Goal: Information Seeking & Learning: Learn about a topic

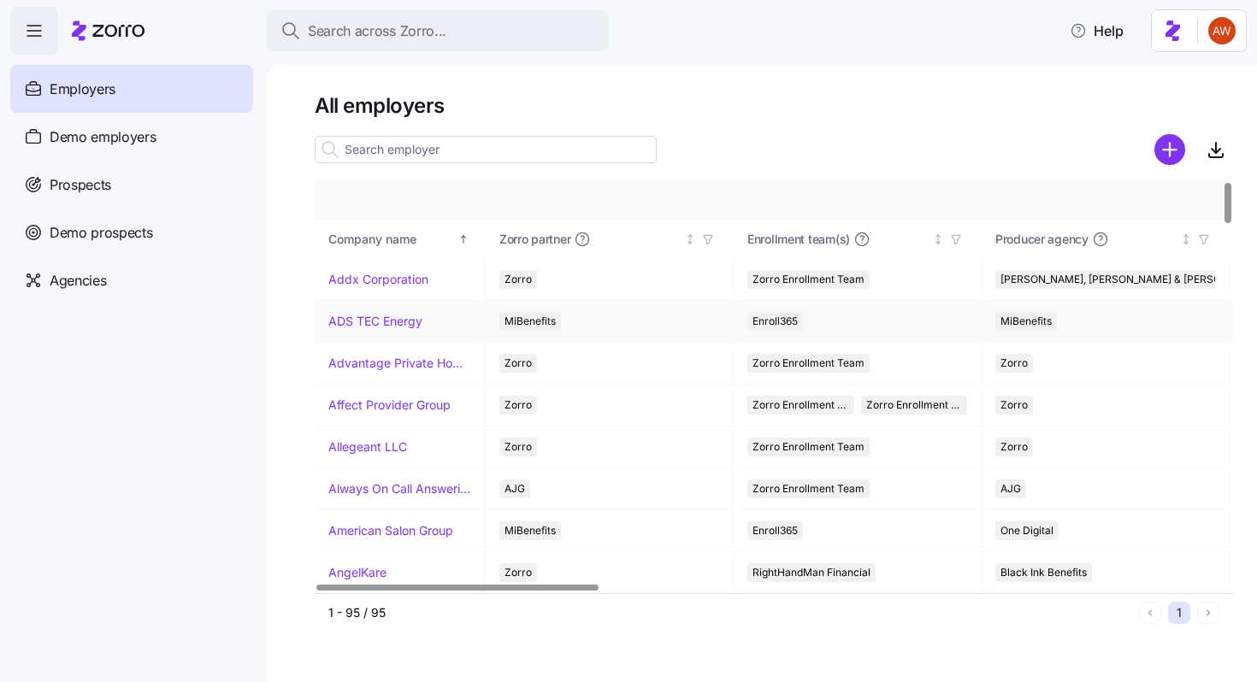
click at [354, 322] on link "ADS TEC Energy" at bounding box center [375, 321] width 94 height 17
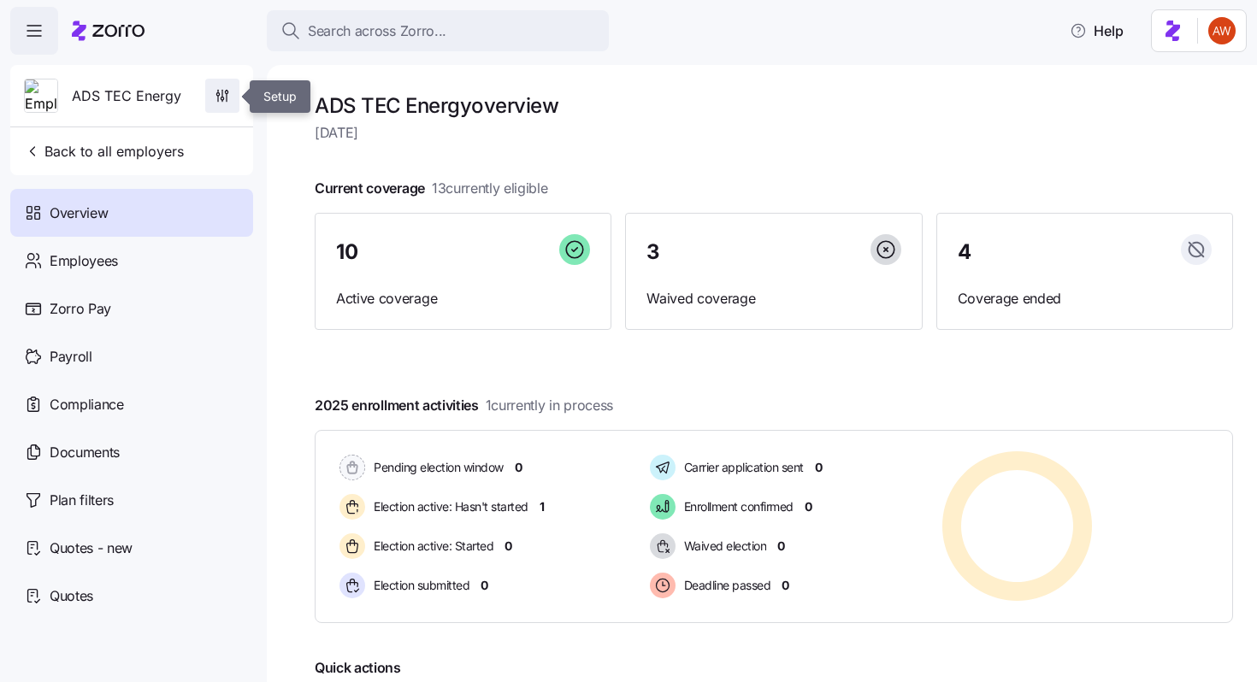
click at [224, 94] on icon "button" at bounding box center [222, 95] width 17 height 17
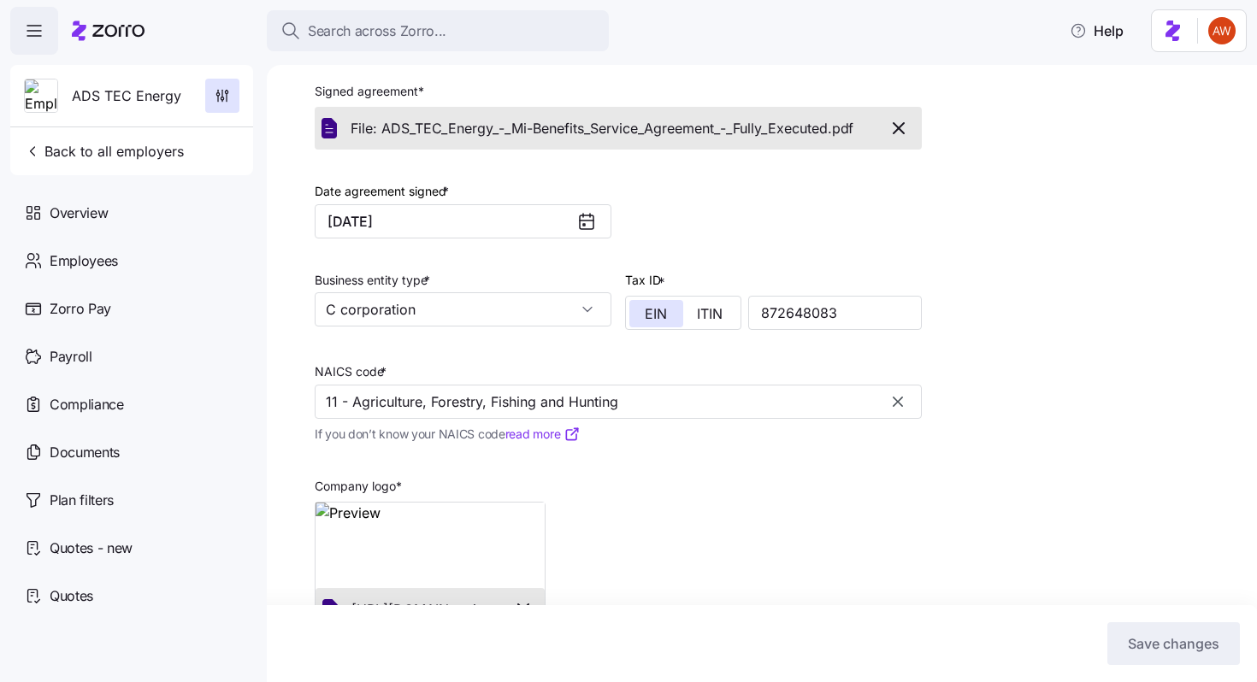
scroll to position [412, 0]
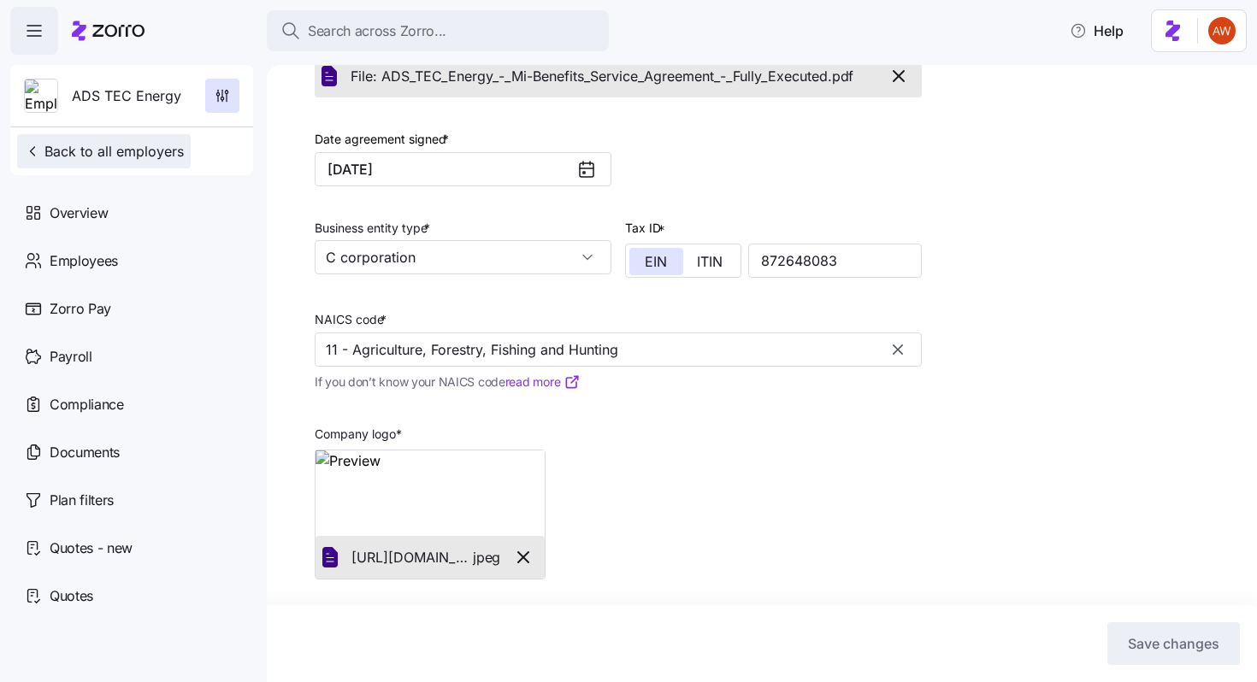
click at [144, 154] on span "Back to all employers" at bounding box center [104, 151] width 160 height 21
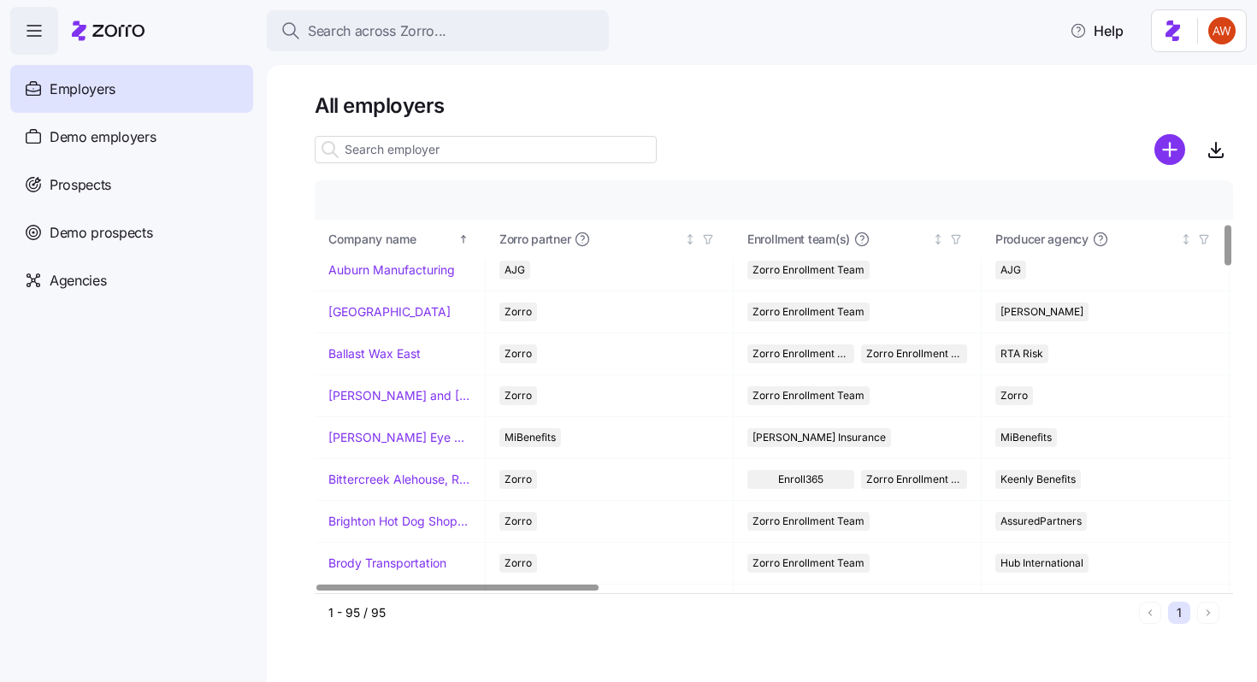
scroll to position [429, 0]
click at [390, 438] on link "[PERSON_NAME] Eye Associates" at bounding box center [399, 436] width 143 height 17
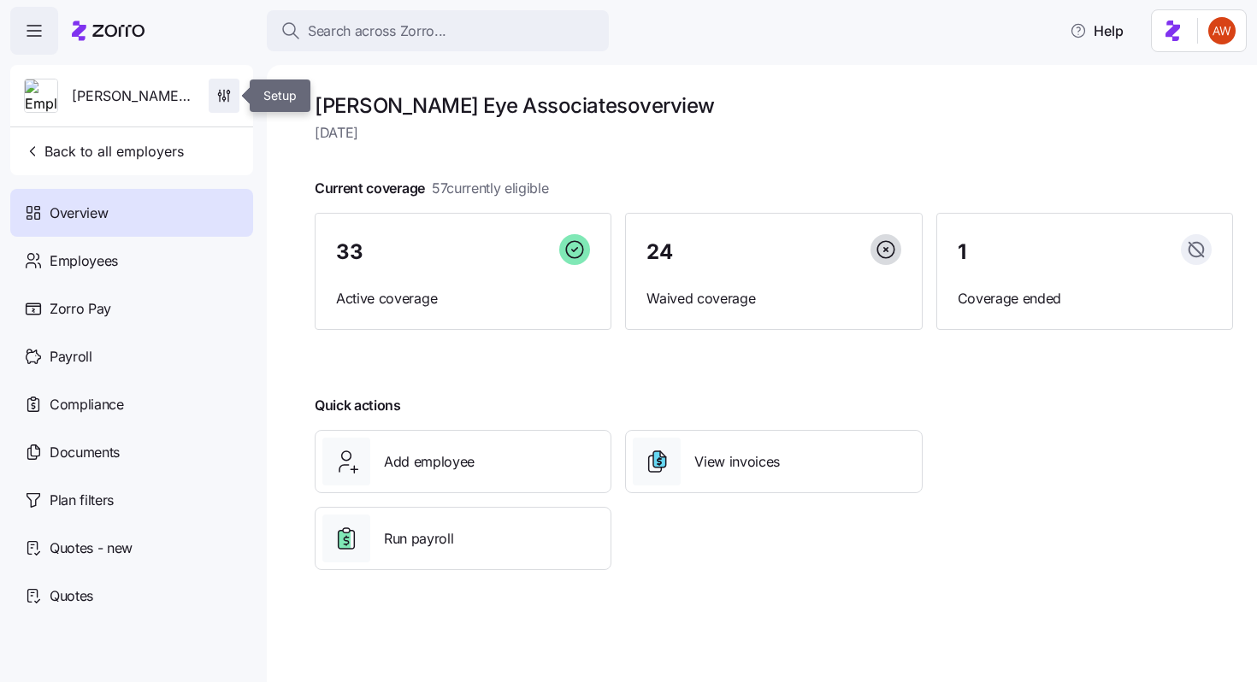
click at [225, 89] on icon "button" at bounding box center [223, 95] width 17 height 17
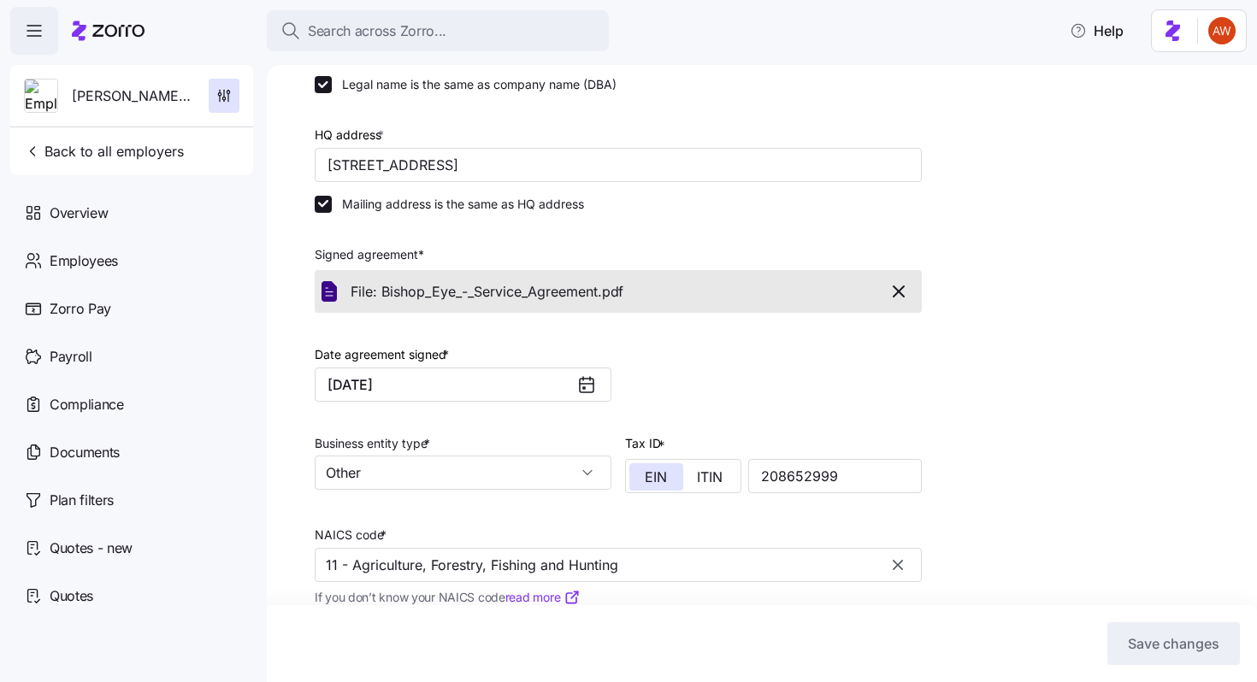
scroll to position [327, 0]
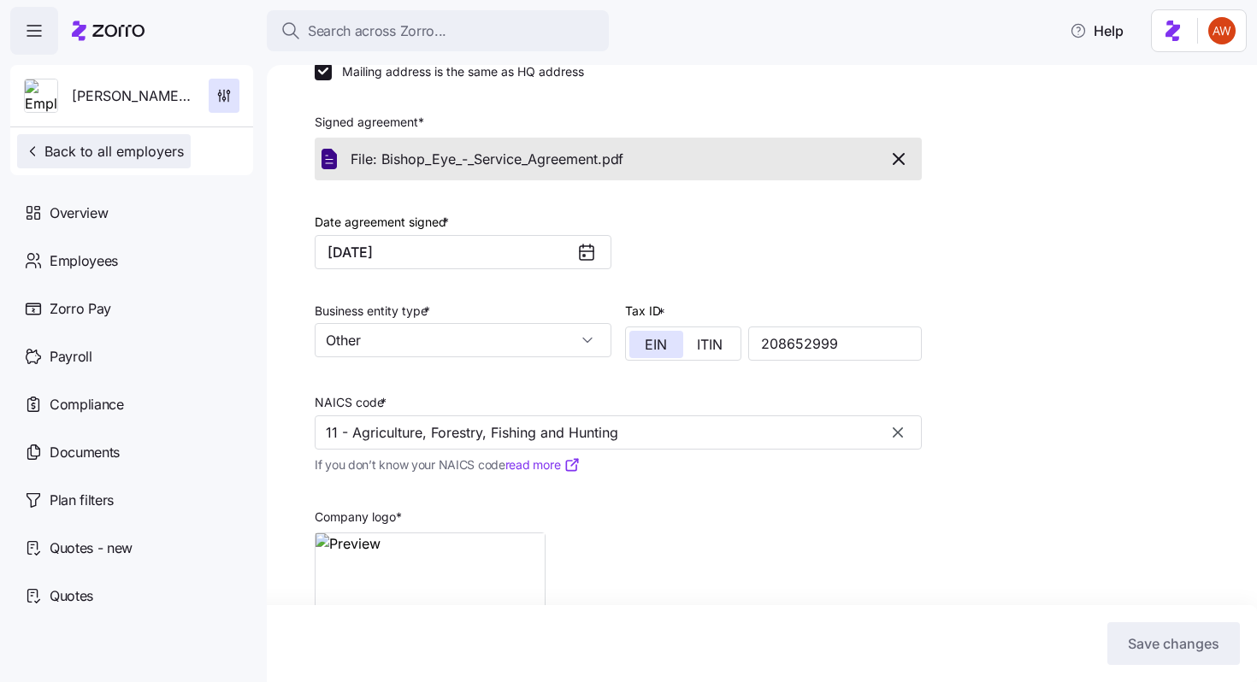
click at [172, 154] on span "Back to all employers" at bounding box center [104, 151] width 160 height 21
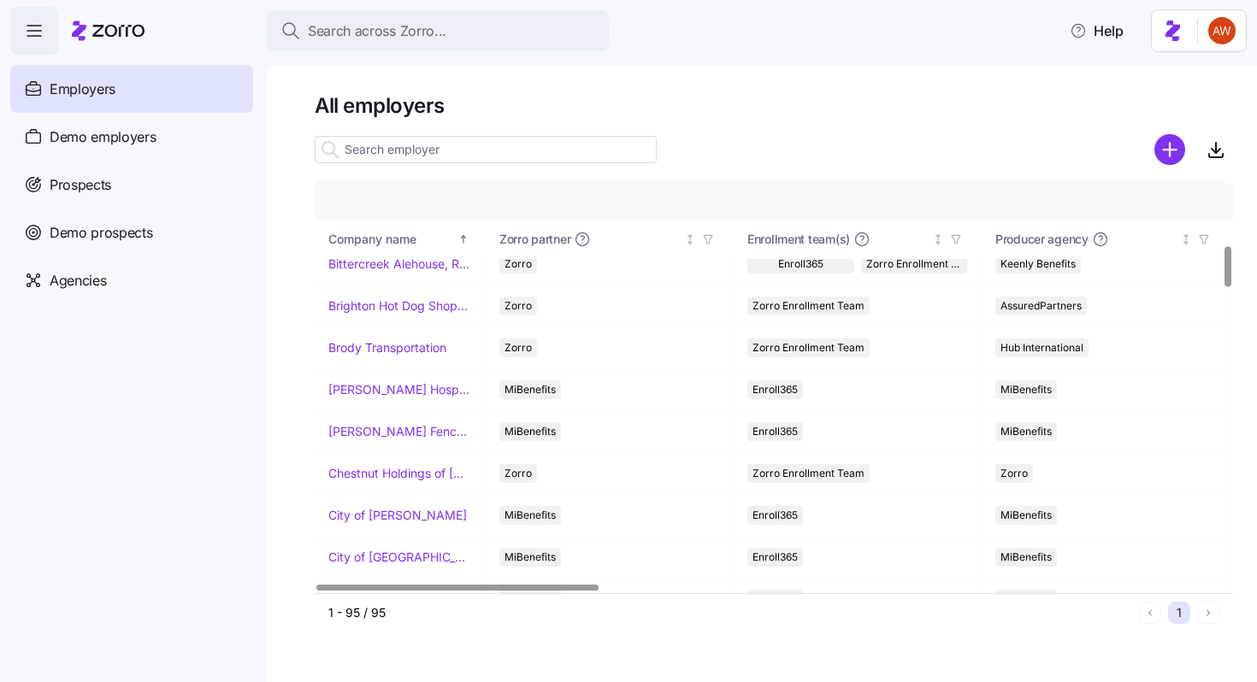
scroll to position [648, 0]
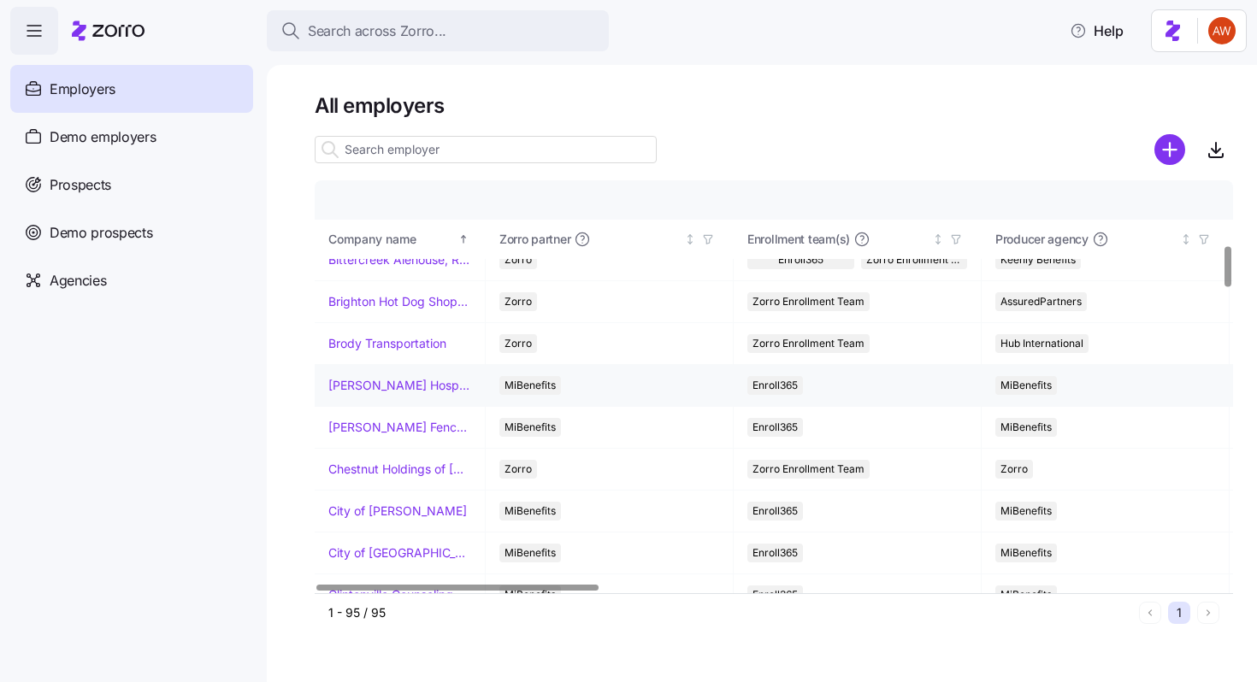
click at [377, 383] on link "[PERSON_NAME] Hospitality" at bounding box center [399, 385] width 143 height 17
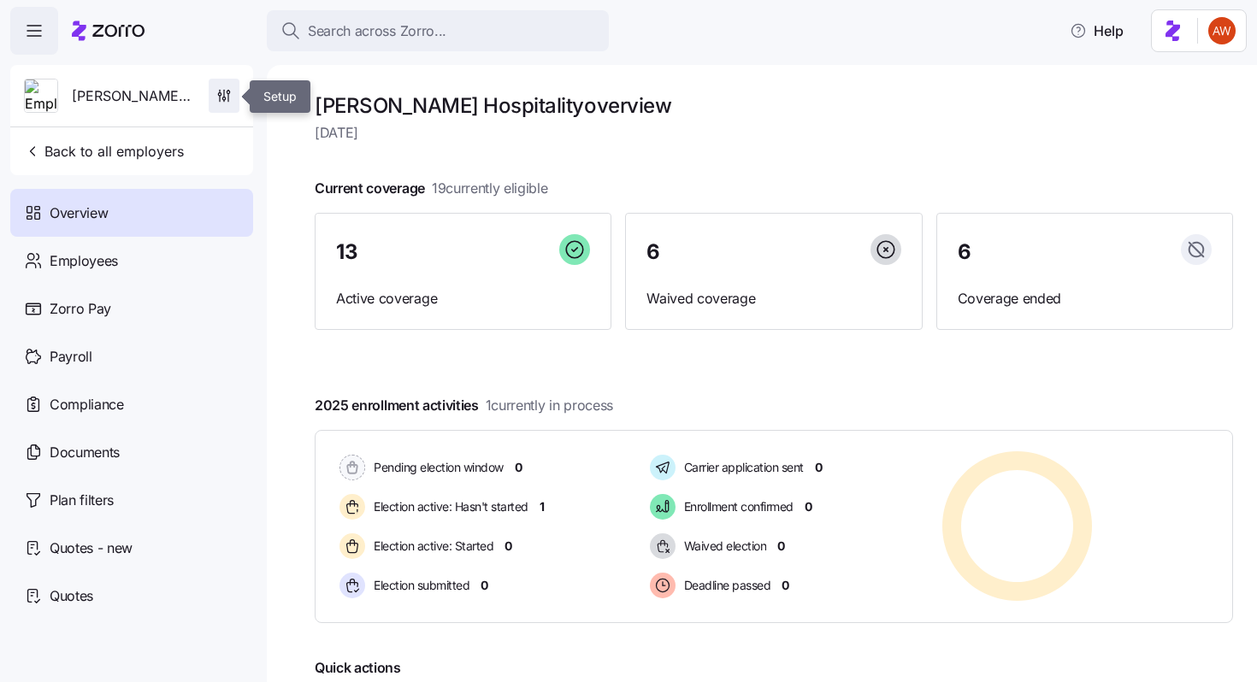
click at [223, 97] on icon "button" at bounding box center [223, 95] width 17 height 17
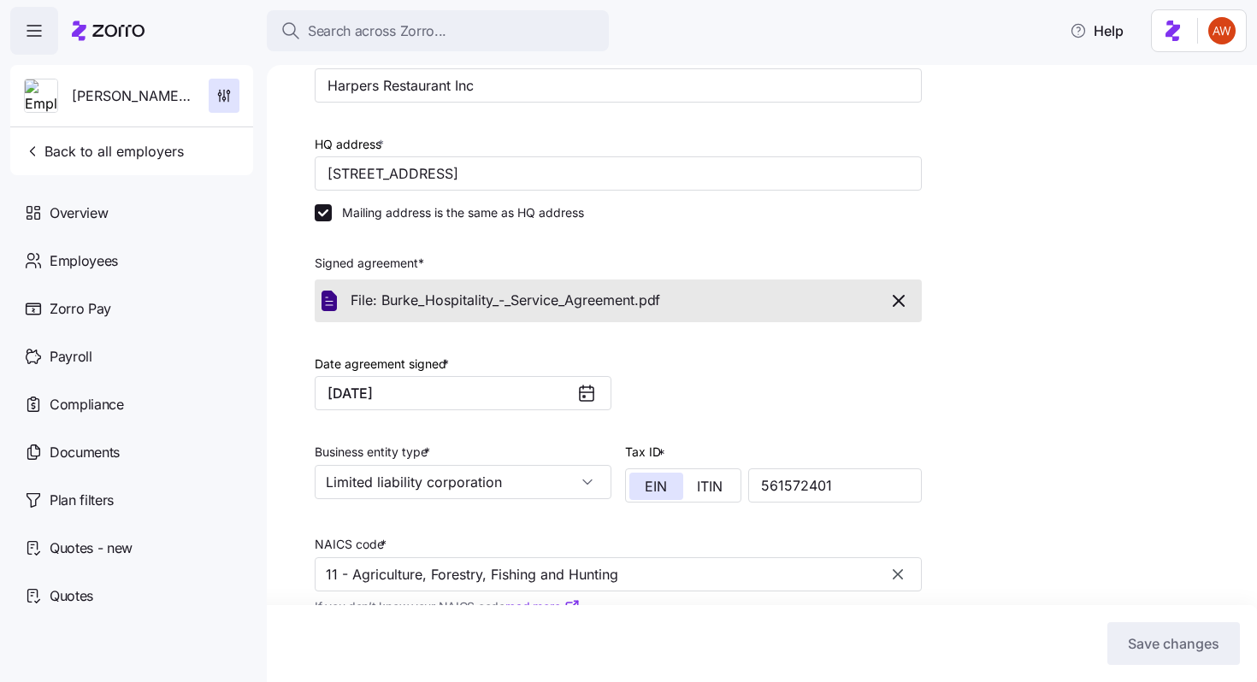
scroll to position [258, 0]
click at [161, 154] on span "Back to all employers" at bounding box center [104, 151] width 160 height 21
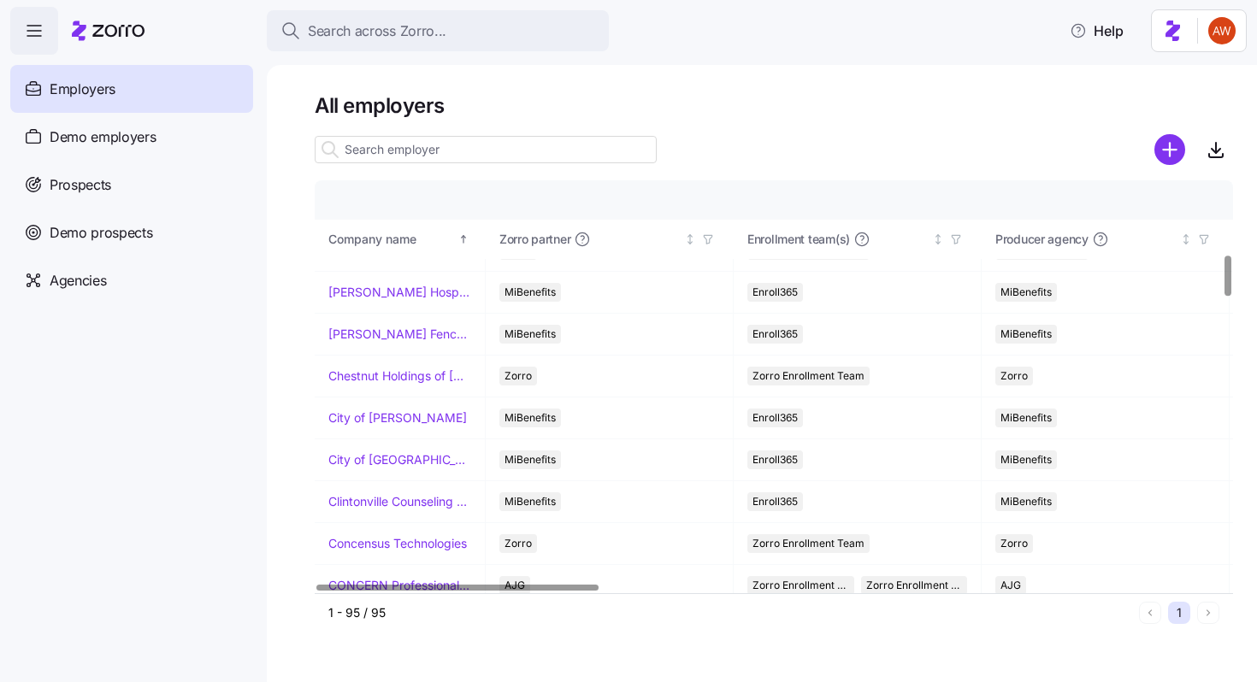
scroll to position [744, 0]
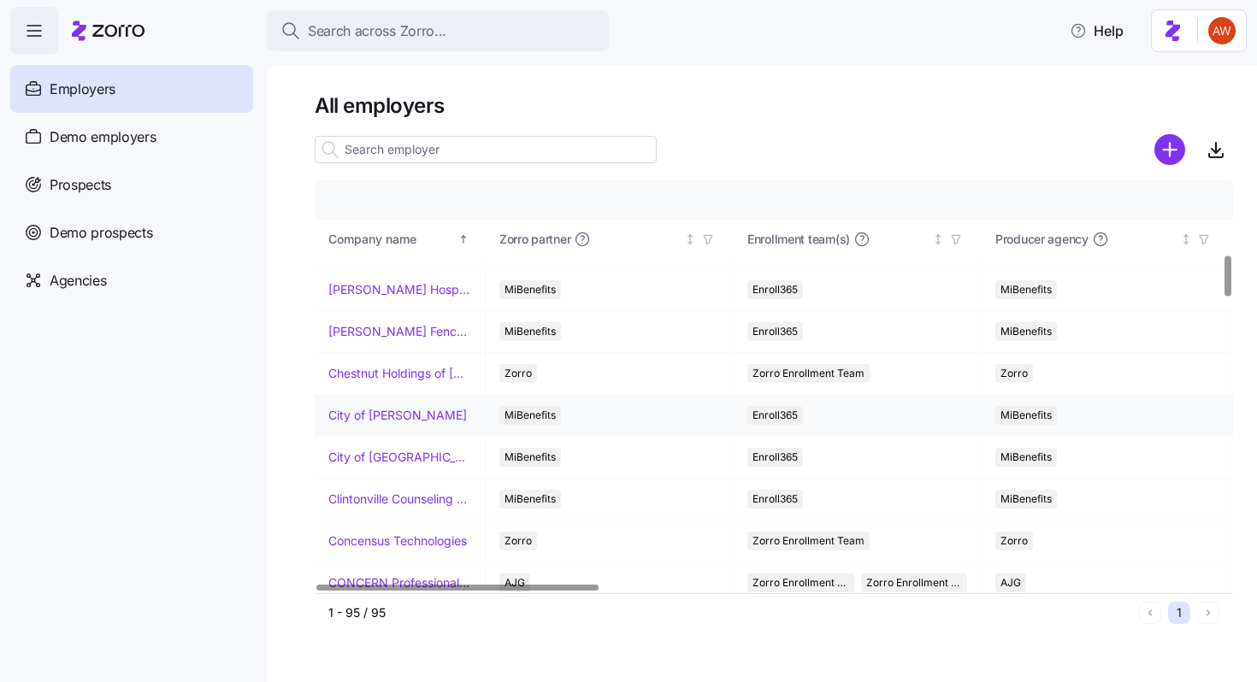
click at [402, 409] on link "City of [PERSON_NAME]" at bounding box center [397, 415] width 139 height 17
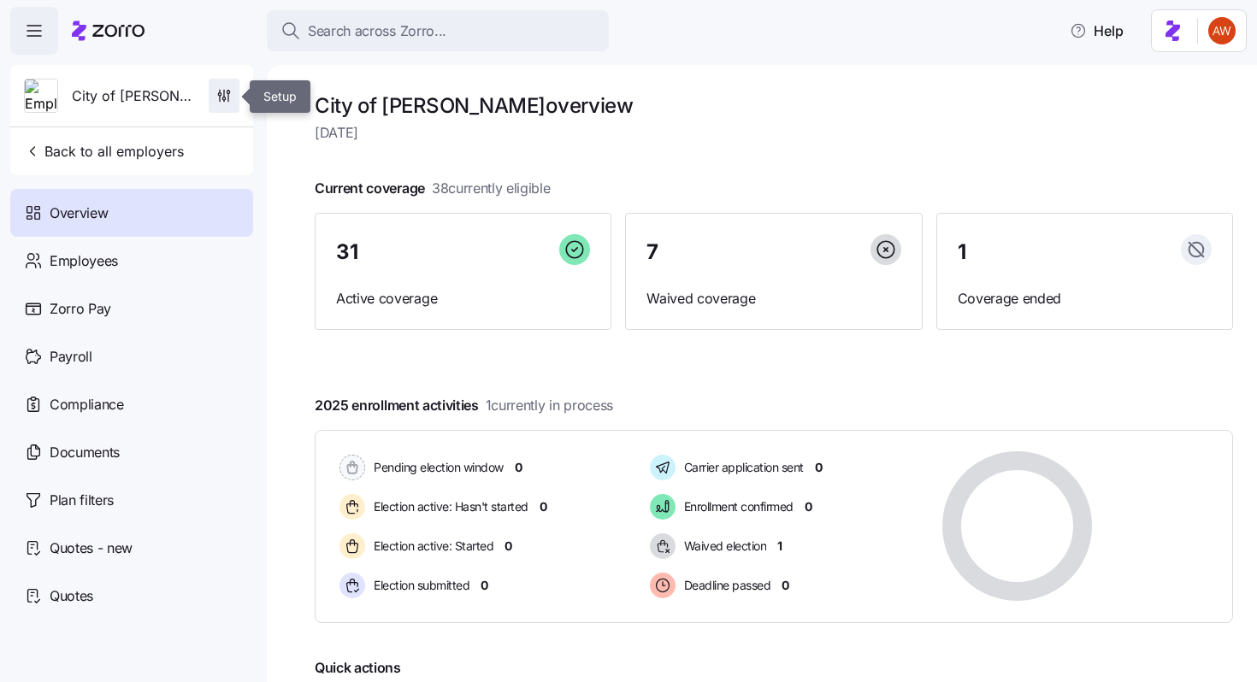
click at [217, 106] on span "button" at bounding box center [223, 96] width 29 height 32
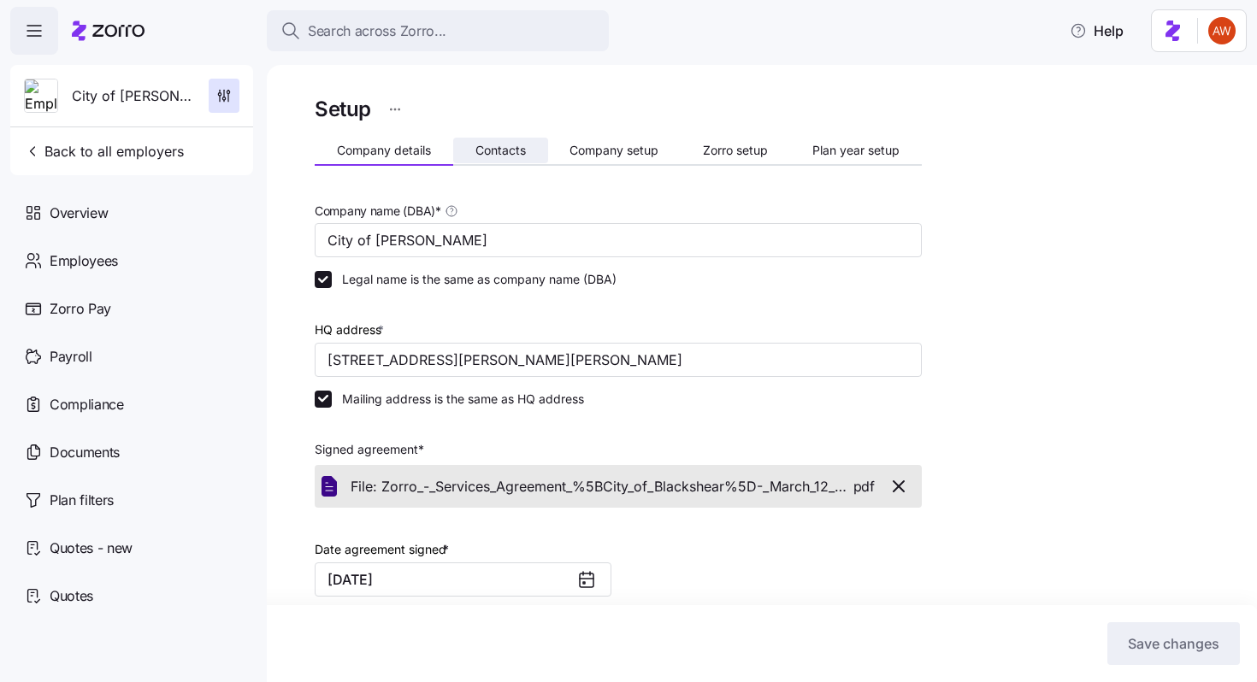
click at [502, 152] on span "Contacts" at bounding box center [500, 150] width 50 height 12
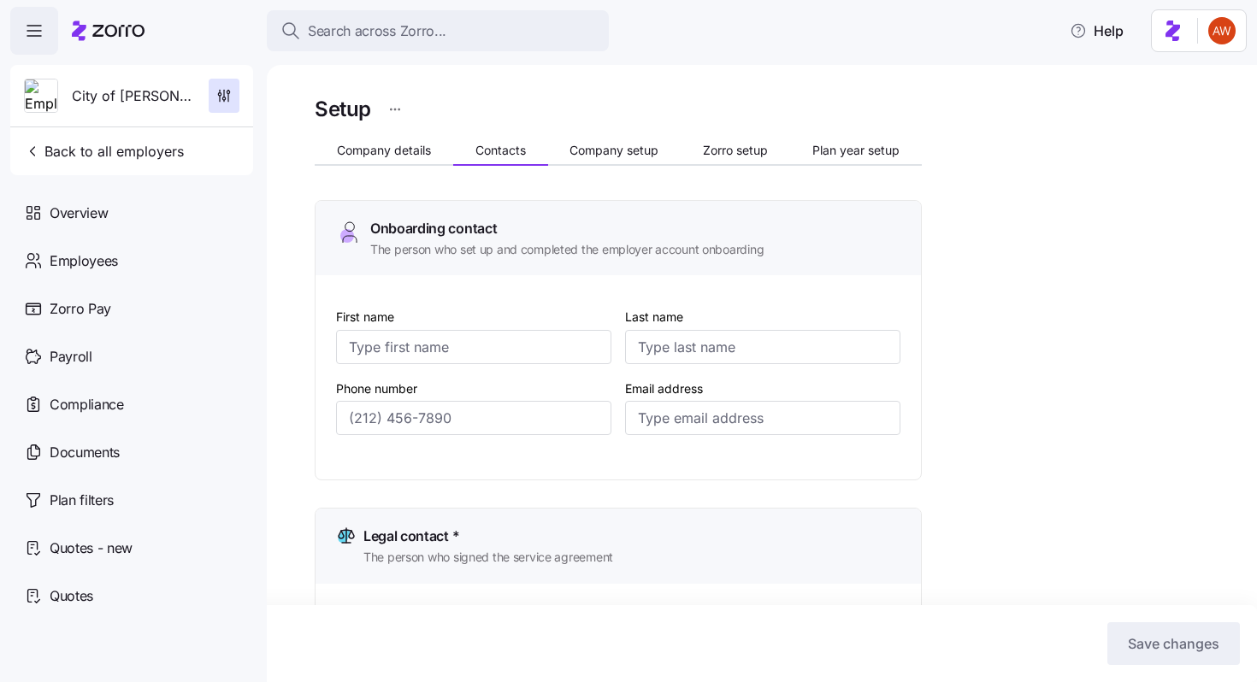
type input "[PERSON_NAME]"
type input "[EMAIL_ADDRESS][DOMAIN_NAME]"
type input "Angel"
type input "[PERSON_NAME]"
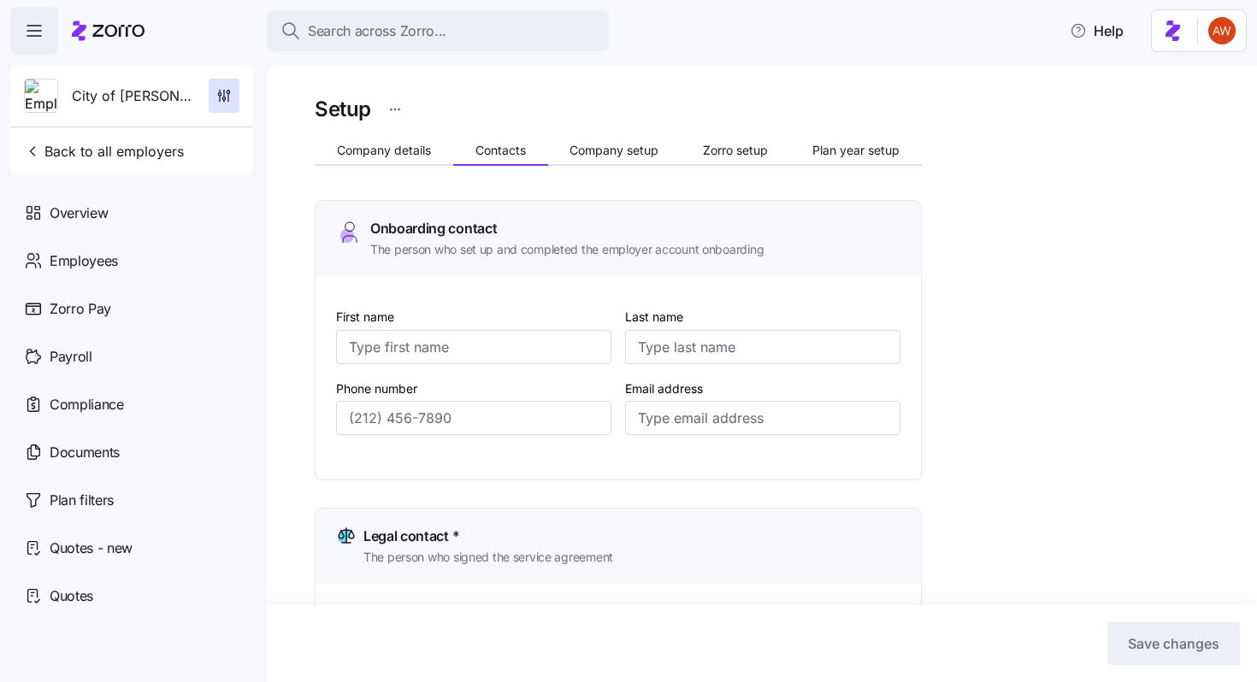
type input "[EMAIL_ADDRESS][DOMAIN_NAME]"
type input "Angel"
type input "[PERSON_NAME]"
type input "[EMAIL_ADDRESS][DOMAIN_NAME]"
type input "[PHONE_NUMBER]"
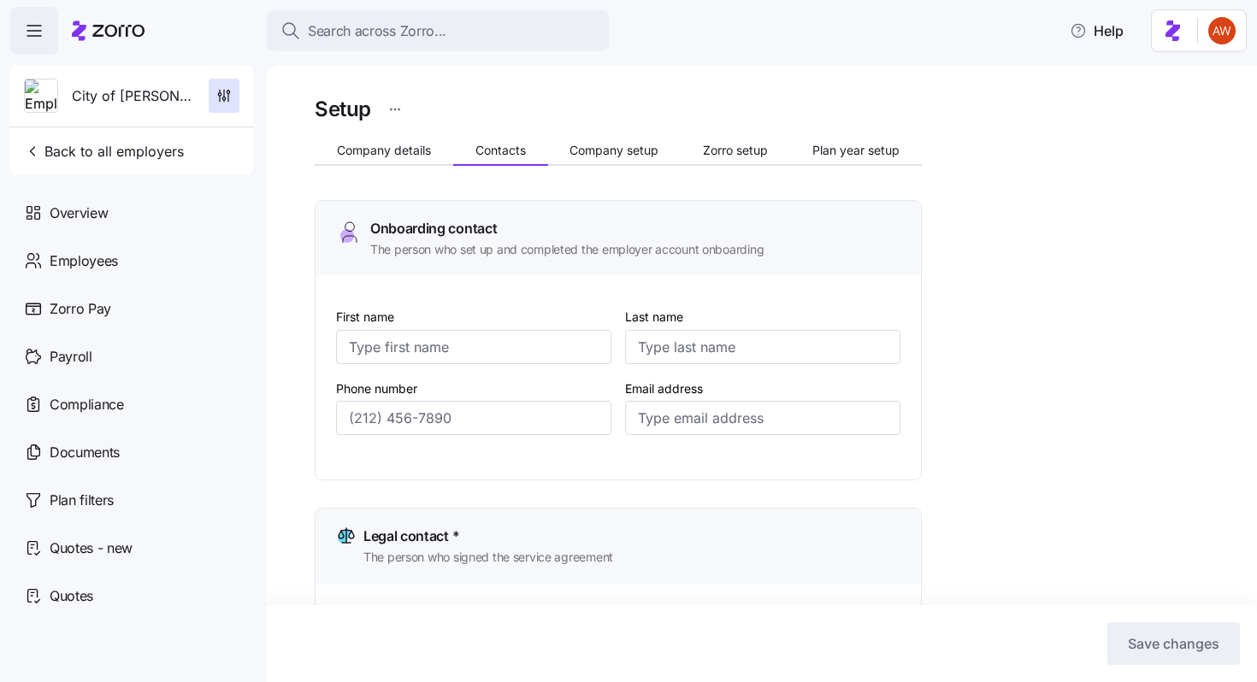
type input "[PHONE_NUMBER]"
click at [130, 157] on span "Back to all employers" at bounding box center [104, 151] width 160 height 21
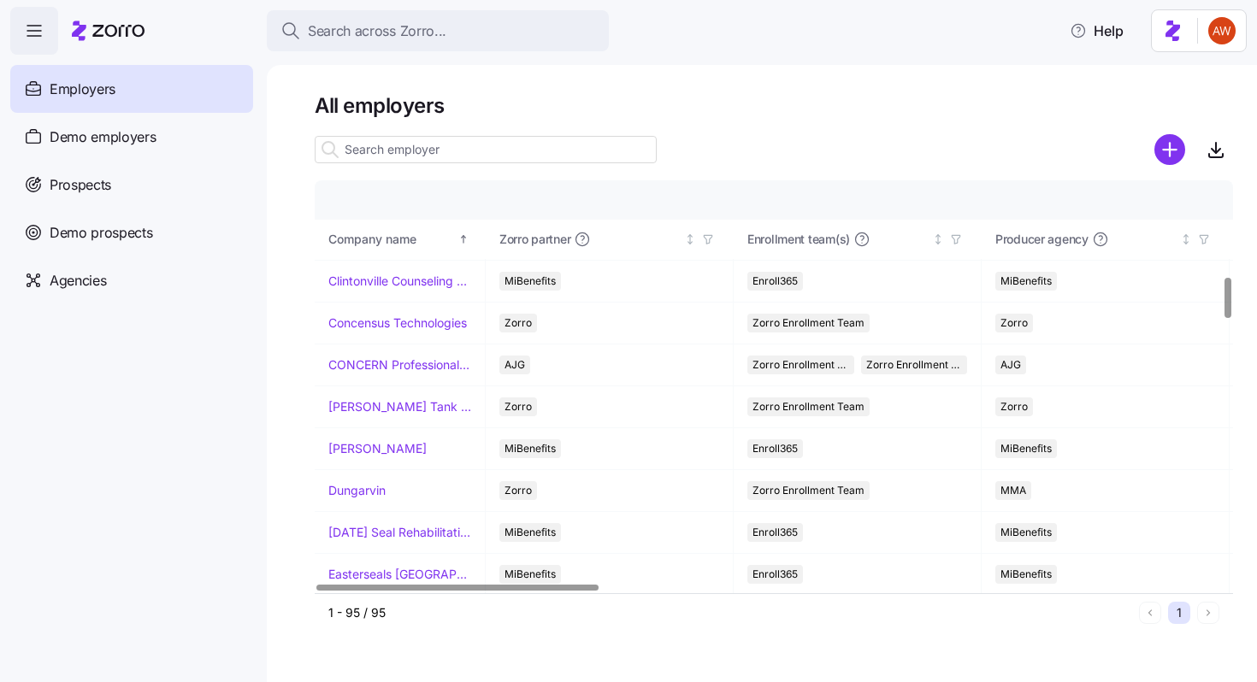
scroll to position [964, 0]
click at [397, 444] on link "[PERSON_NAME]" at bounding box center [377, 447] width 98 height 17
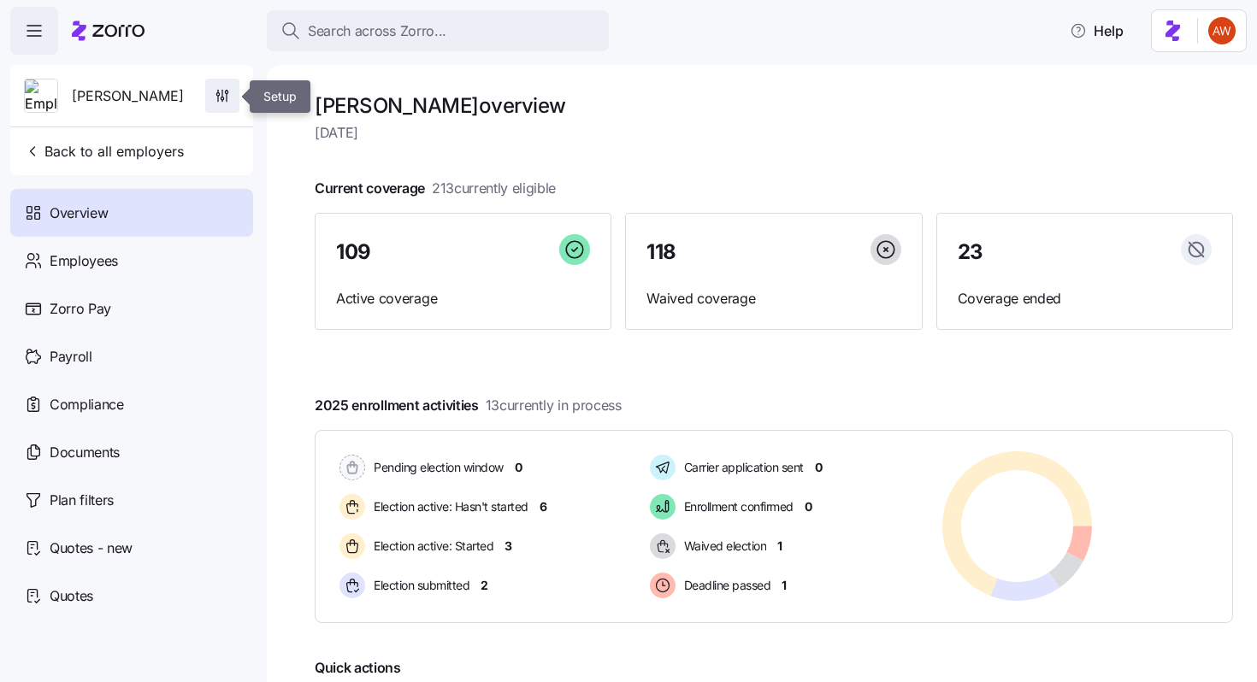
click at [225, 89] on icon "button" at bounding box center [222, 95] width 17 height 17
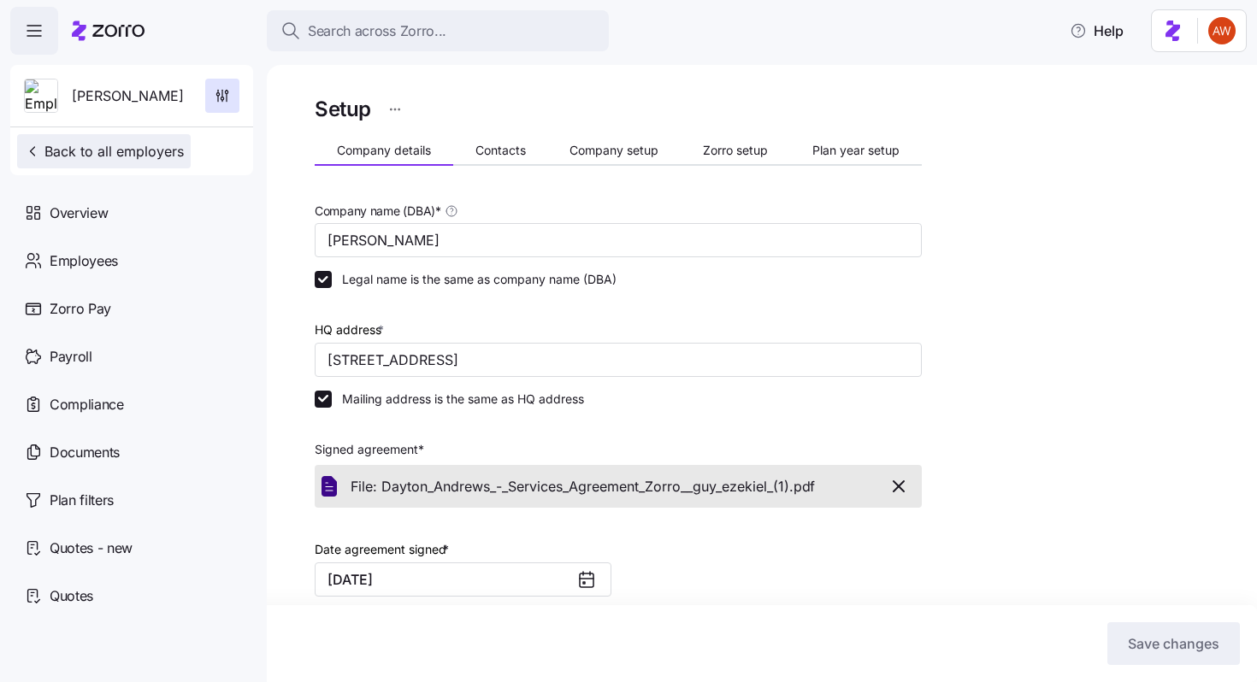
click at [148, 159] on span "Back to all employers" at bounding box center [104, 151] width 160 height 21
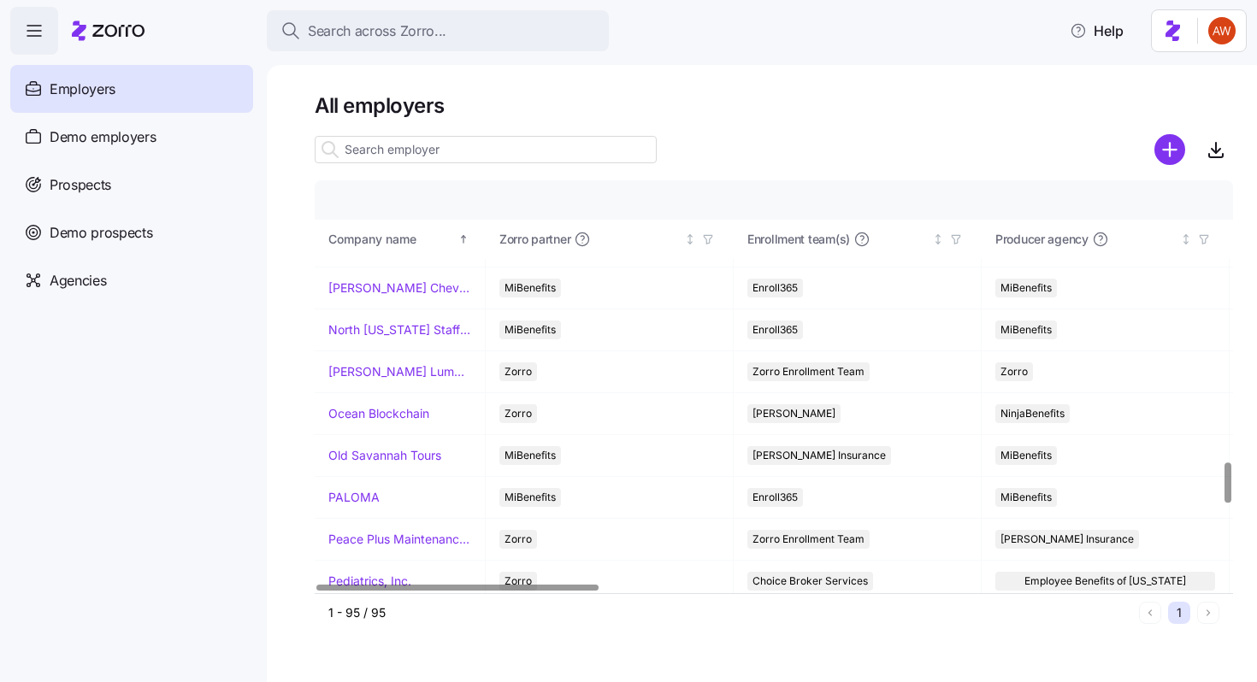
scroll to position [2844, 0]
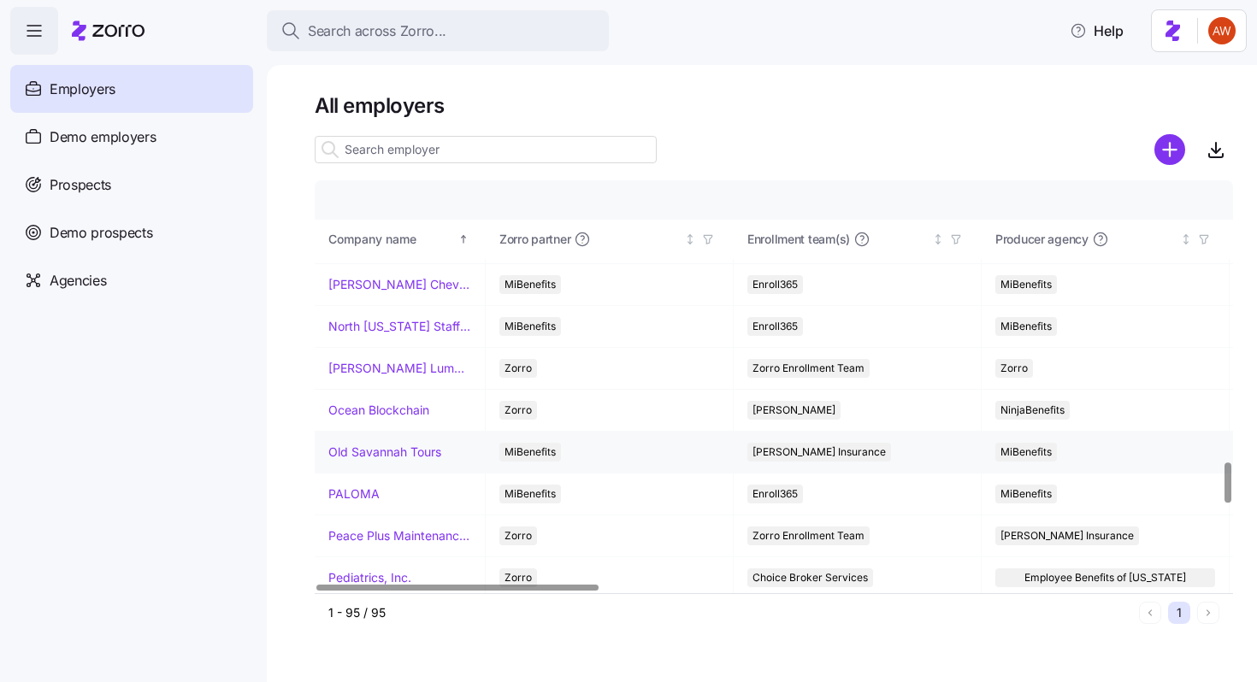
click at [357, 447] on link "Old Savannah Tours" at bounding box center [384, 452] width 113 height 17
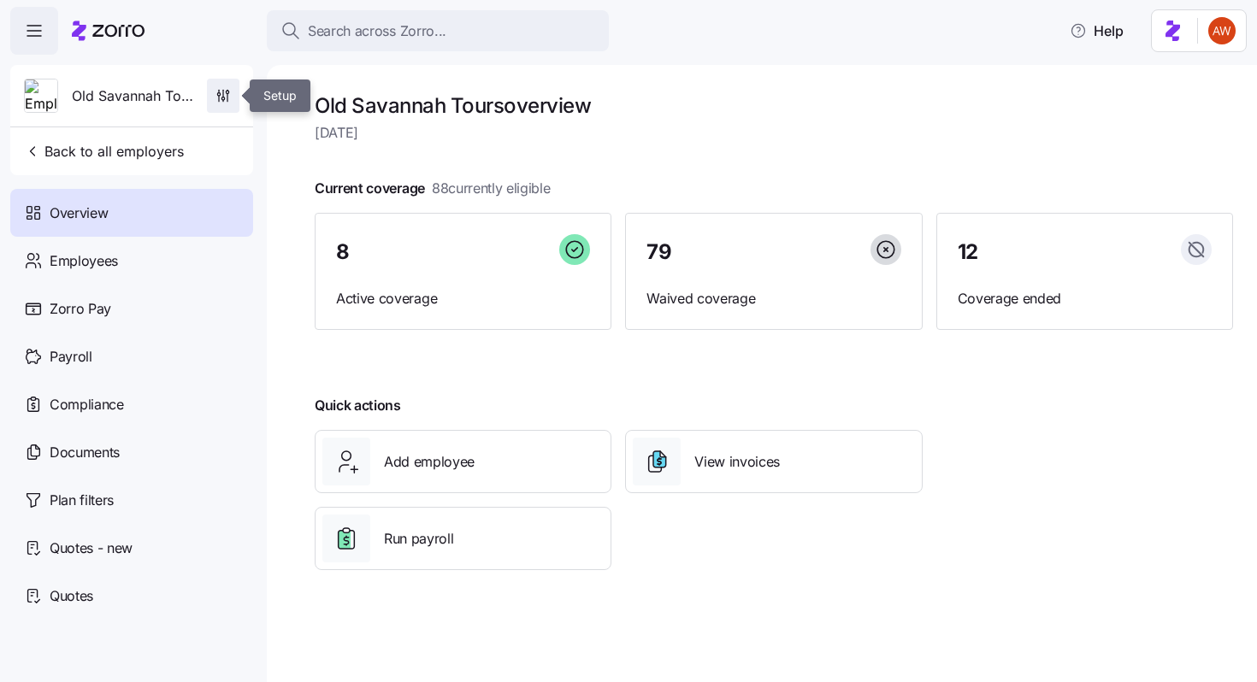
click at [222, 105] on span "button" at bounding box center [223, 96] width 31 height 32
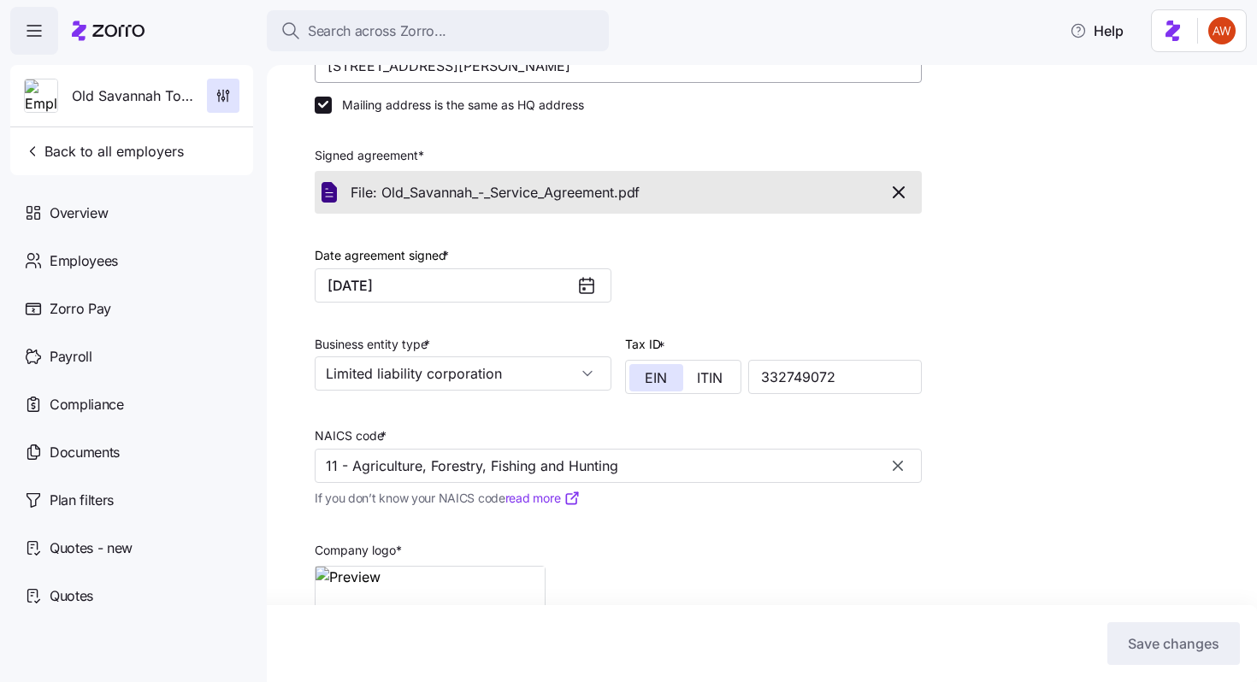
scroll to position [304, 0]
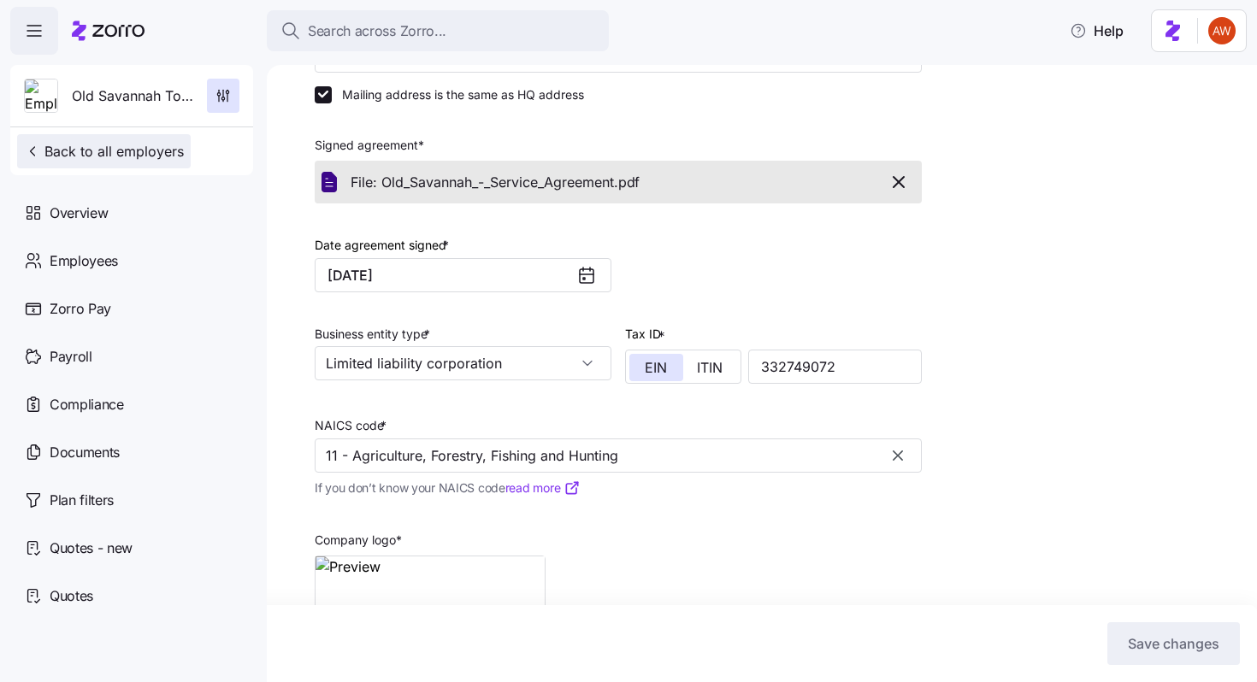
click at [93, 146] on span "Back to all employers" at bounding box center [104, 151] width 160 height 21
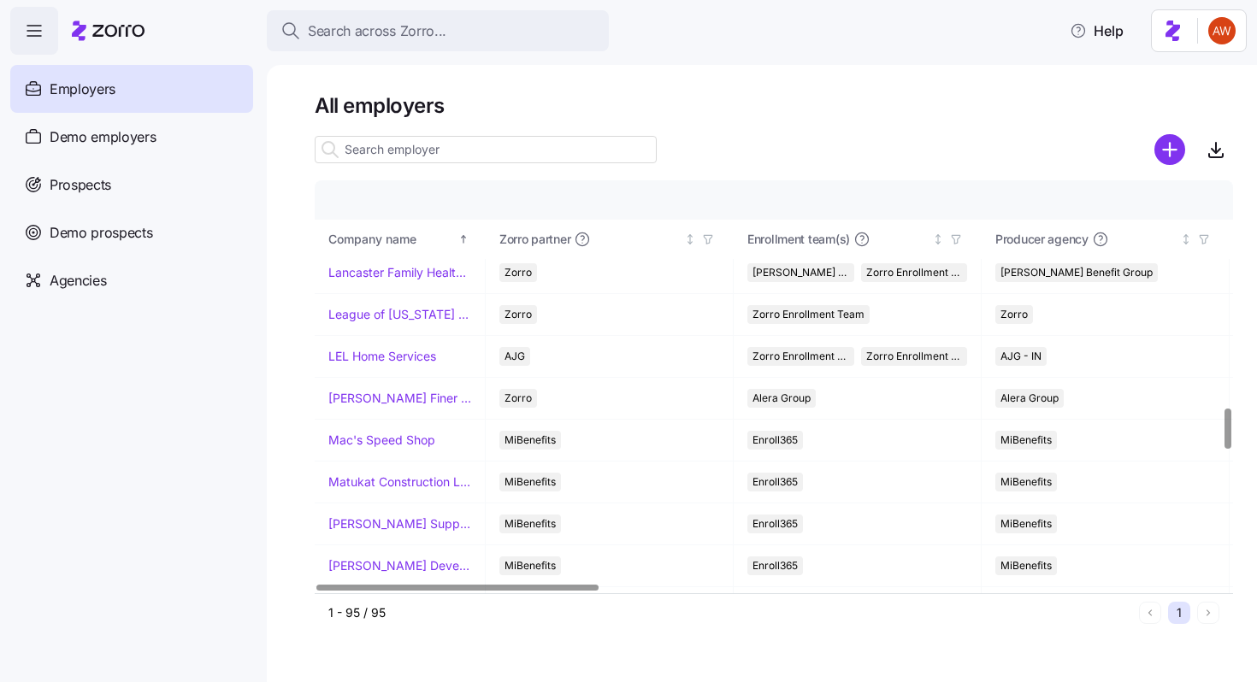
scroll to position [2310, 0]
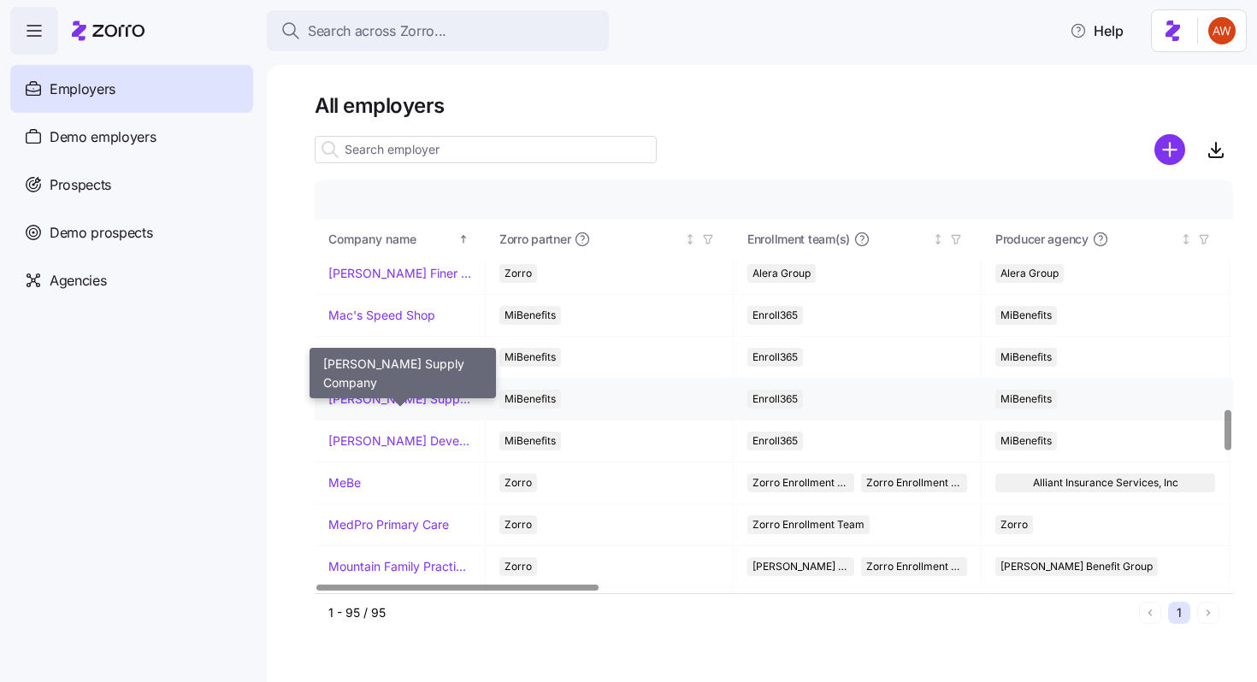
click at [403, 395] on link "[PERSON_NAME] Supply Company" at bounding box center [399, 399] width 143 height 17
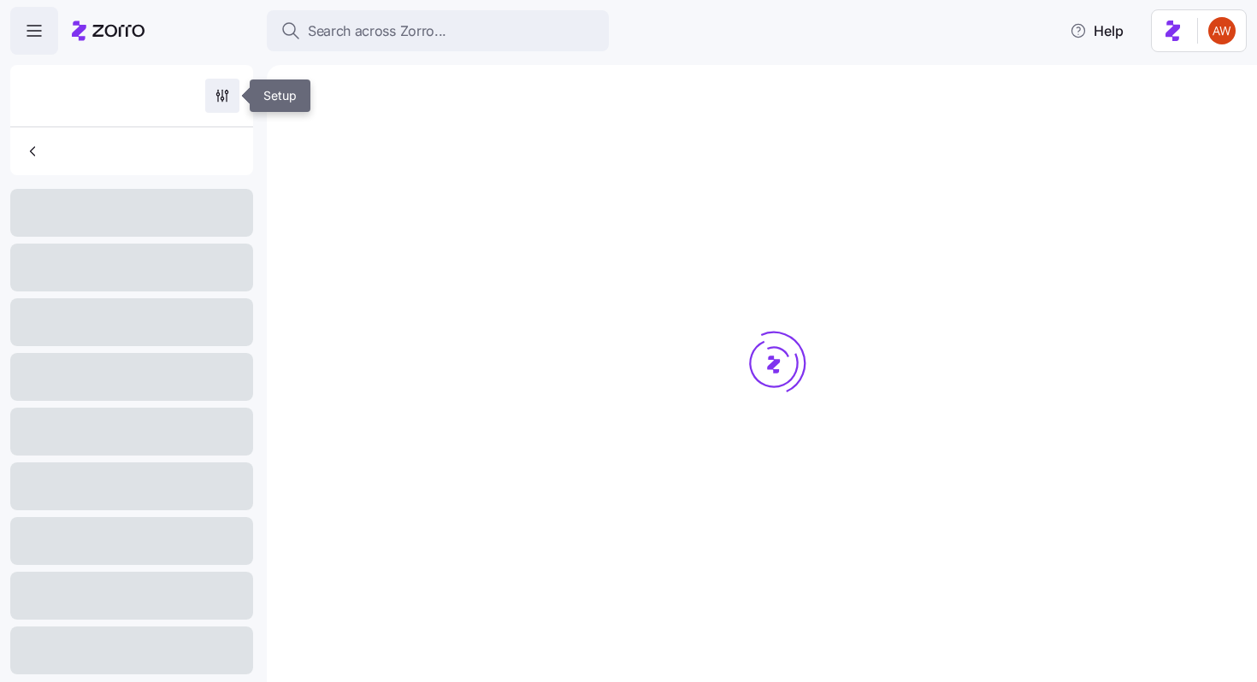
click at [227, 89] on icon "button" at bounding box center [222, 95] width 17 height 17
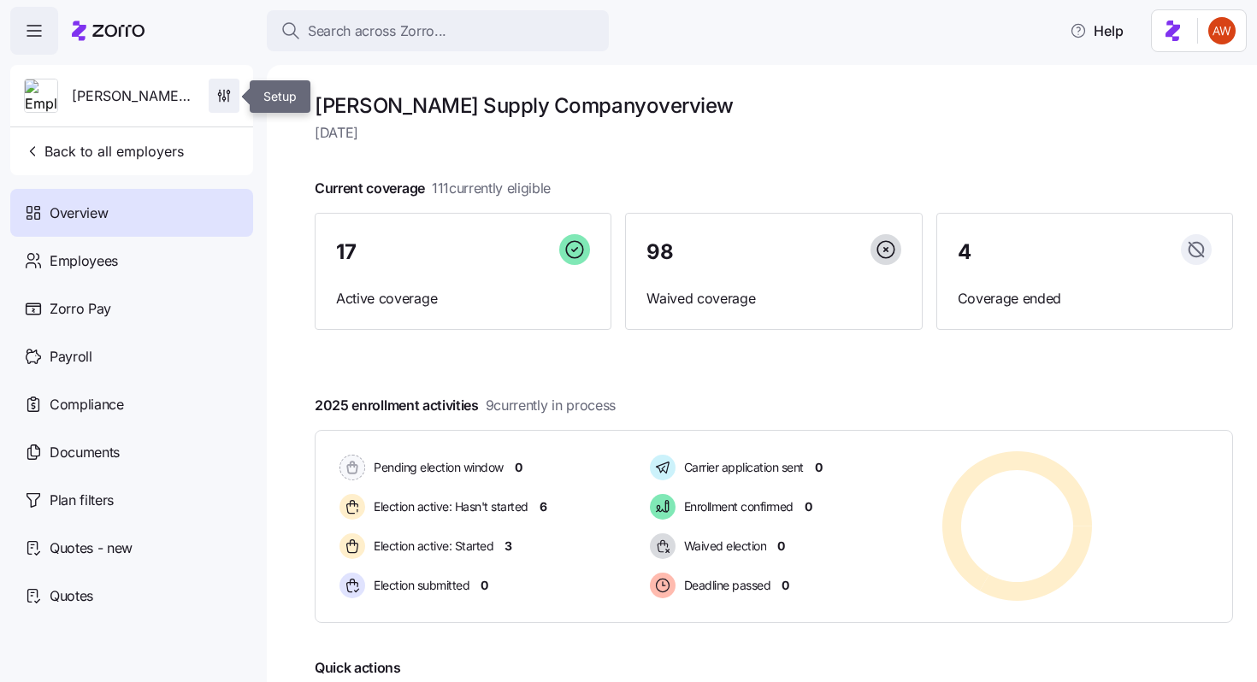
click at [227, 95] on icon "button" at bounding box center [223, 95] width 17 height 17
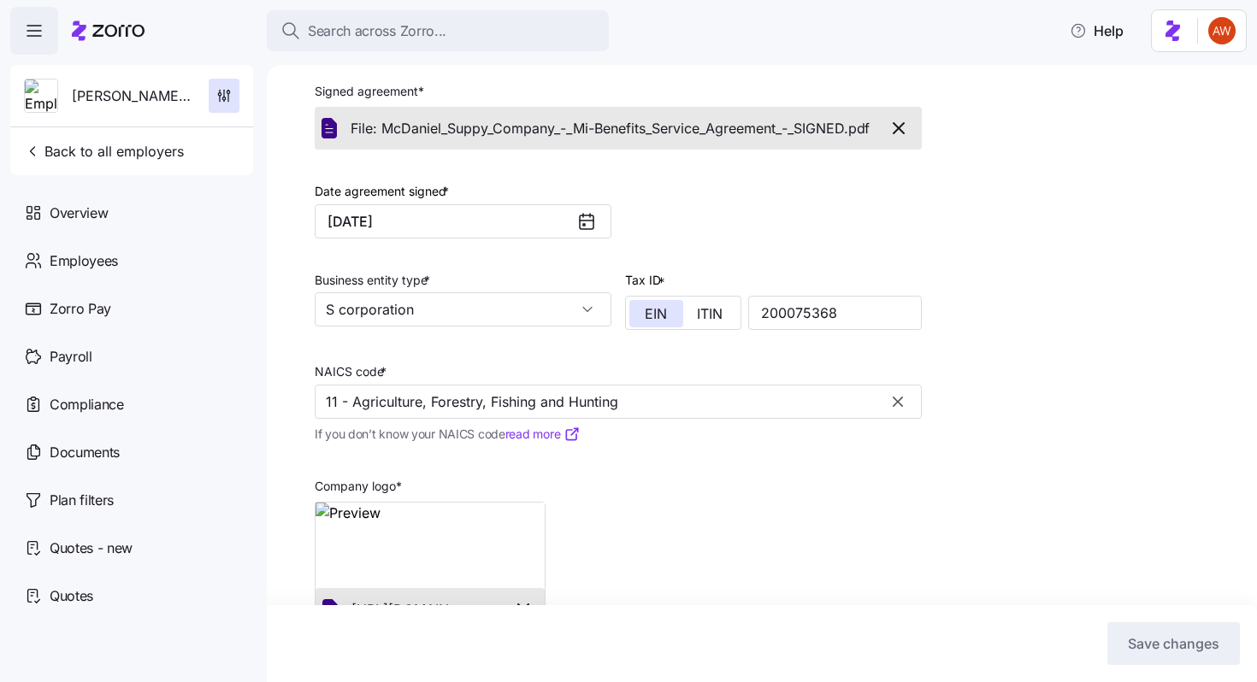
scroll to position [412, 0]
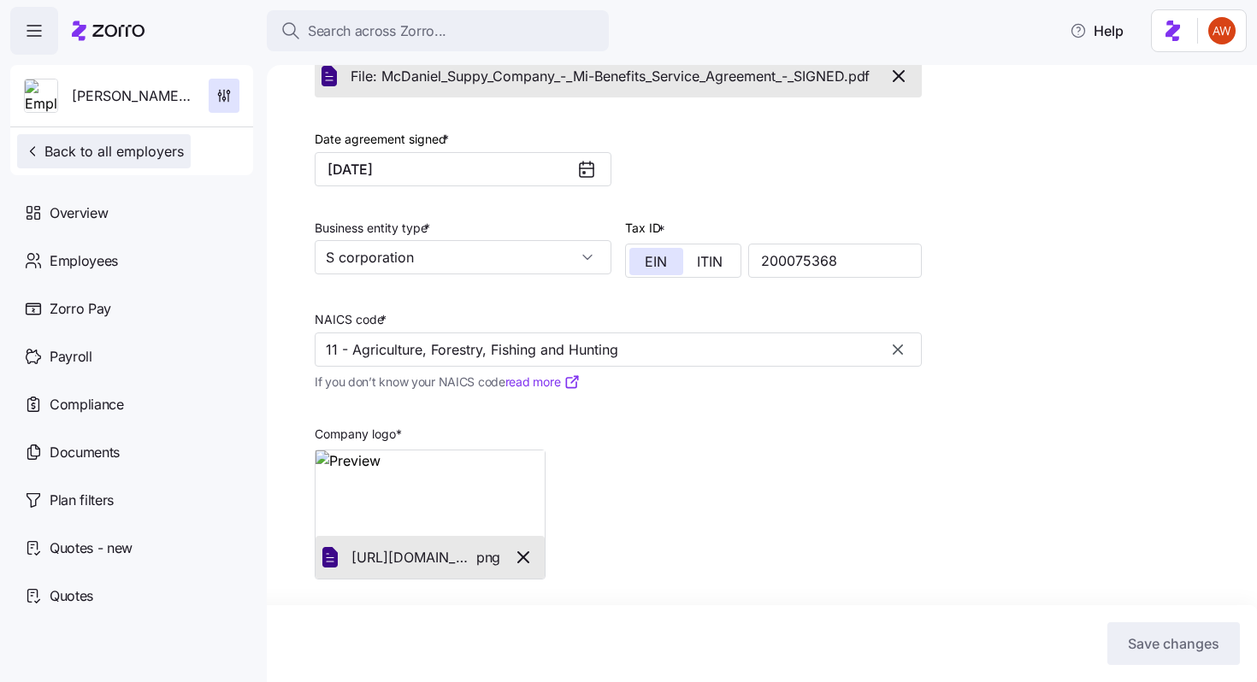
click at [104, 154] on span "Back to all employers" at bounding box center [104, 151] width 160 height 21
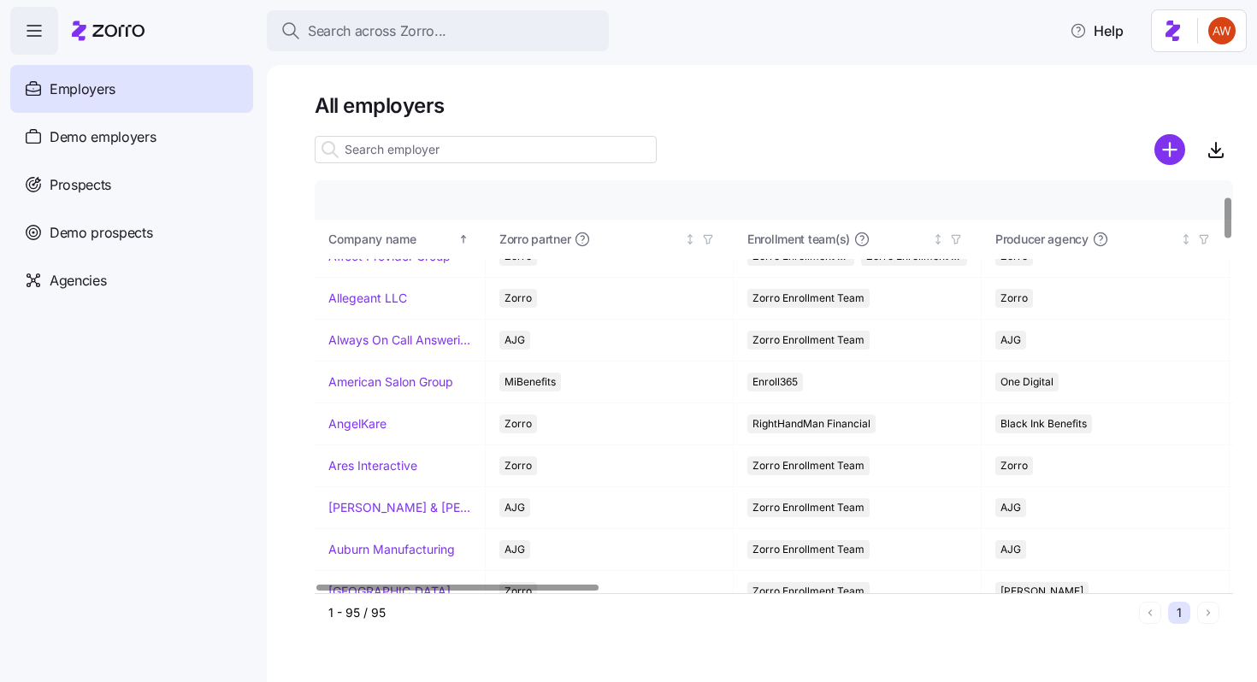
scroll to position [153, 0]
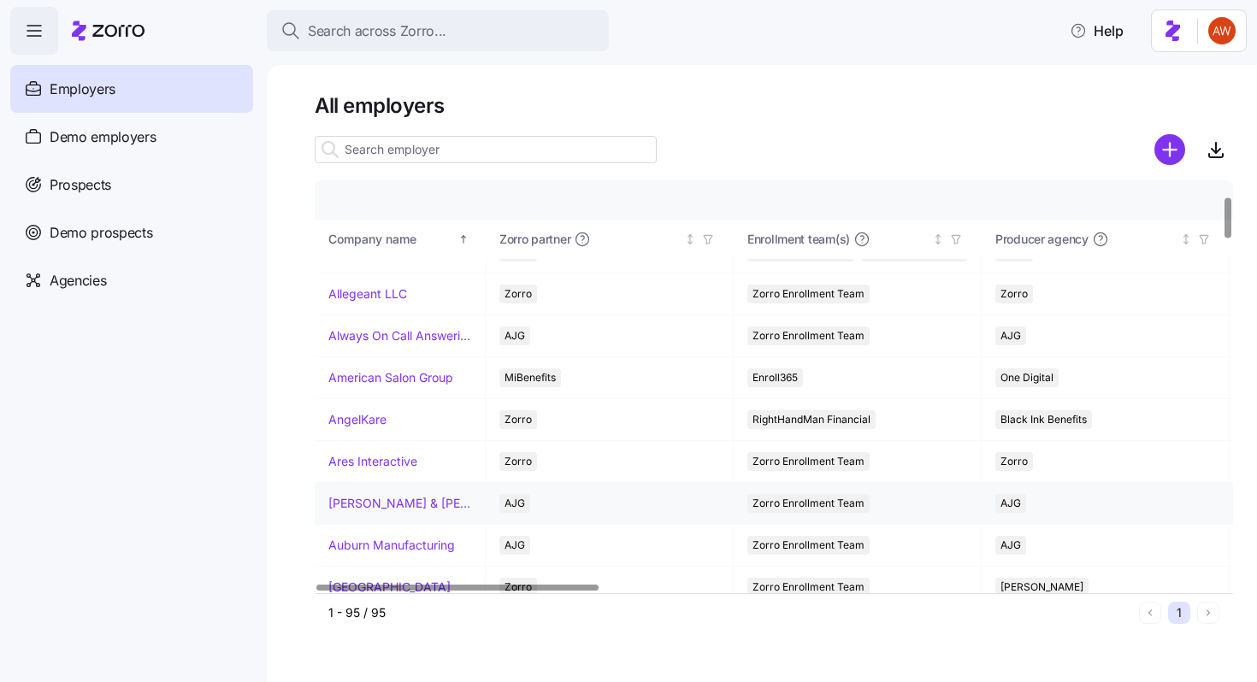
click at [380, 503] on link "[PERSON_NAME] & [PERSON_NAME]'s" at bounding box center [399, 503] width 143 height 17
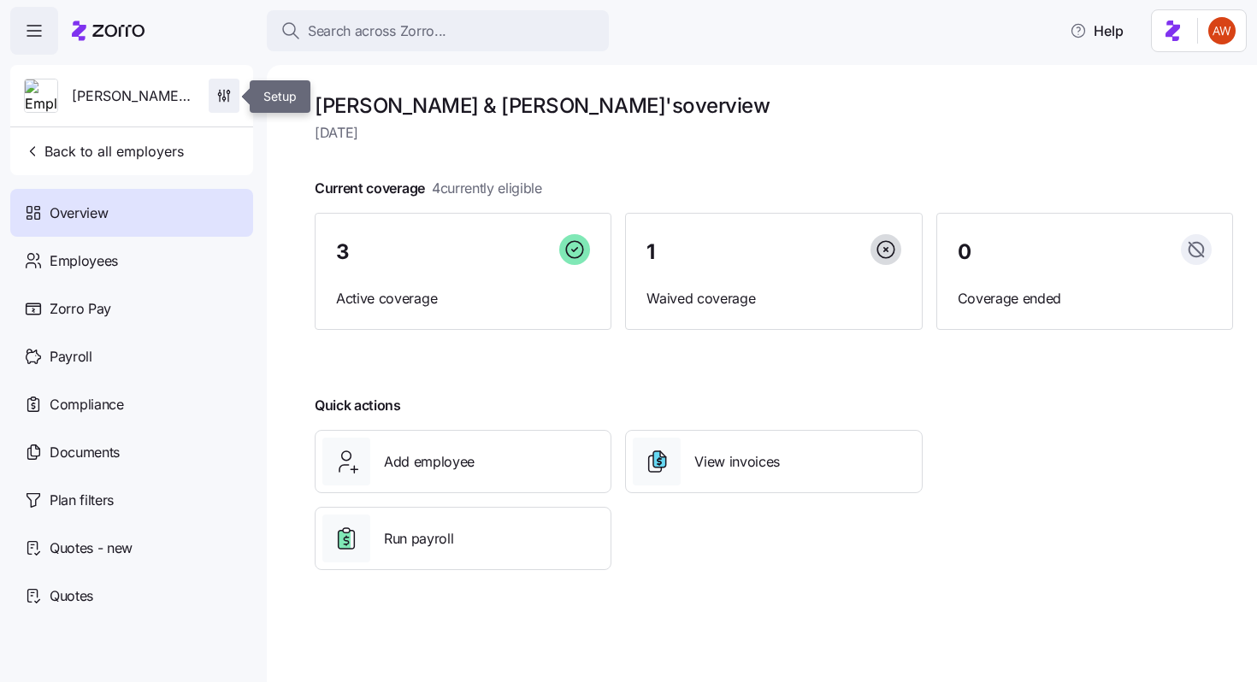
click at [221, 94] on icon "button" at bounding box center [223, 95] width 17 height 17
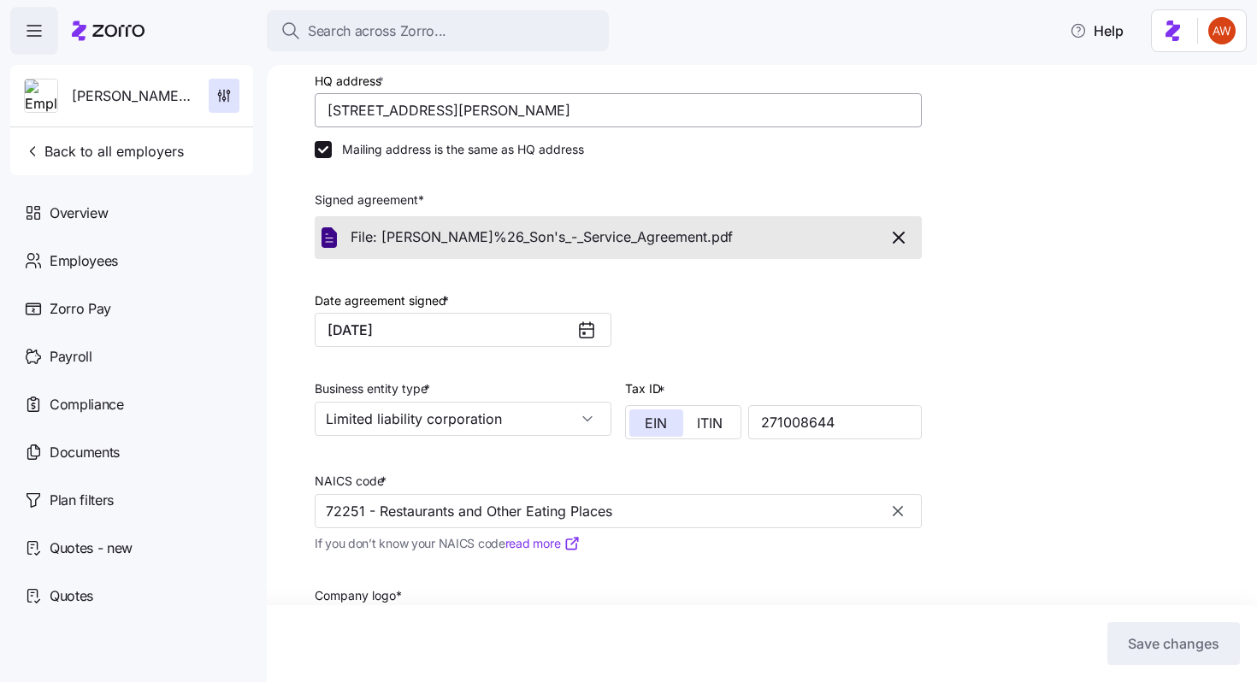
scroll to position [330, 0]
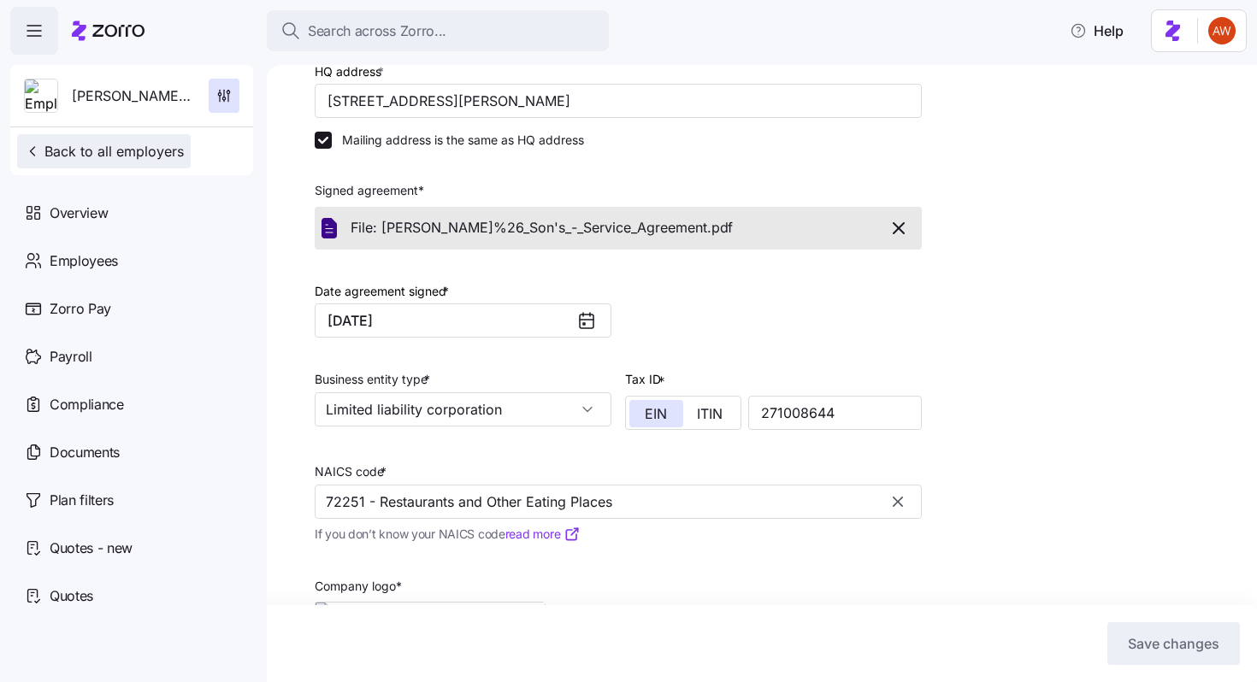
click at [162, 154] on span "Back to all employers" at bounding box center [104, 151] width 160 height 21
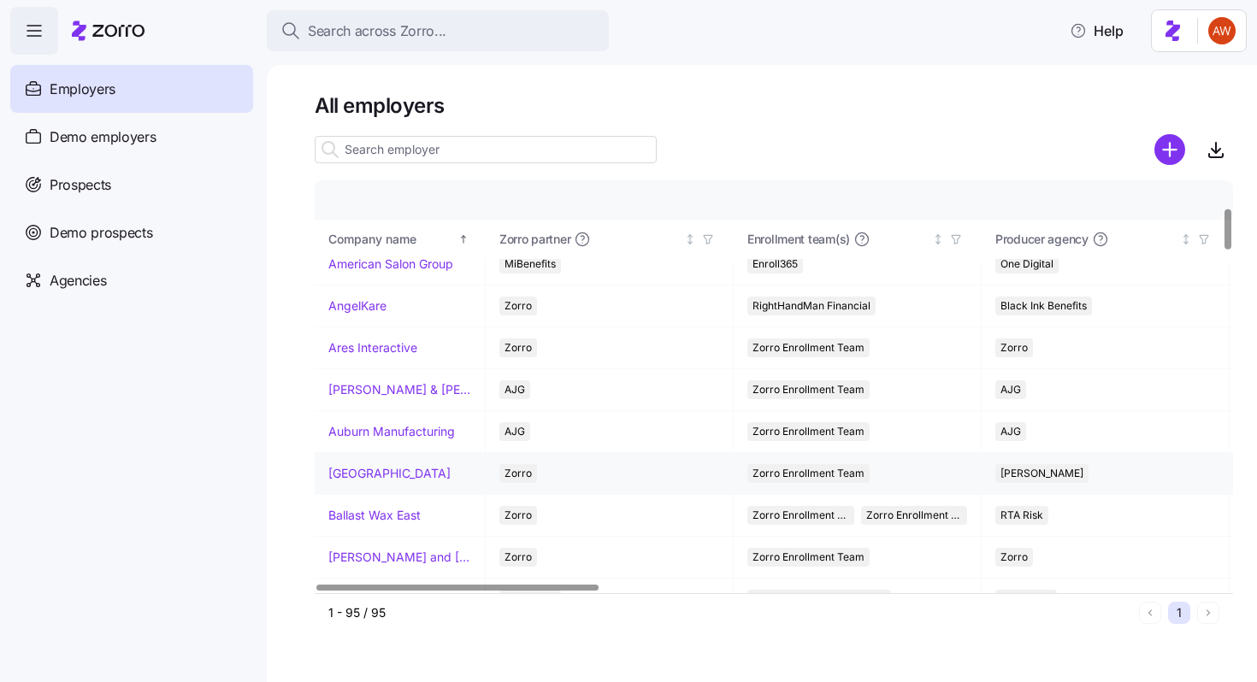
scroll to position [268, 0]
click at [375, 477] on link "[GEOGRAPHIC_DATA]" at bounding box center [389, 472] width 122 height 17
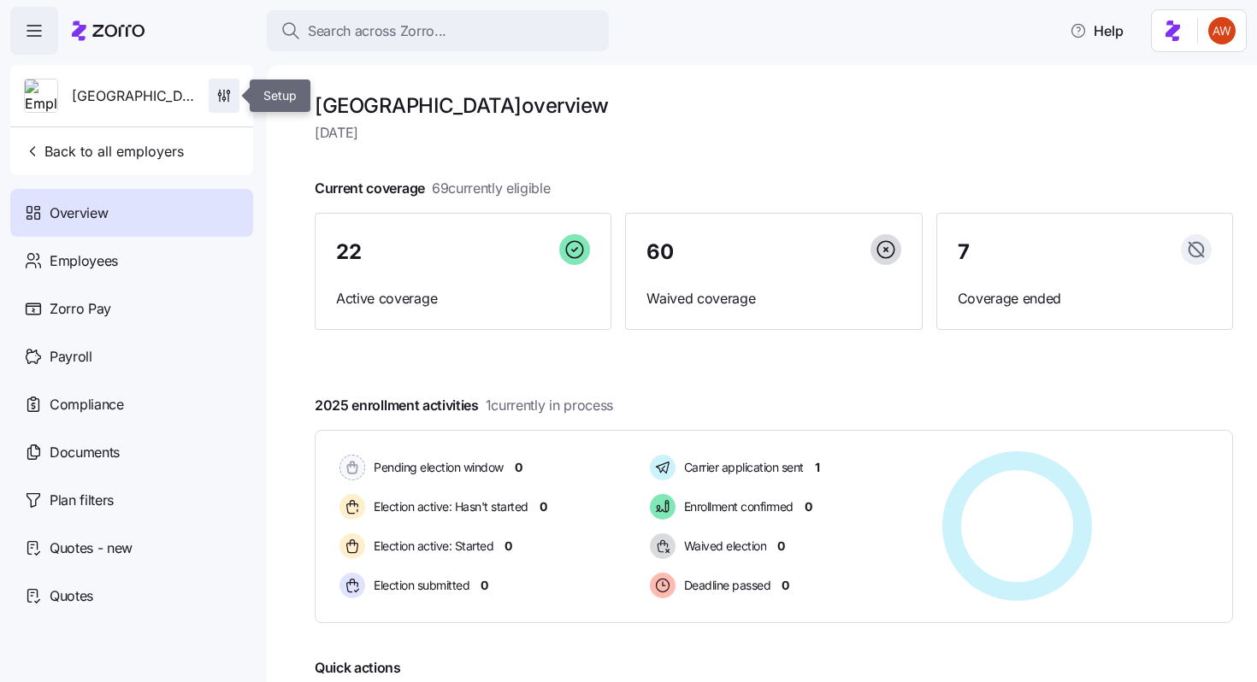
click at [224, 90] on icon "button" at bounding box center [223, 95] width 17 height 17
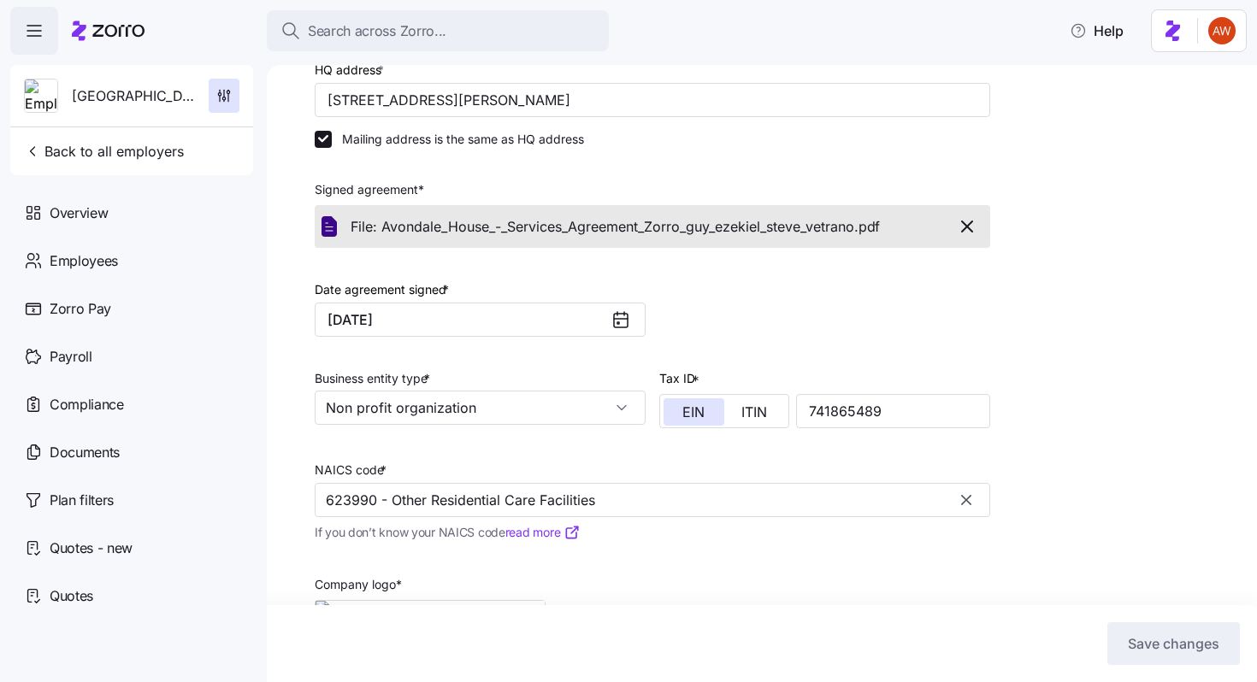
scroll to position [262, 0]
click at [160, 145] on span "Back to all employers" at bounding box center [104, 151] width 160 height 21
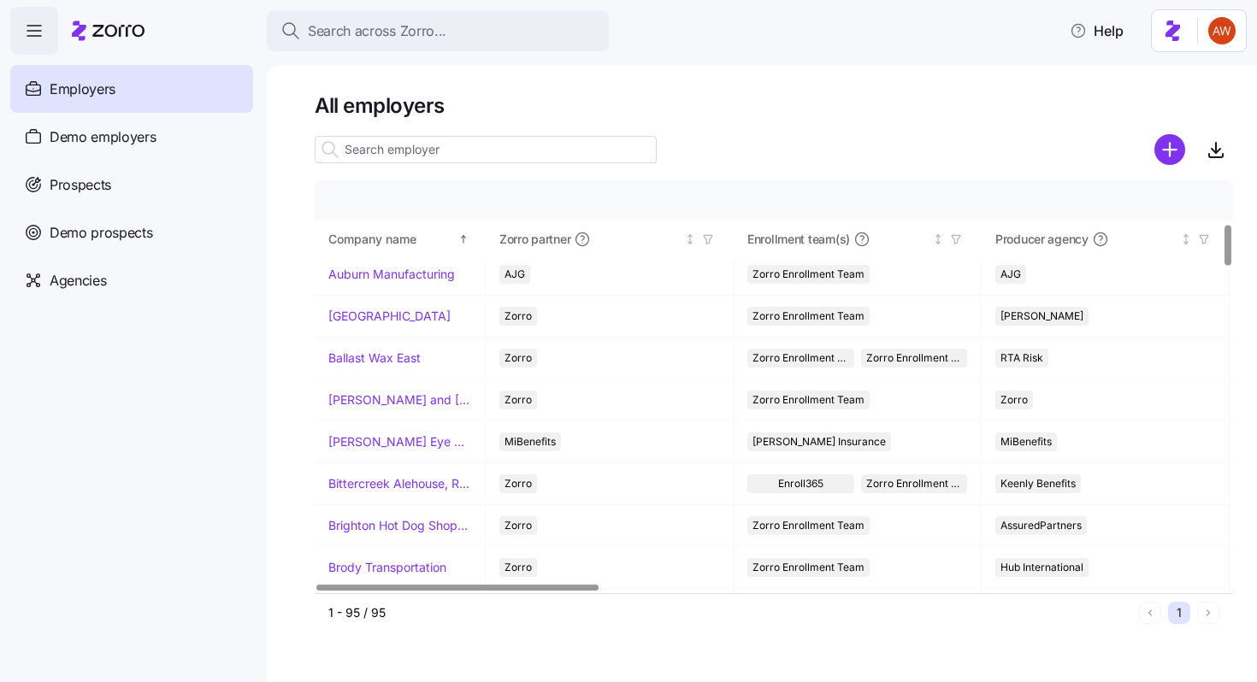
scroll to position [432, 0]
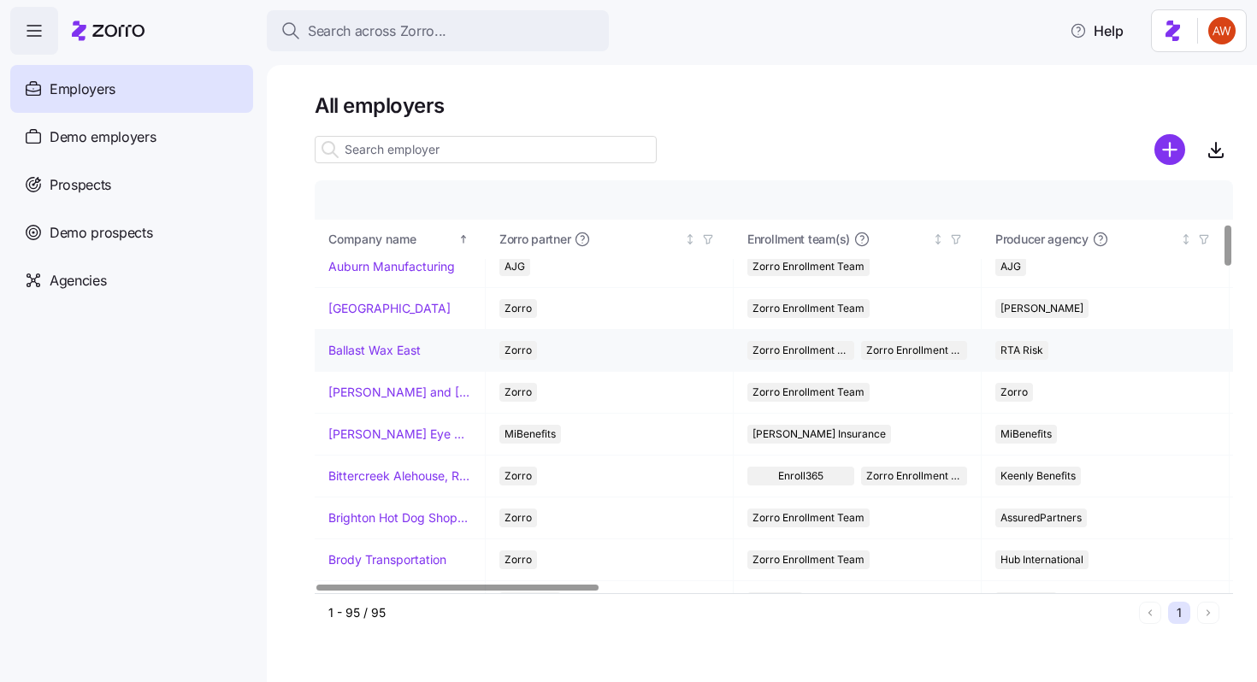
click at [350, 347] on link "Ballast Wax East" at bounding box center [374, 350] width 92 height 17
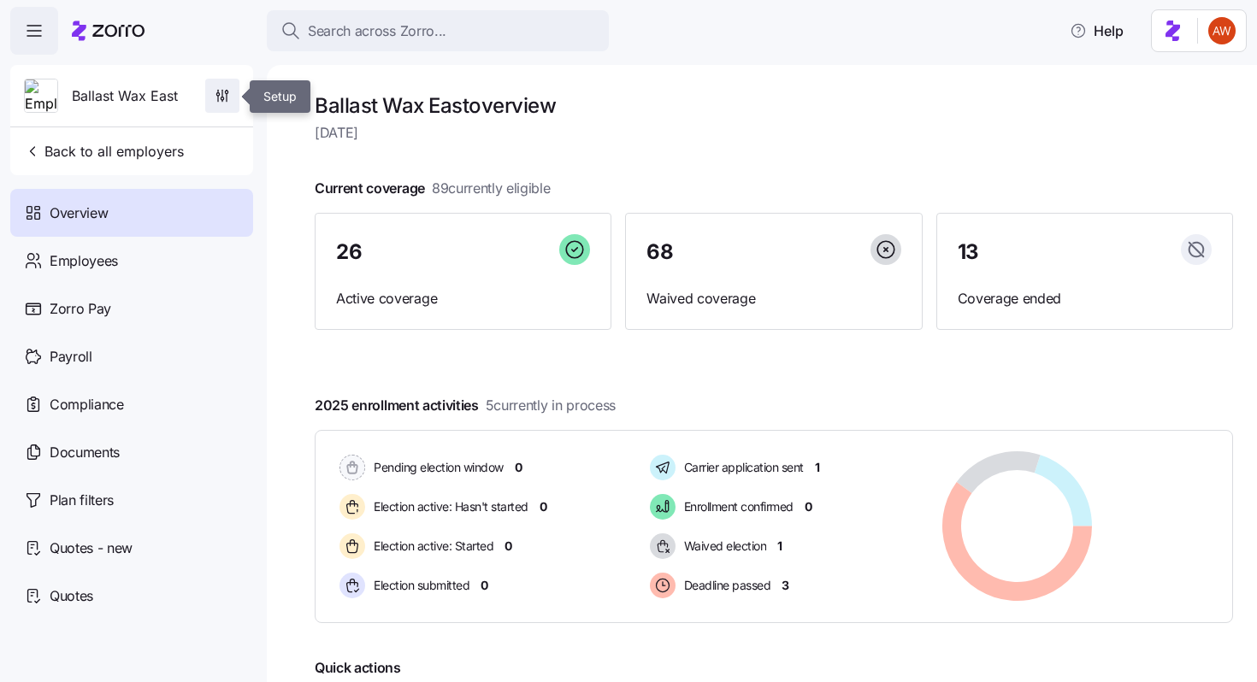
click at [226, 92] on icon "button" at bounding box center [222, 95] width 17 height 17
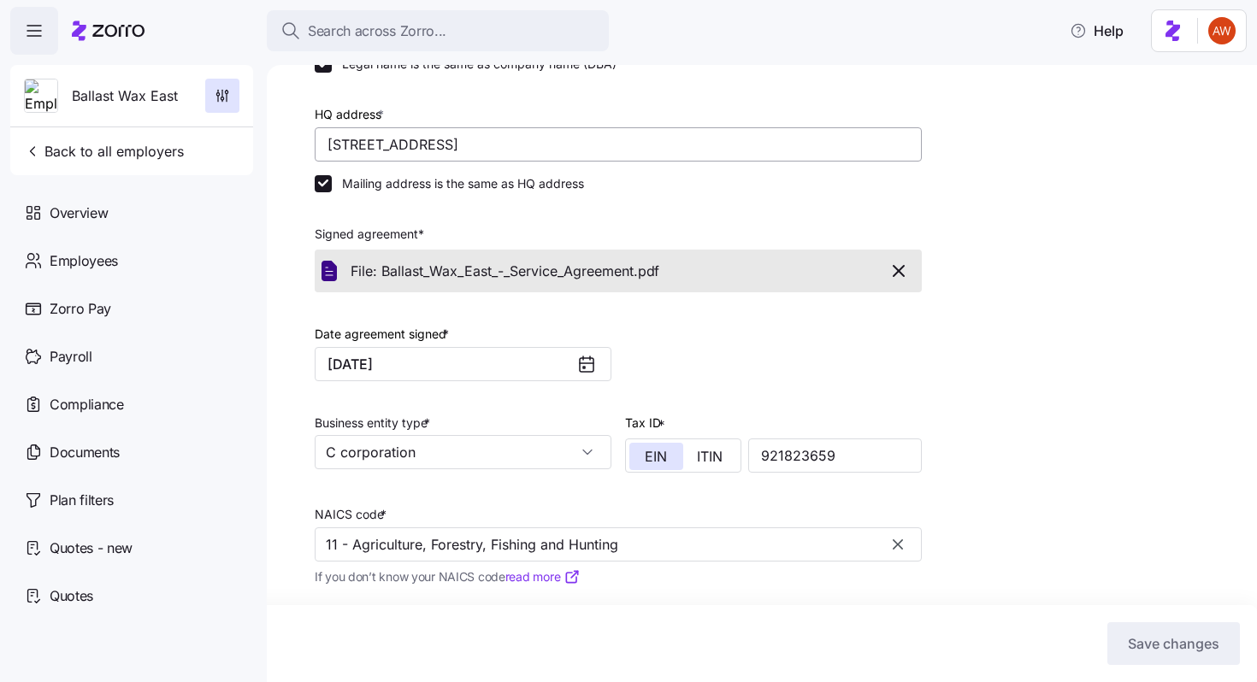
scroll to position [320, 0]
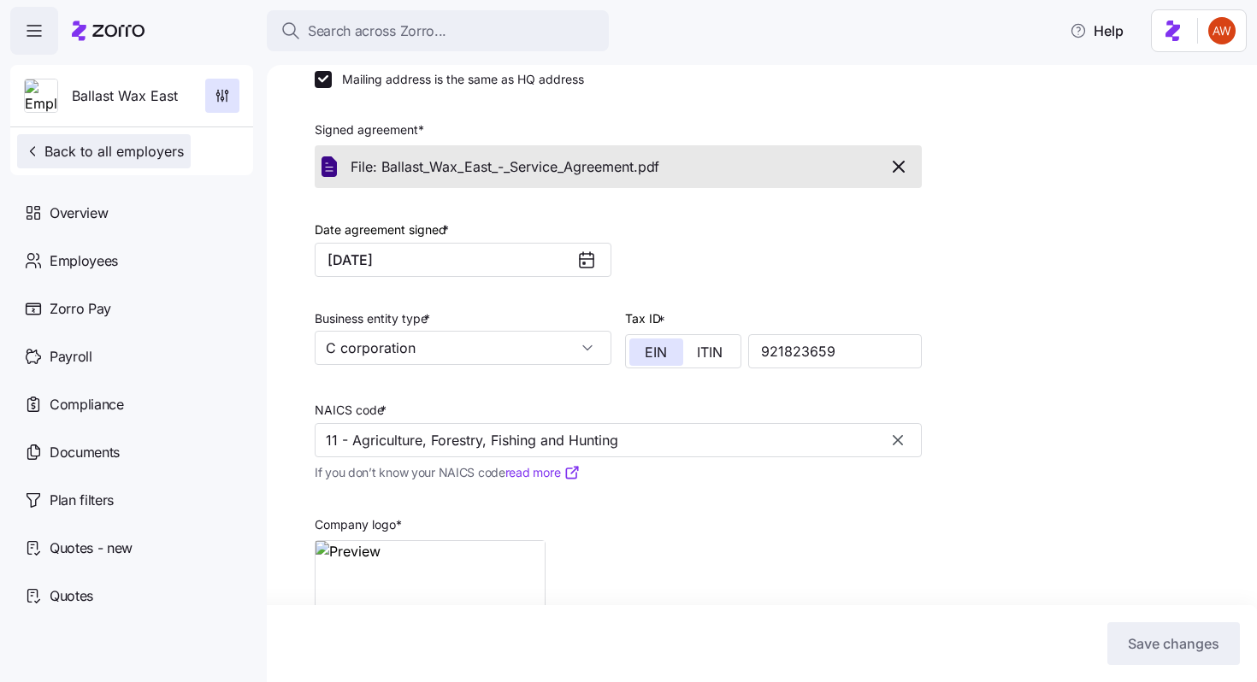
click at [136, 155] on span "Back to all employers" at bounding box center [104, 151] width 160 height 21
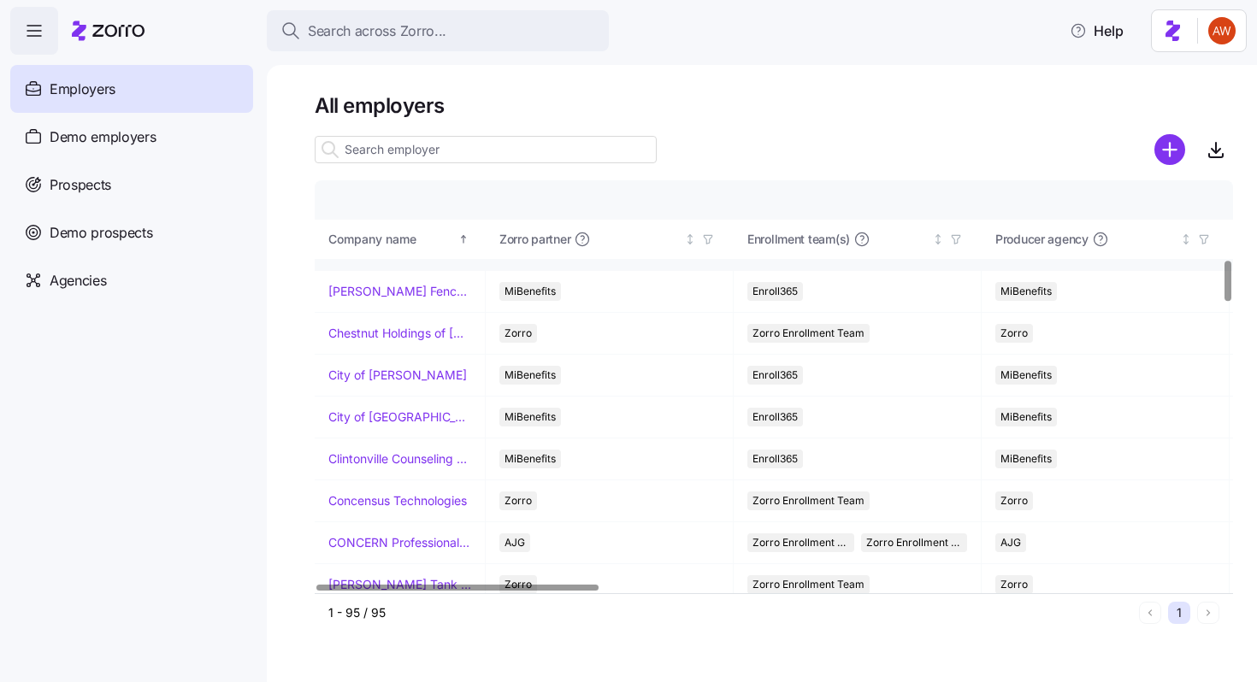
scroll to position [793, 0]
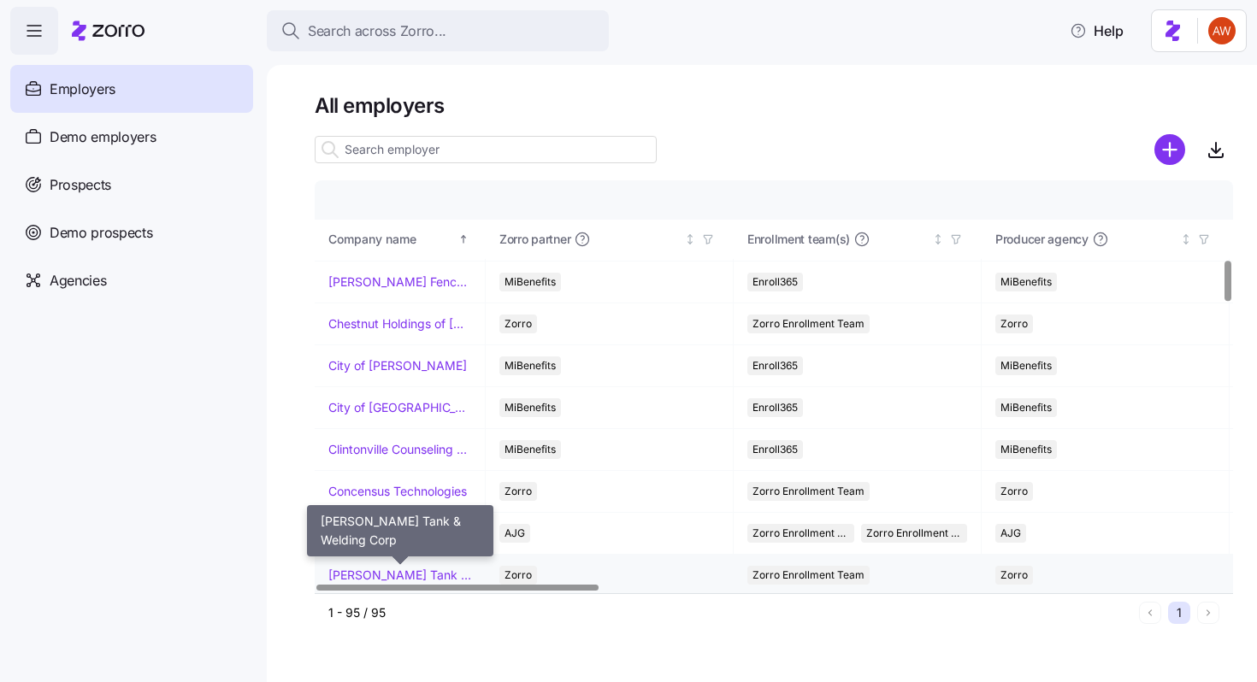
click at [377, 570] on link "[PERSON_NAME] Tank & Welding Corp" at bounding box center [399, 575] width 143 height 17
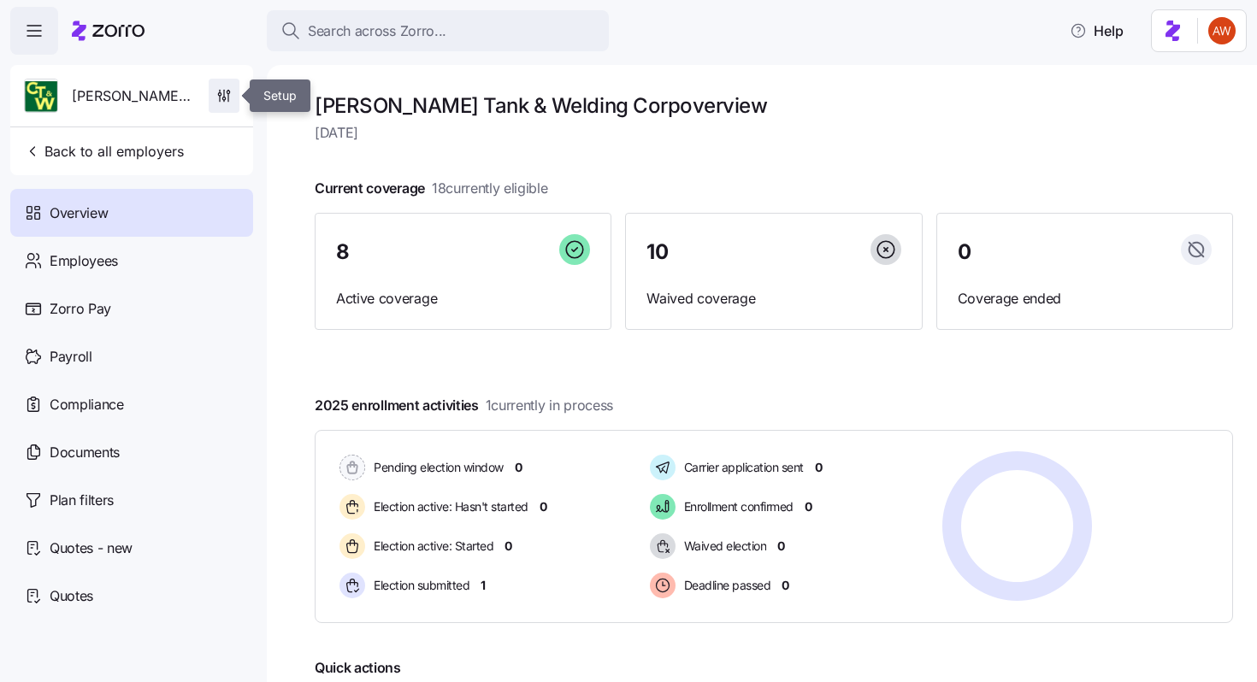
click at [227, 104] on span "button" at bounding box center [223, 96] width 29 height 32
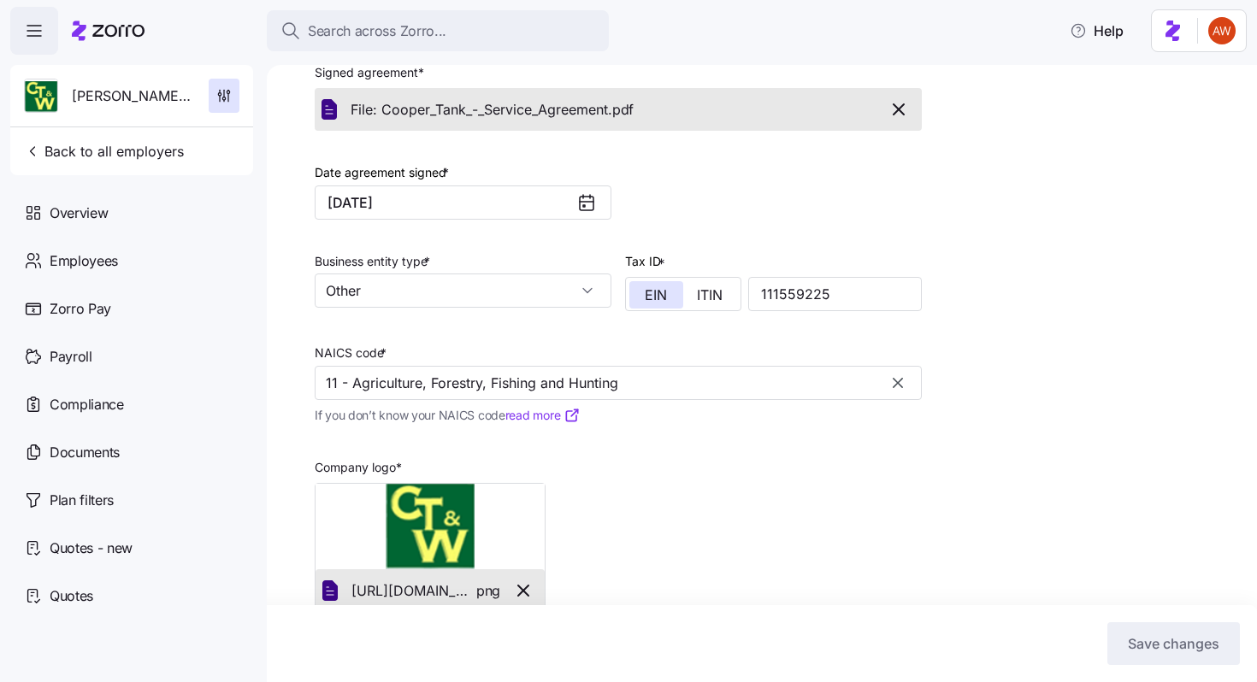
scroll to position [412, 0]
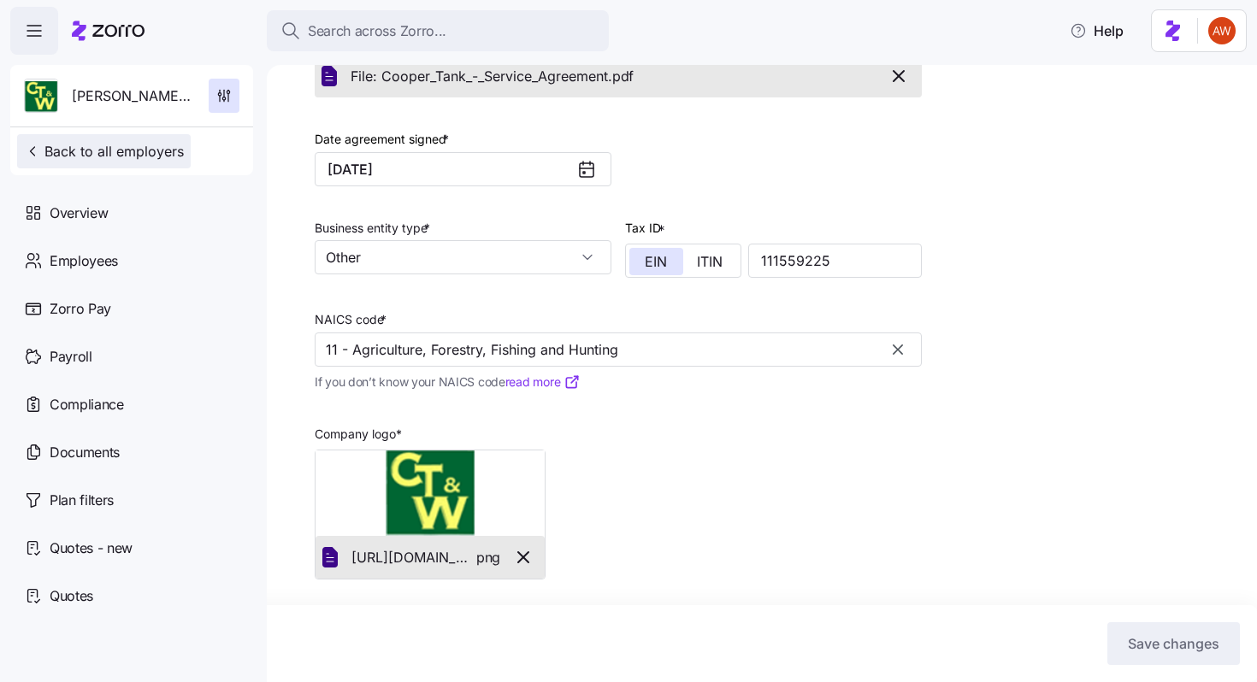
click at [140, 157] on span "Back to all employers" at bounding box center [104, 151] width 160 height 21
click at [138, 155] on span "Back to all employers" at bounding box center [104, 151] width 160 height 21
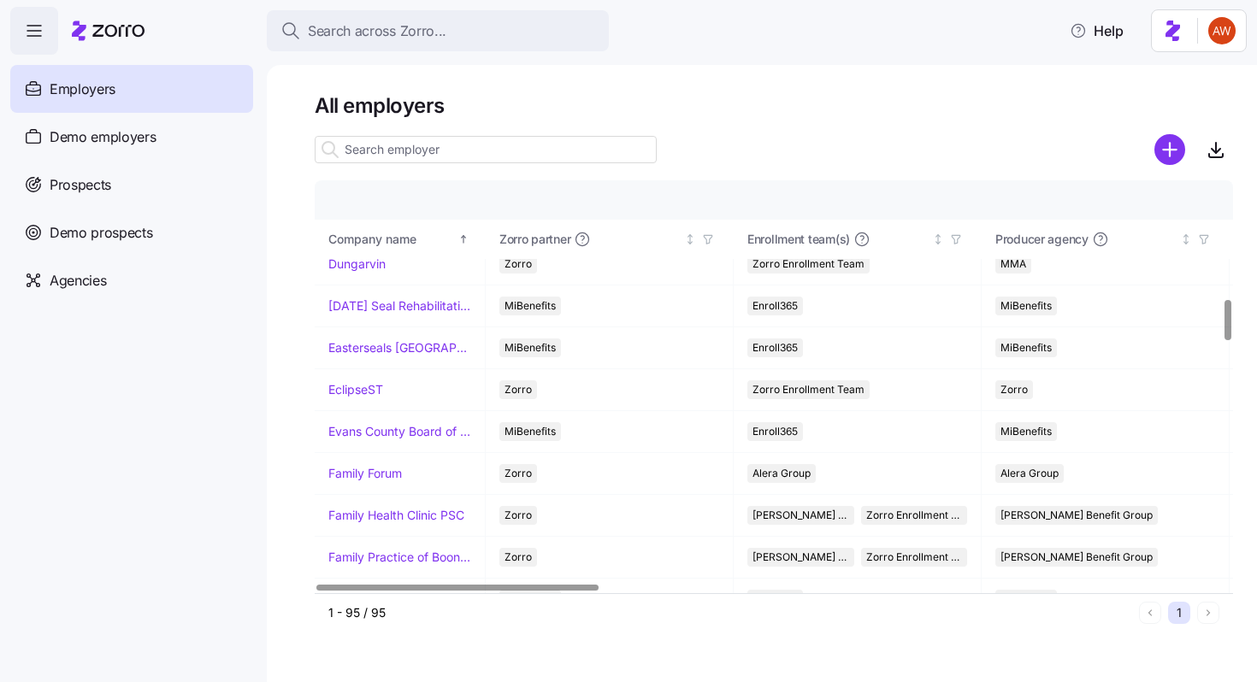
scroll to position [1191, 0]
click at [359, 388] on link "EclipseST" at bounding box center [355, 387] width 55 height 17
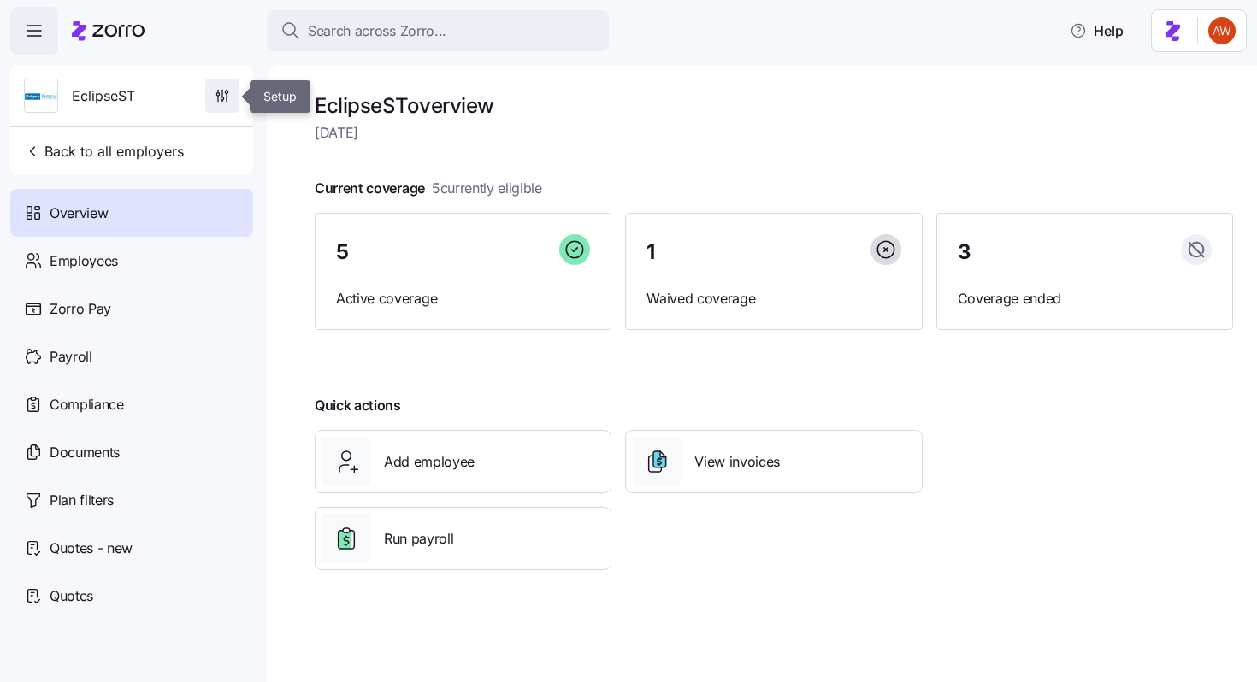
click at [216, 109] on span "button" at bounding box center [222, 96] width 32 height 32
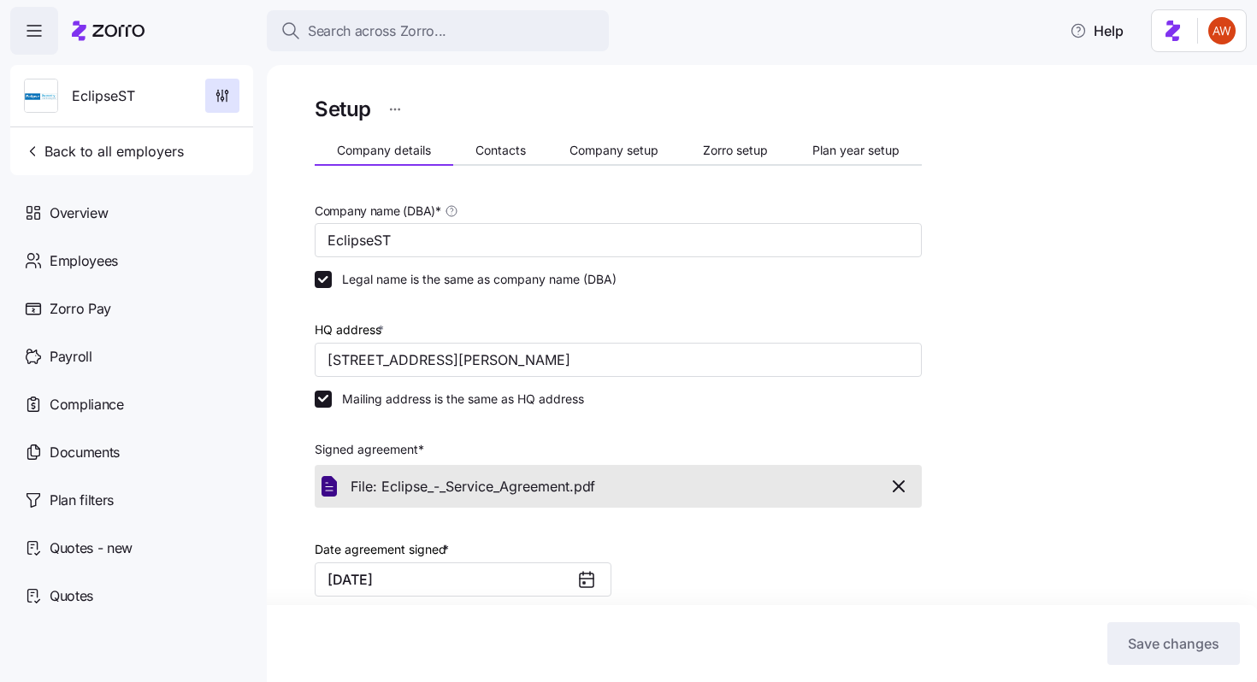
scroll to position [328, 0]
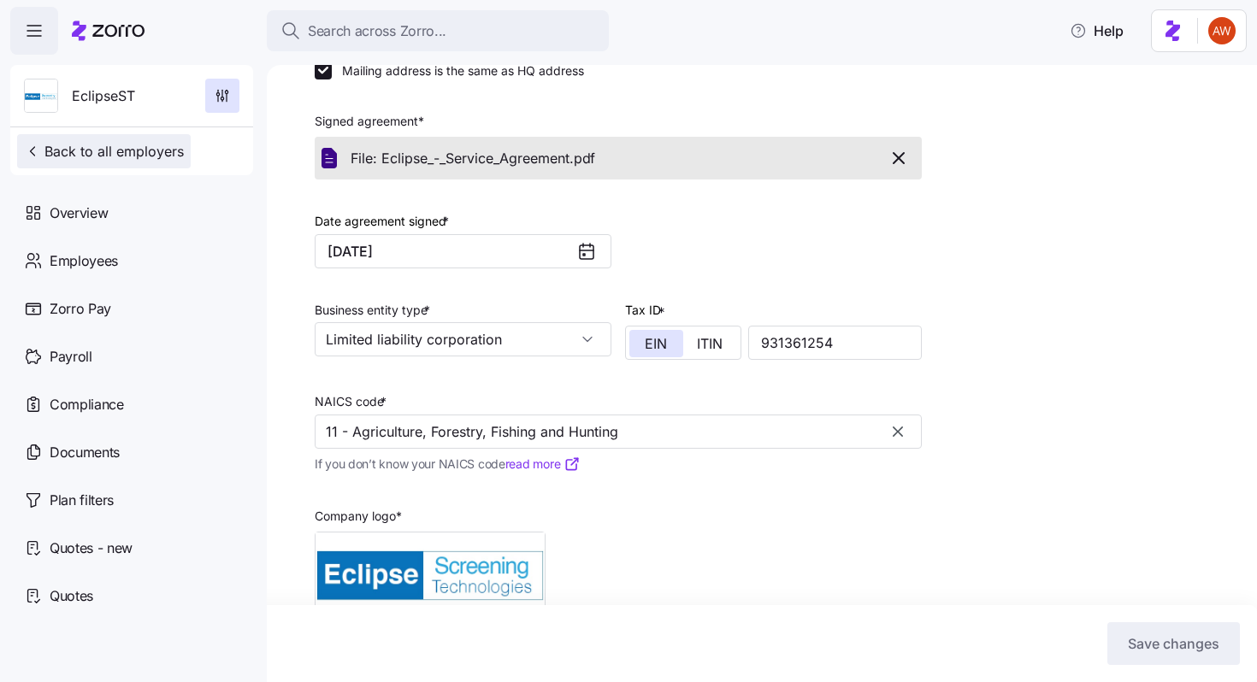
click at [155, 153] on span "Back to all employers" at bounding box center [104, 151] width 160 height 21
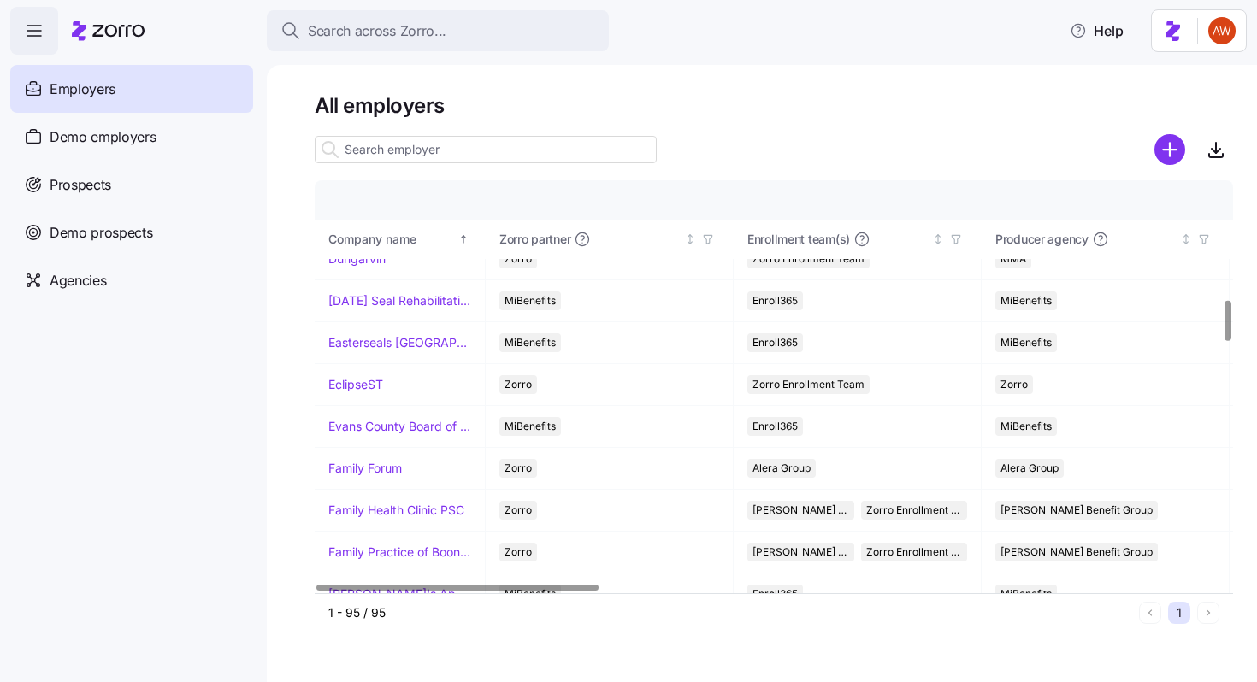
scroll to position [1199, 0]
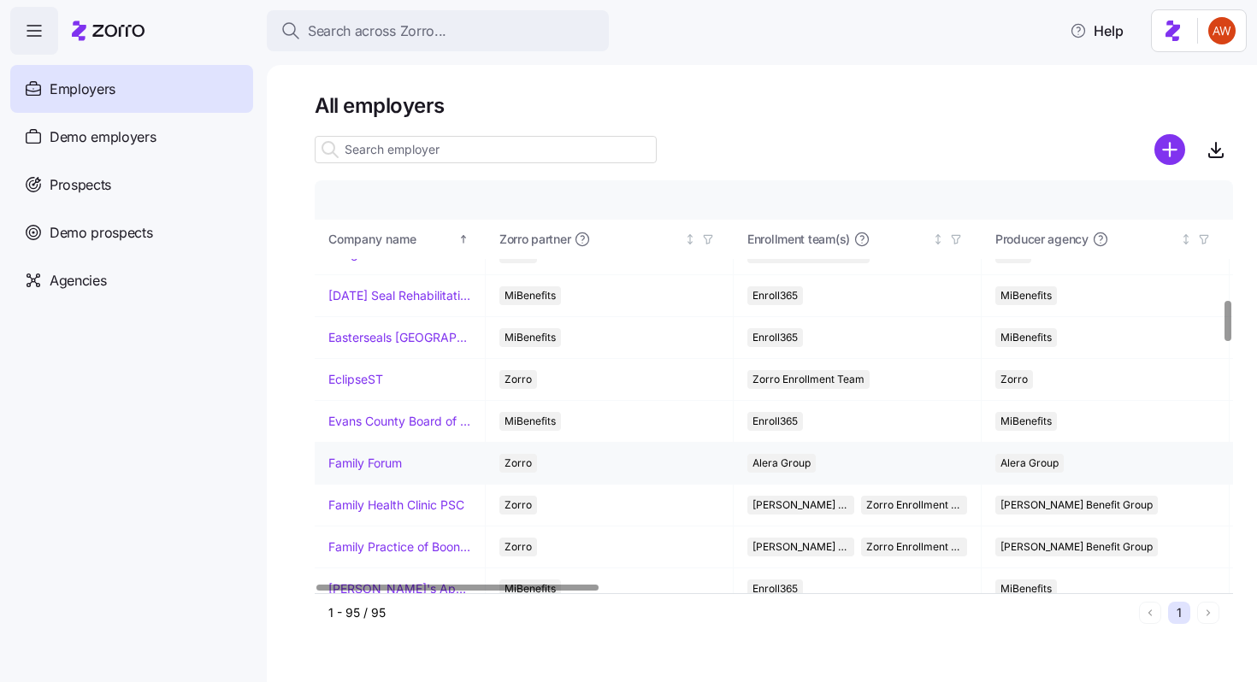
click at [388, 461] on link "Family Forum" at bounding box center [365, 463] width 74 height 17
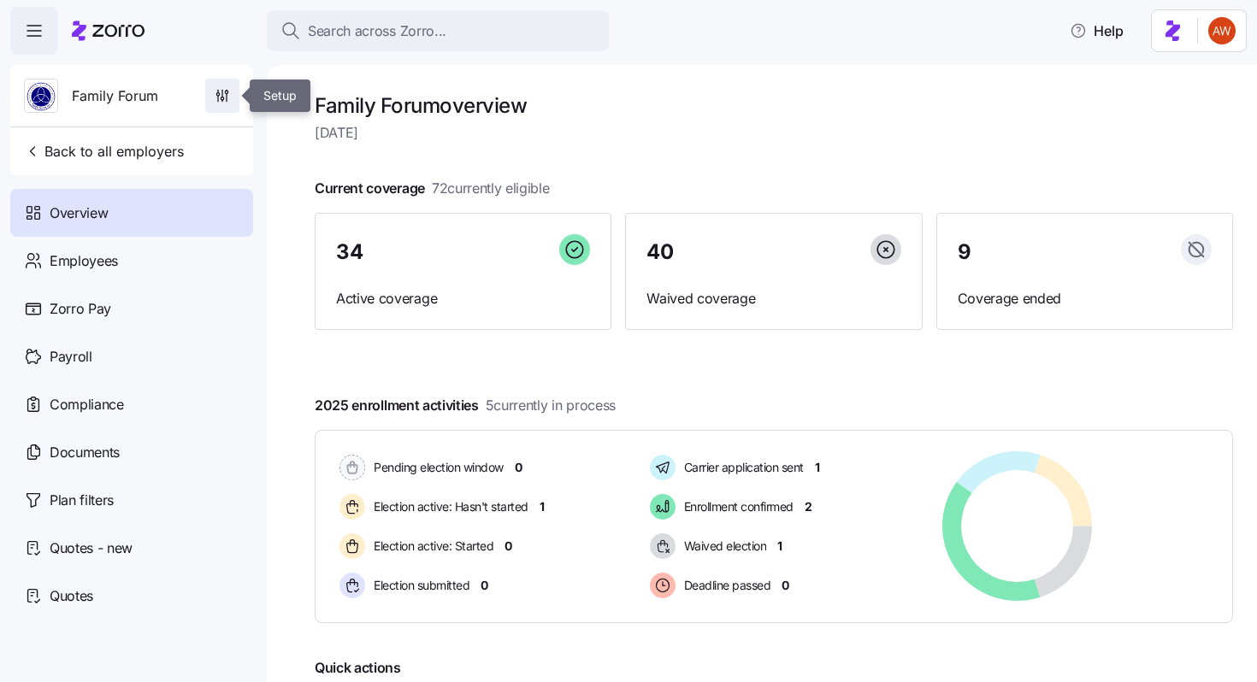
click at [228, 92] on icon "button" at bounding box center [222, 95] width 17 height 17
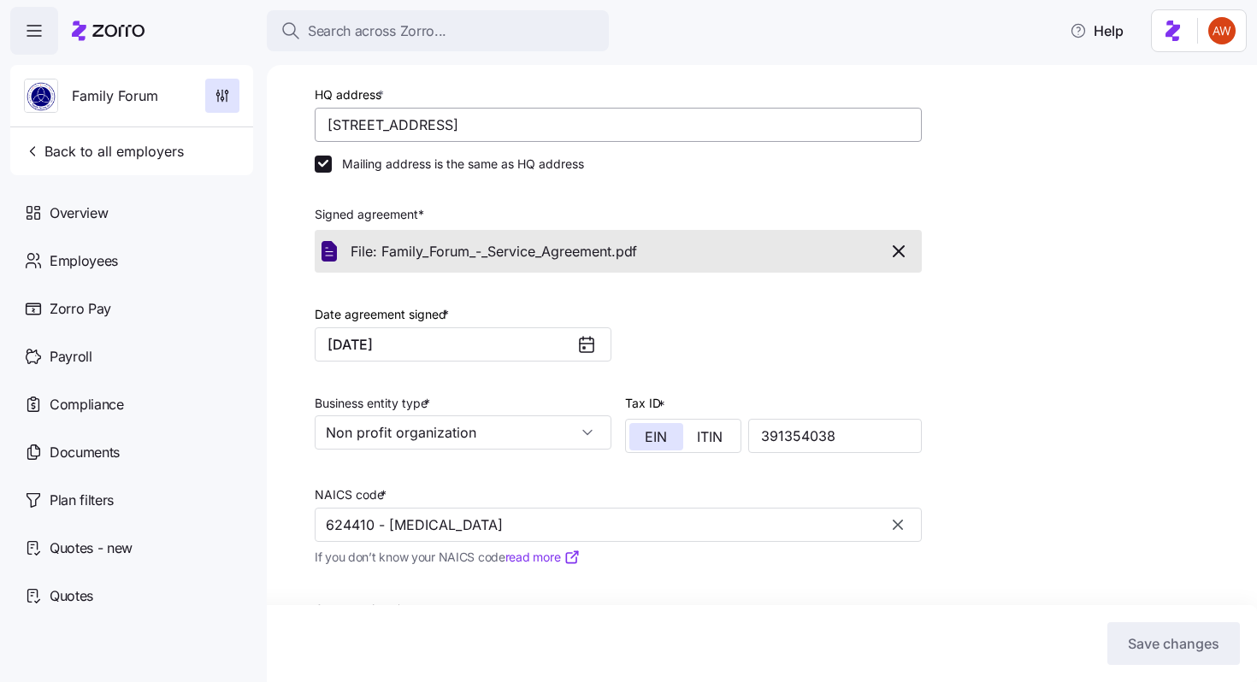
scroll to position [330, 0]
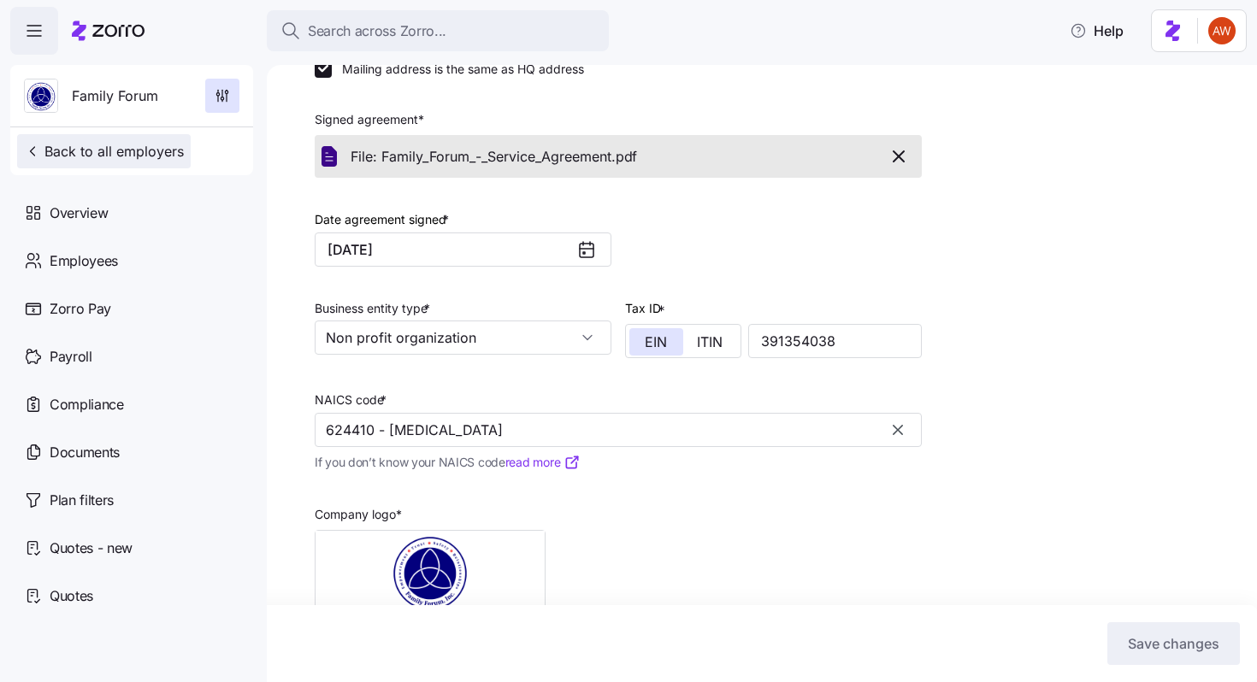
click at [156, 144] on span "Back to all employers" at bounding box center [104, 151] width 160 height 21
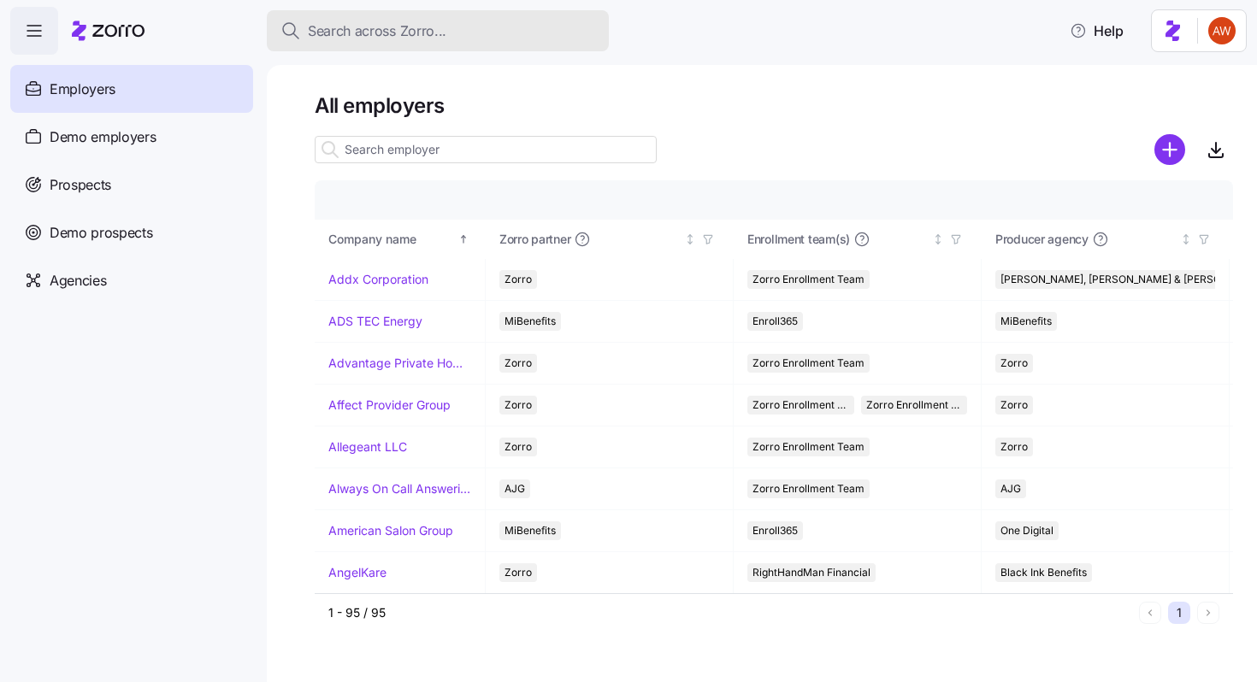
click at [469, 25] on div "Search across Zorro..." at bounding box center [437, 31] width 315 height 21
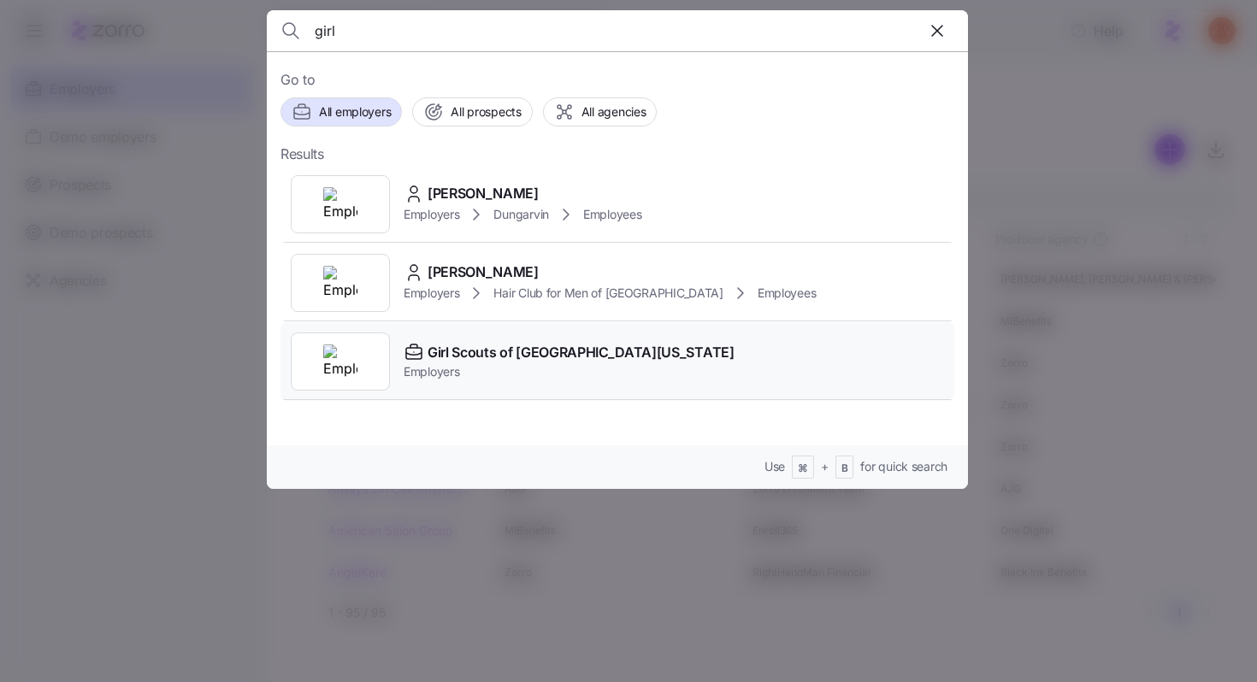
type input "girl"
click at [441, 351] on span "Girl Scouts of [GEOGRAPHIC_DATA][US_STATE]" at bounding box center [581, 352] width 307 height 21
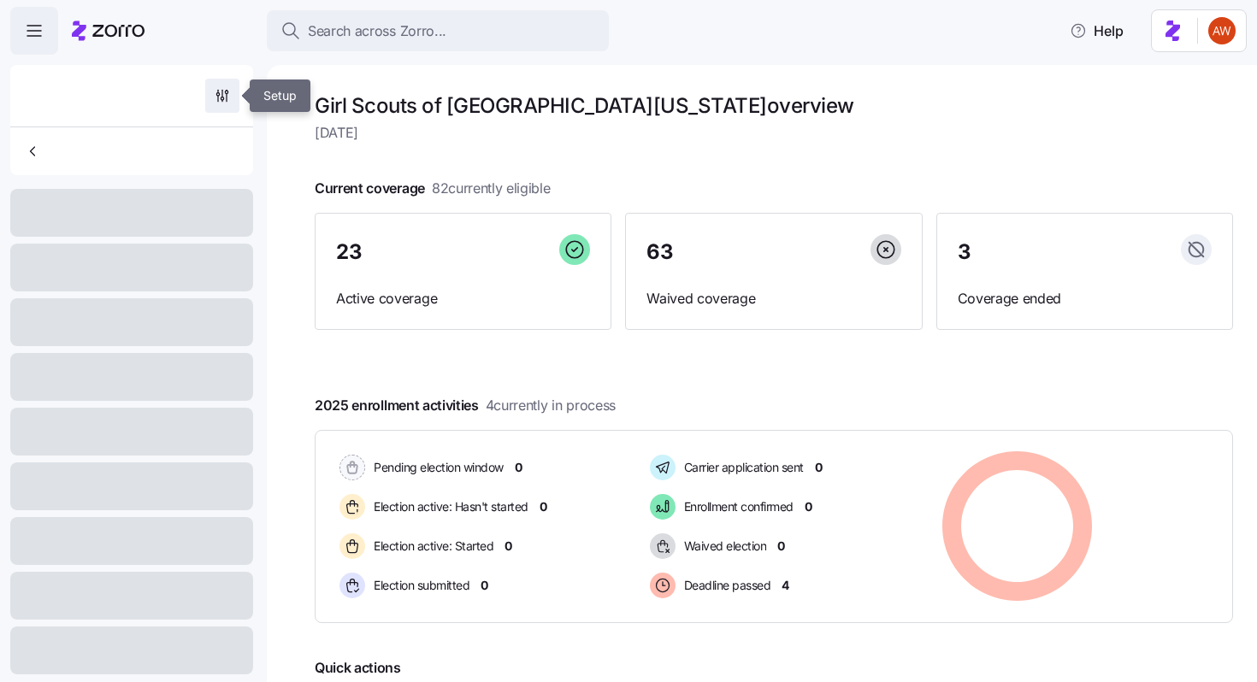
click at [228, 103] on icon "button" at bounding box center [222, 95] width 17 height 17
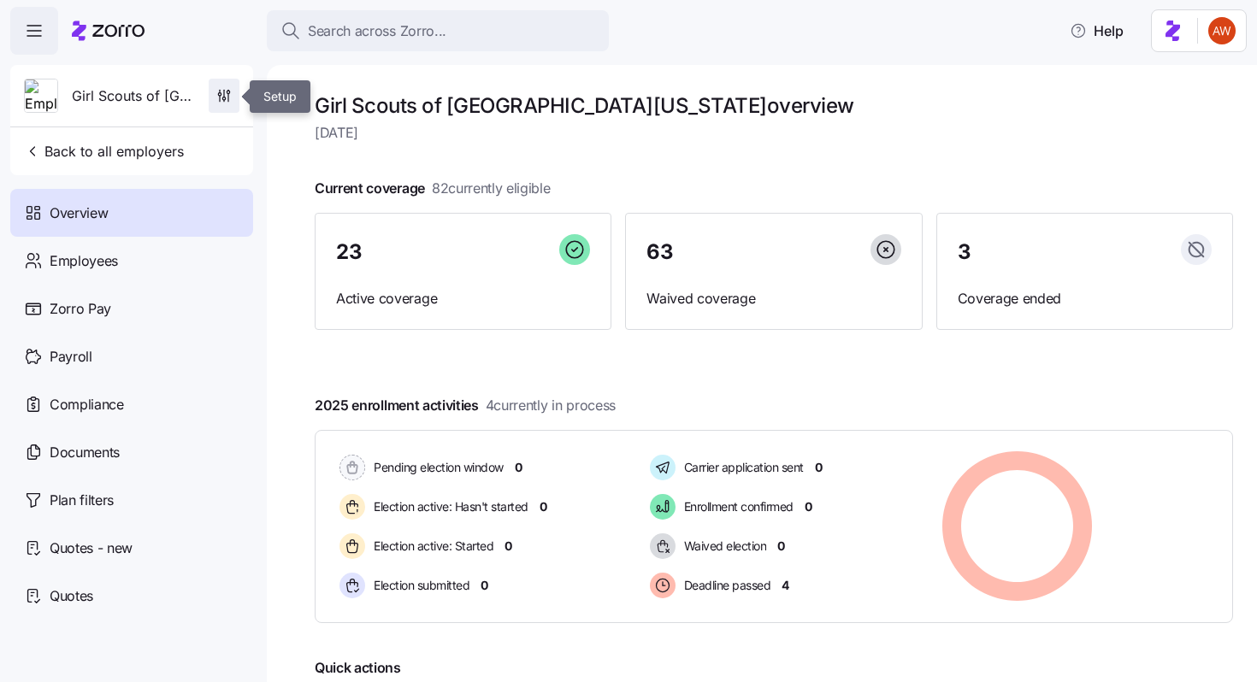
click at [228, 99] on icon "button" at bounding box center [228, 98] width 0 height 8
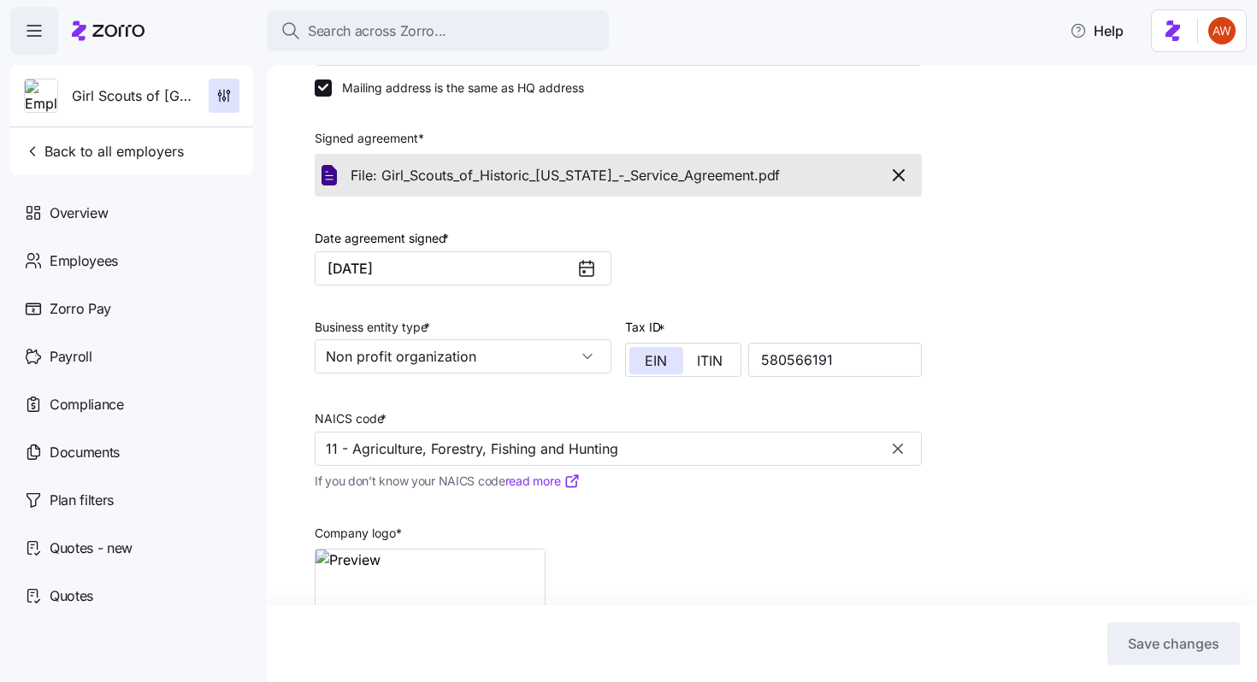
scroll to position [314, 0]
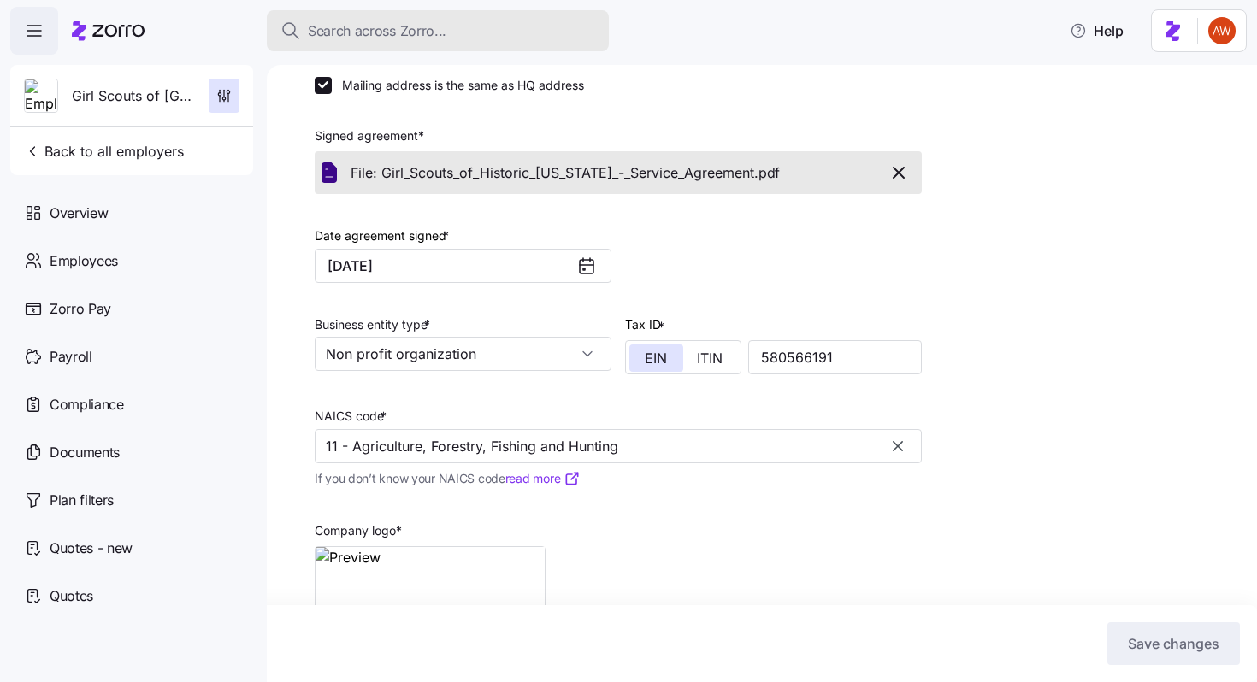
click at [414, 36] on span "Search across Zorro..." at bounding box center [377, 31] width 139 height 21
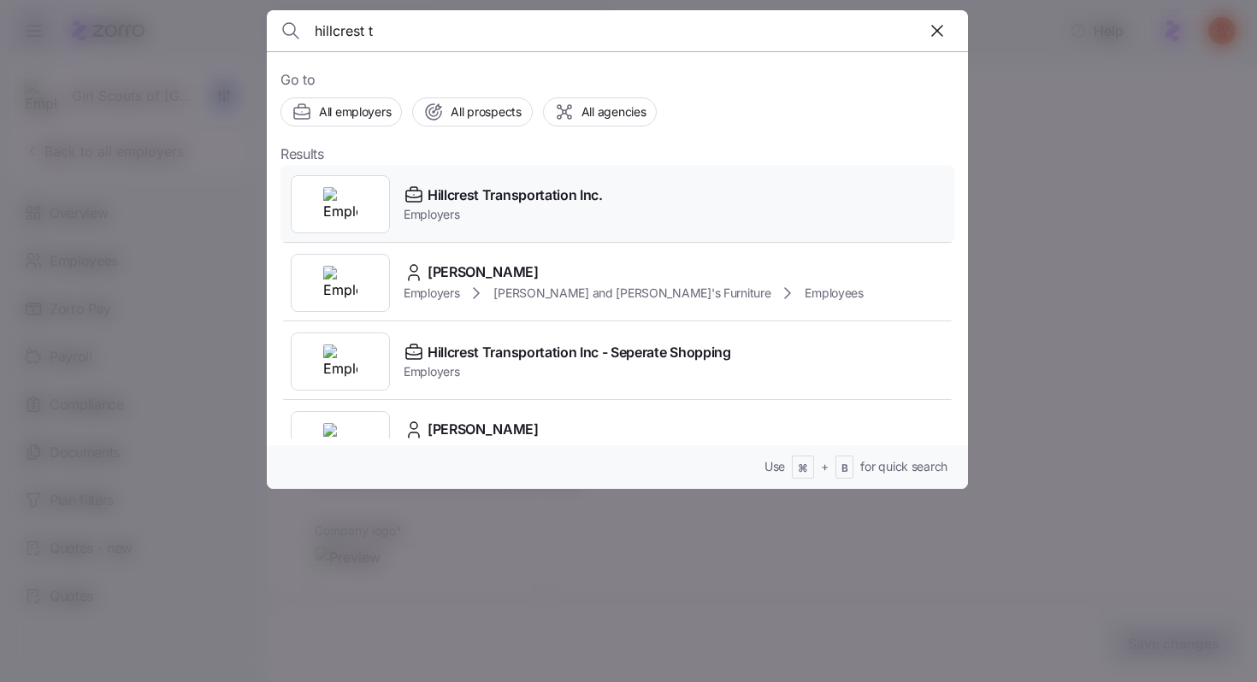
type input "hillcrest t"
click at [454, 196] on span "Hillcrest Transportation Inc." at bounding box center [515, 195] width 175 height 21
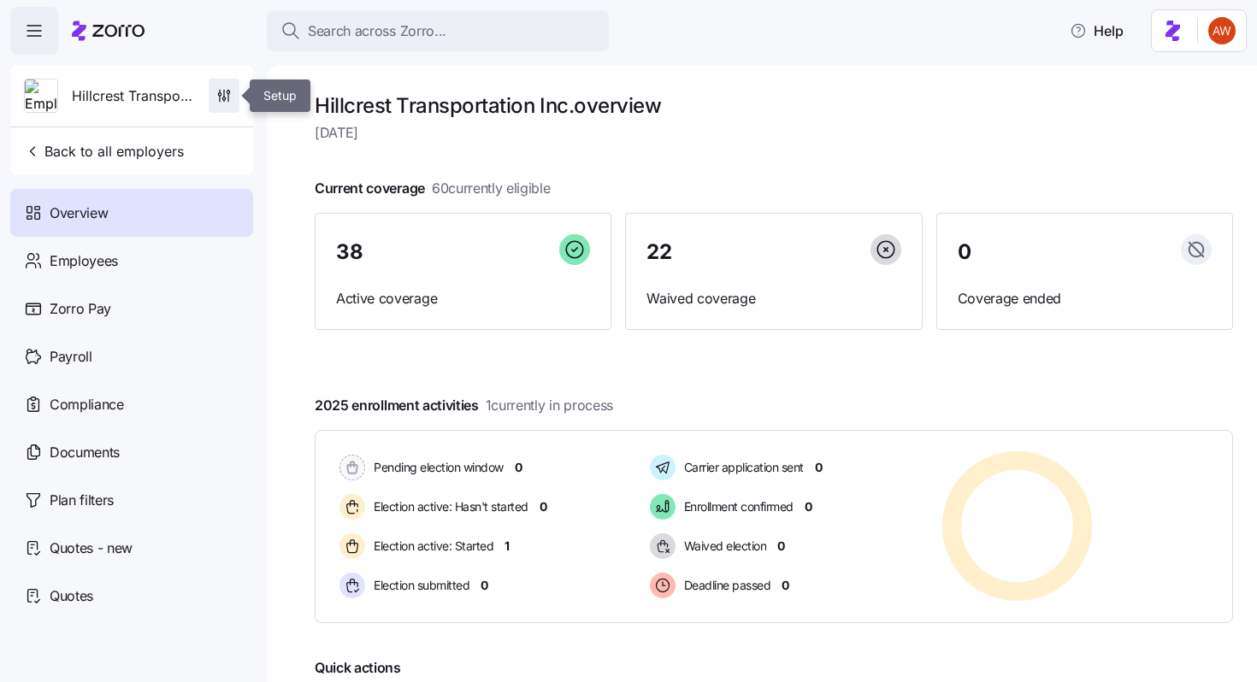
click at [229, 104] on span "button" at bounding box center [223, 96] width 29 height 32
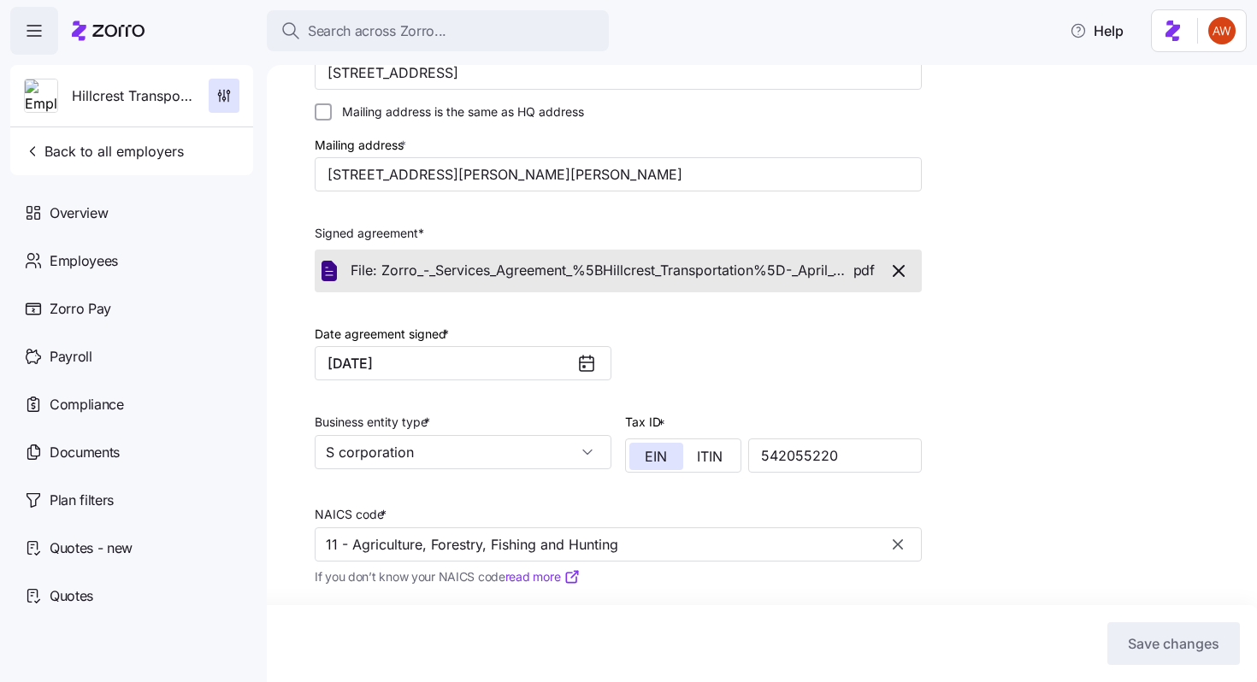
scroll to position [298, 0]
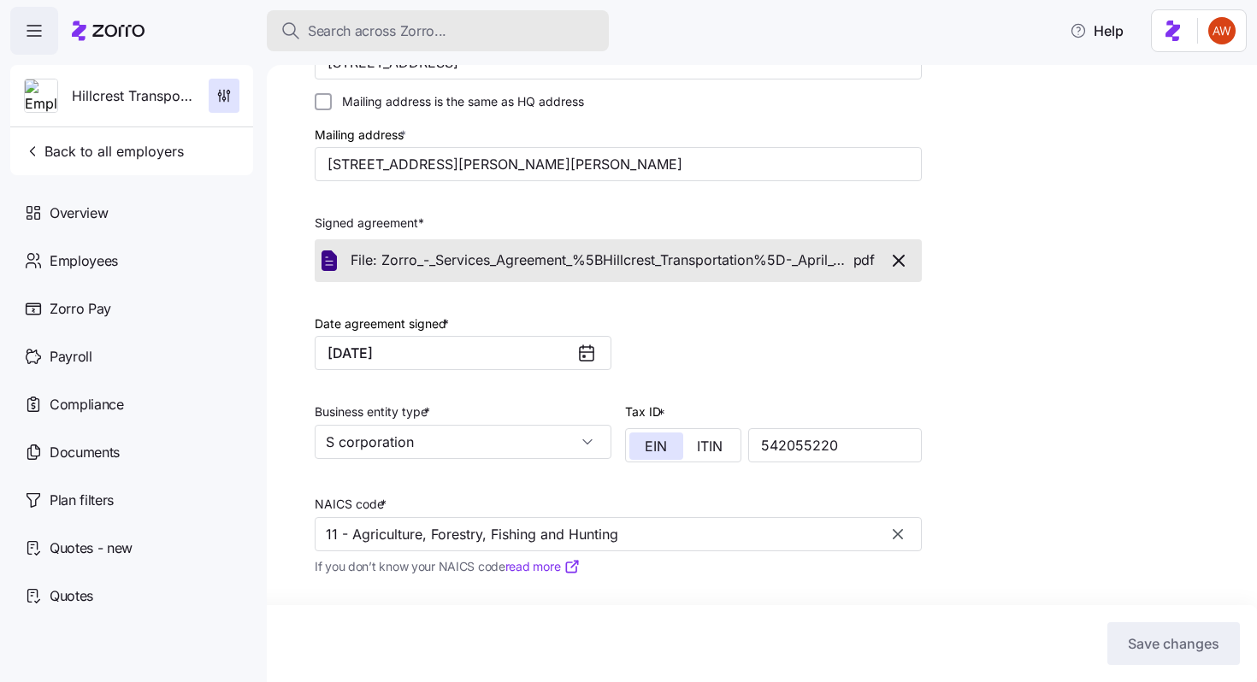
click at [472, 37] on div "Search across Zorro..." at bounding box center [437, 31] width 315 height 21
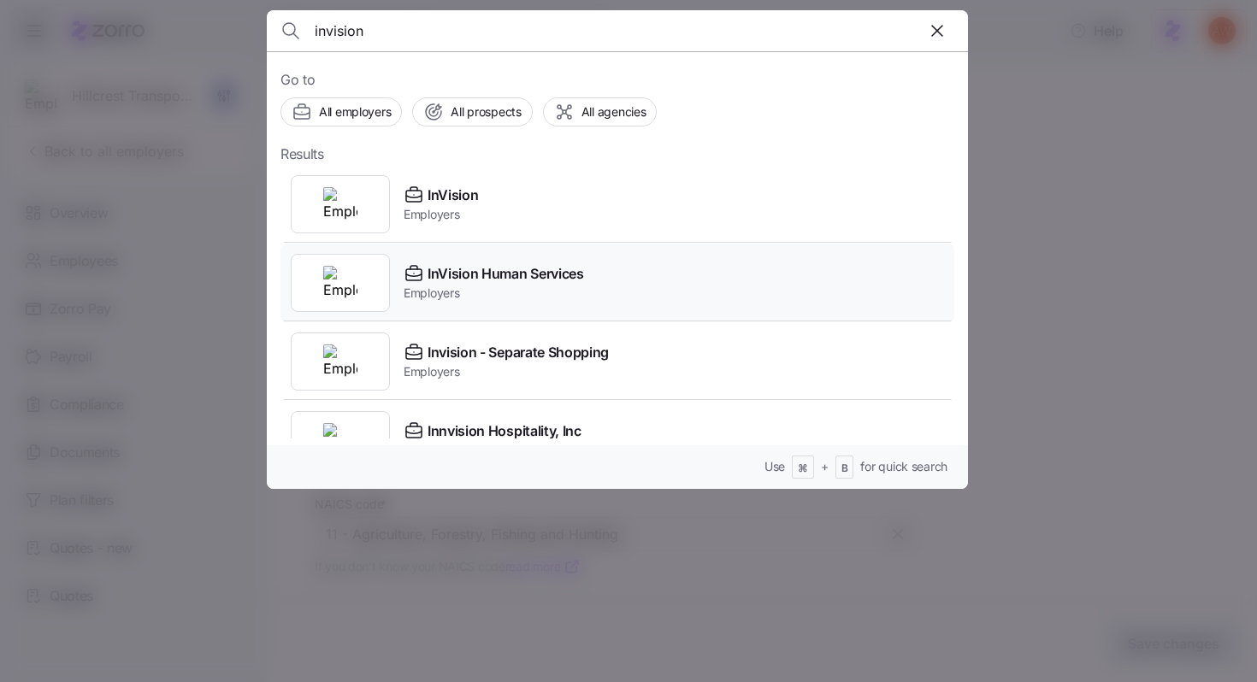
type input "invision"
click at [456, 268] on span "InVision Human Services" at bounding box center [506, 273] width 156 height 21
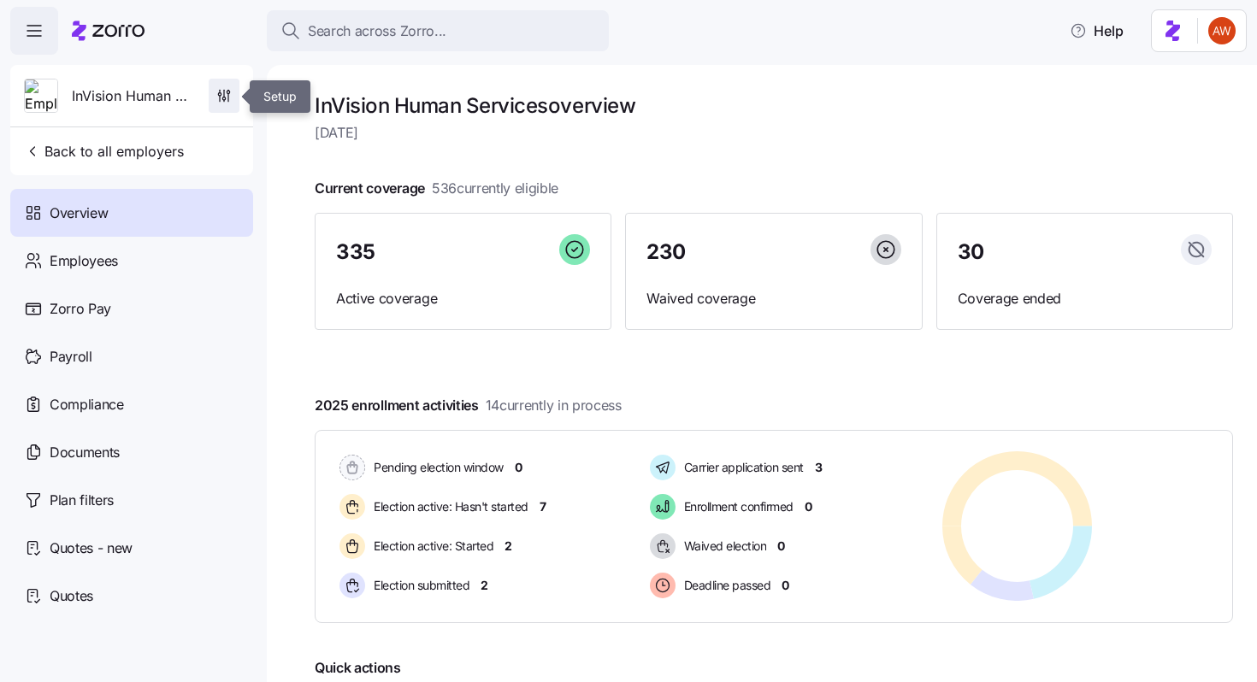
click at [228, 88] on icon "button" at bounding box center [223, 95] width 17 height 17
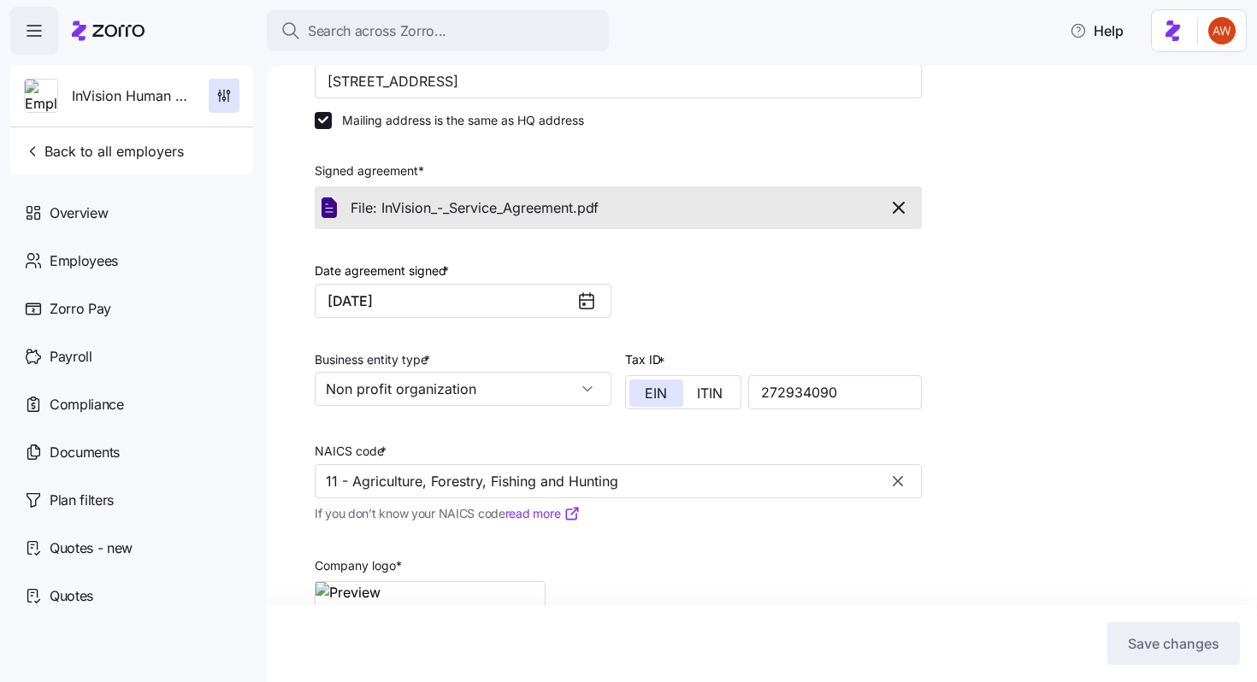
scroll to position [332, 0]
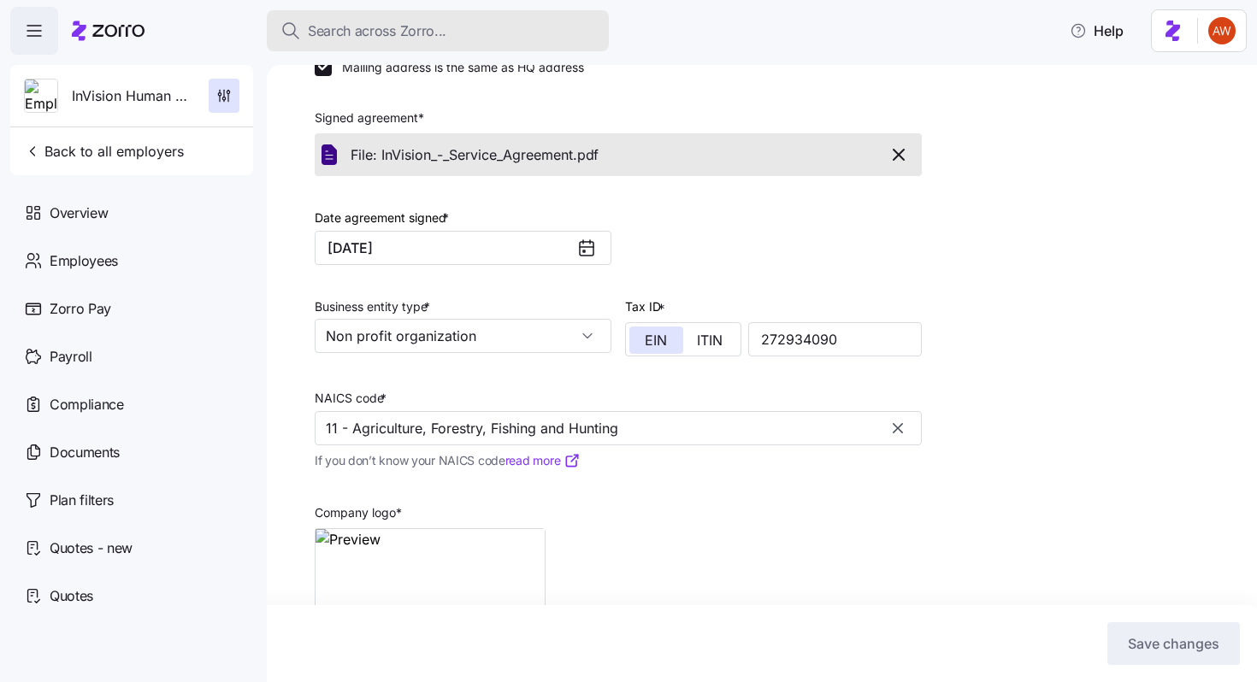
click at [345, 32] on span "Search across Zorro..." at bounding box center [377, 31] width 139 height 21
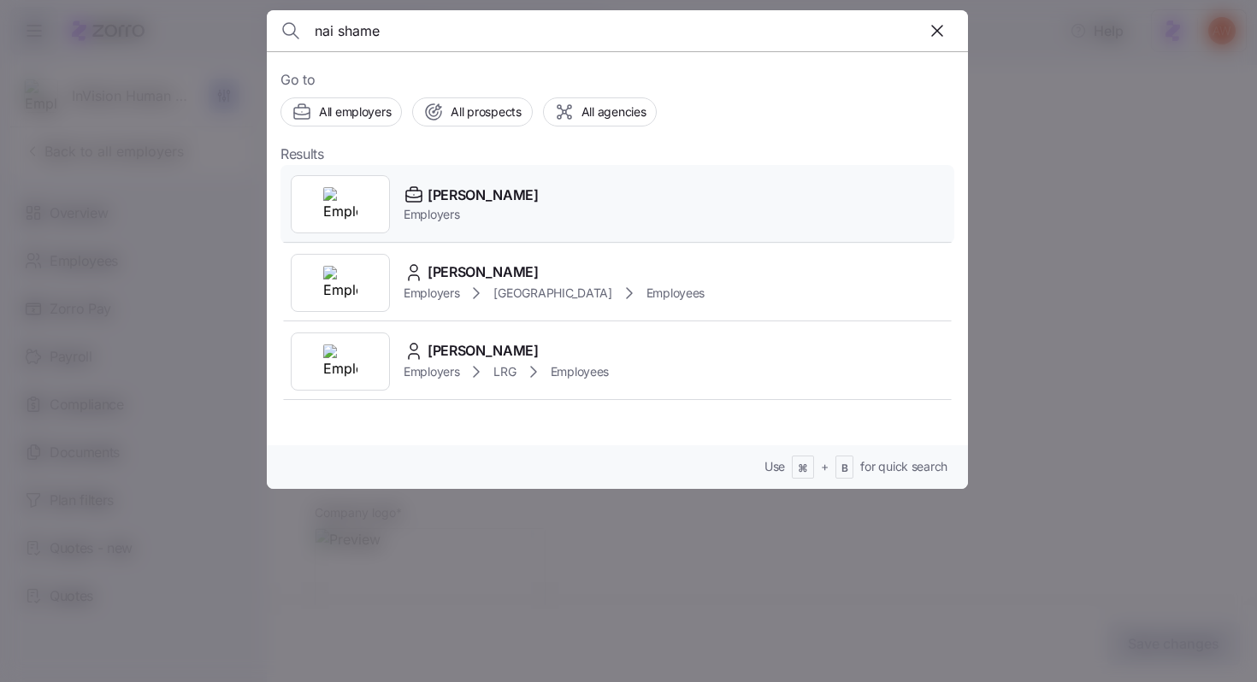
type input "nai shame"
click at [447, 195] on span "[PERSON_NAME]" at bounding box center [483, 195] width 111 height 21
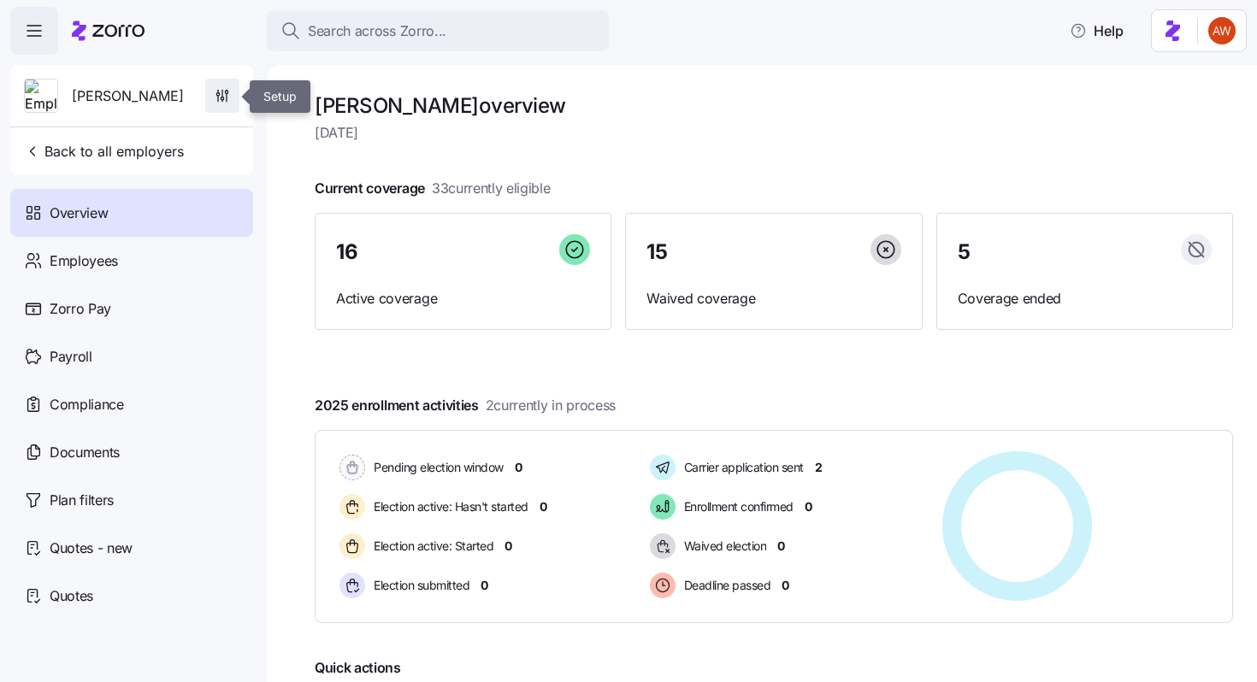
click at [228, 97] on icon "button" at bounding box center [222, 95] width 17 height 17
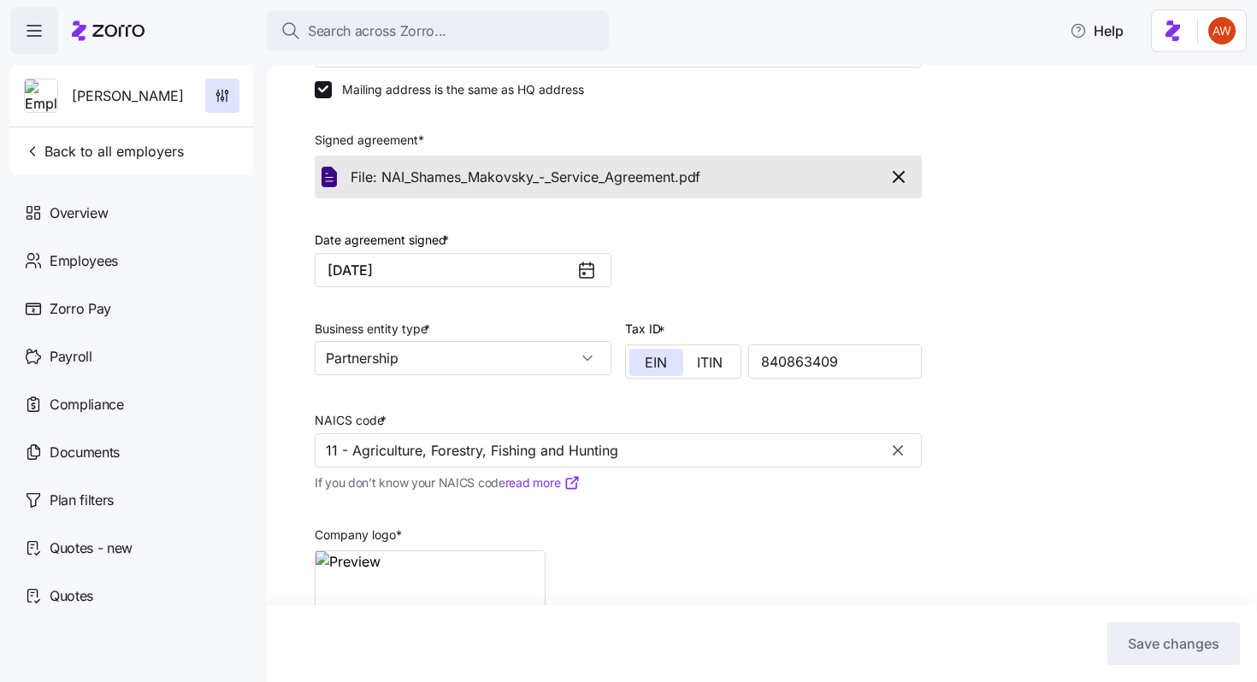
scroll to position [319, 0]
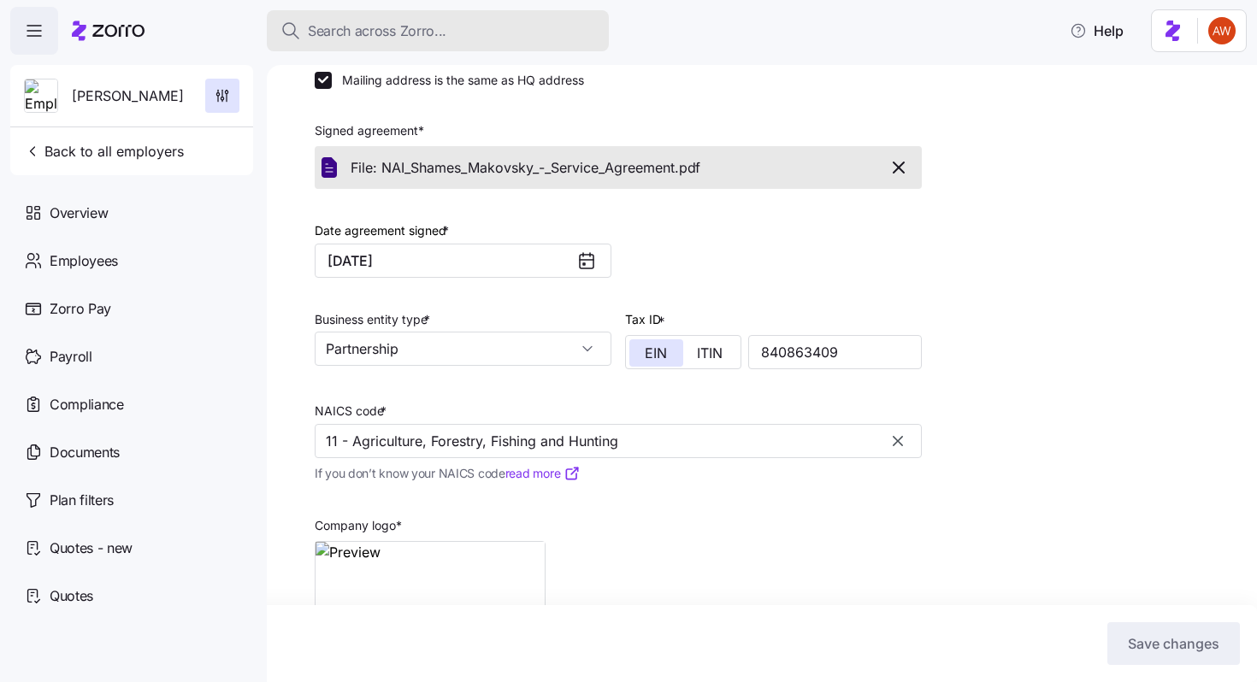
click at [419, 30] on span "Search across Zorro..." at bounding box center [377, 31] width 139 height 21
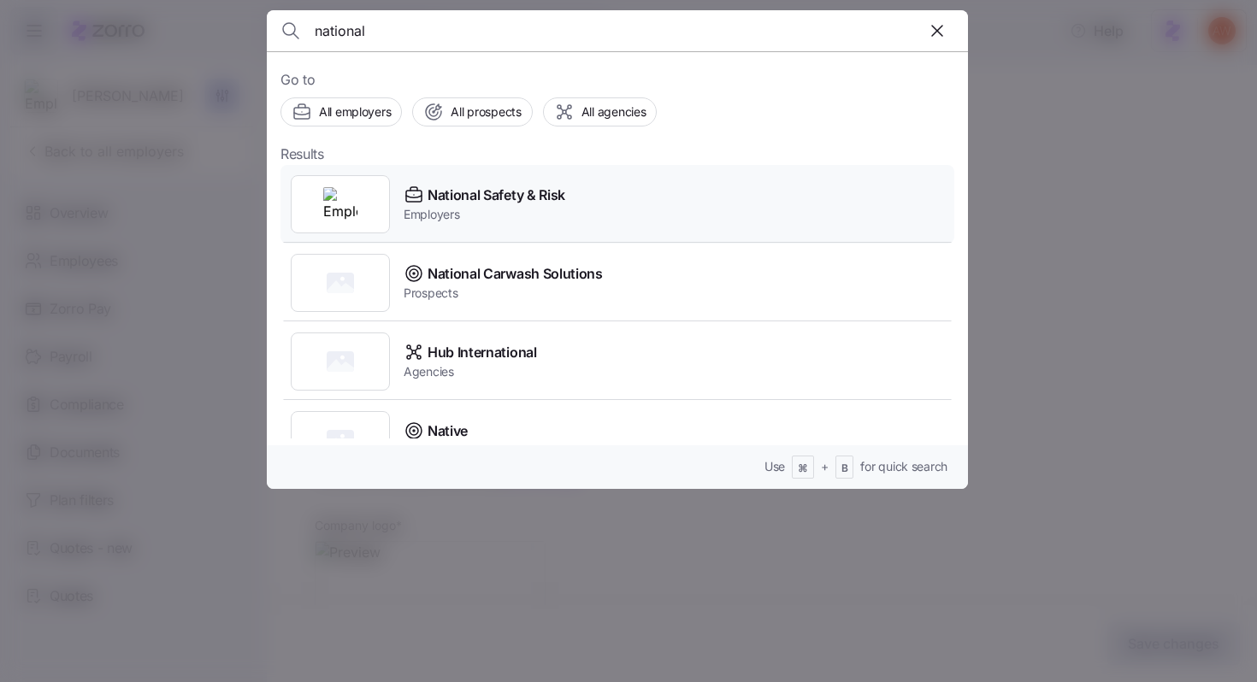
type input "national"
click at [494, 197] on span "National Safety & Risk" at bounding box center [497, 195] width 138 height 21
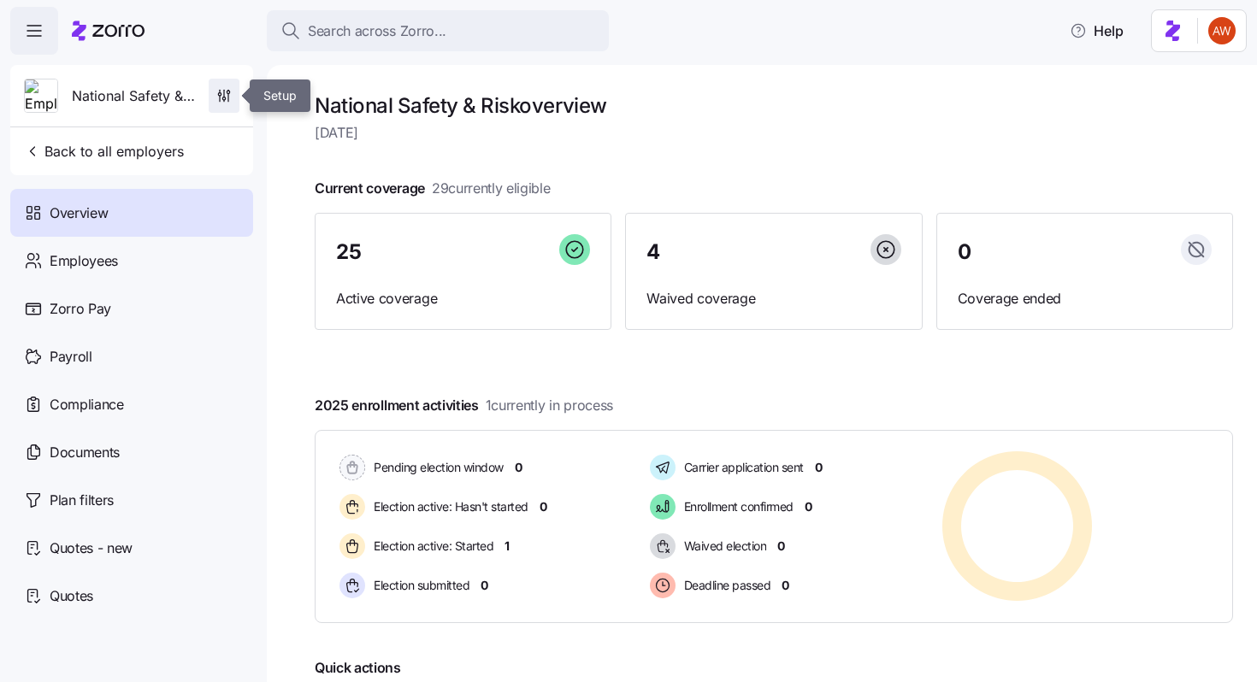
click at [225, 95] on icon "button" at bounding box center [223, 95] width 17 height 17
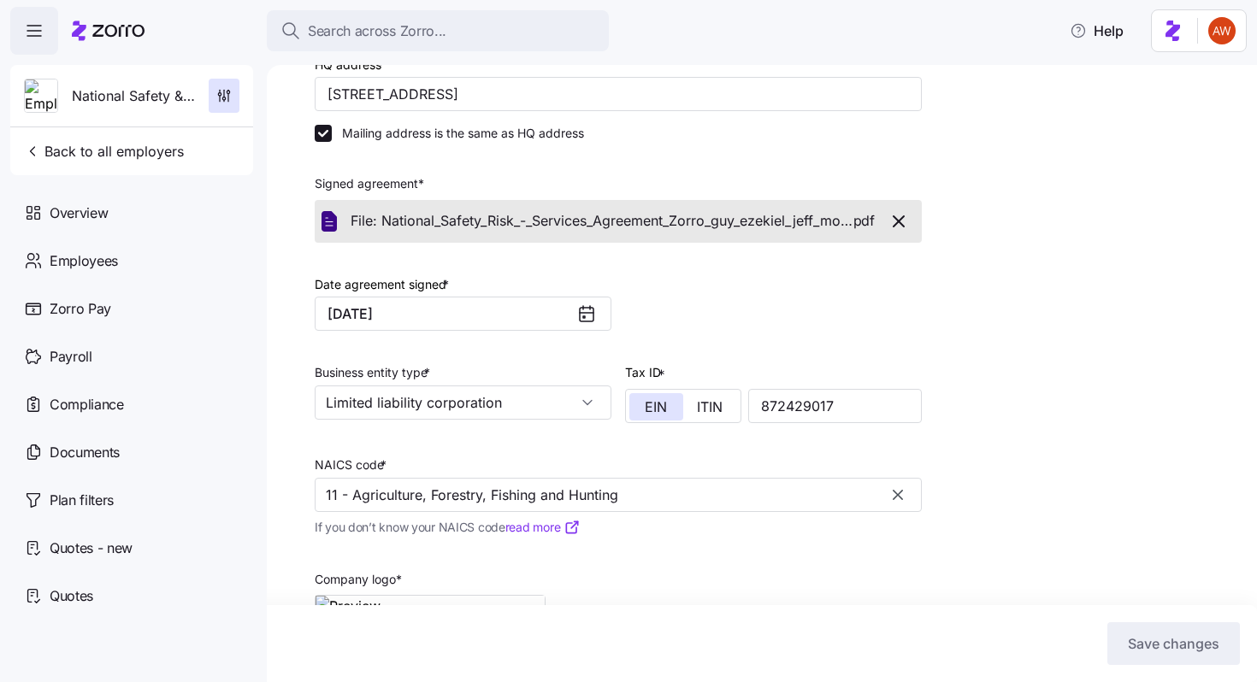
scroll to position [340, 0]
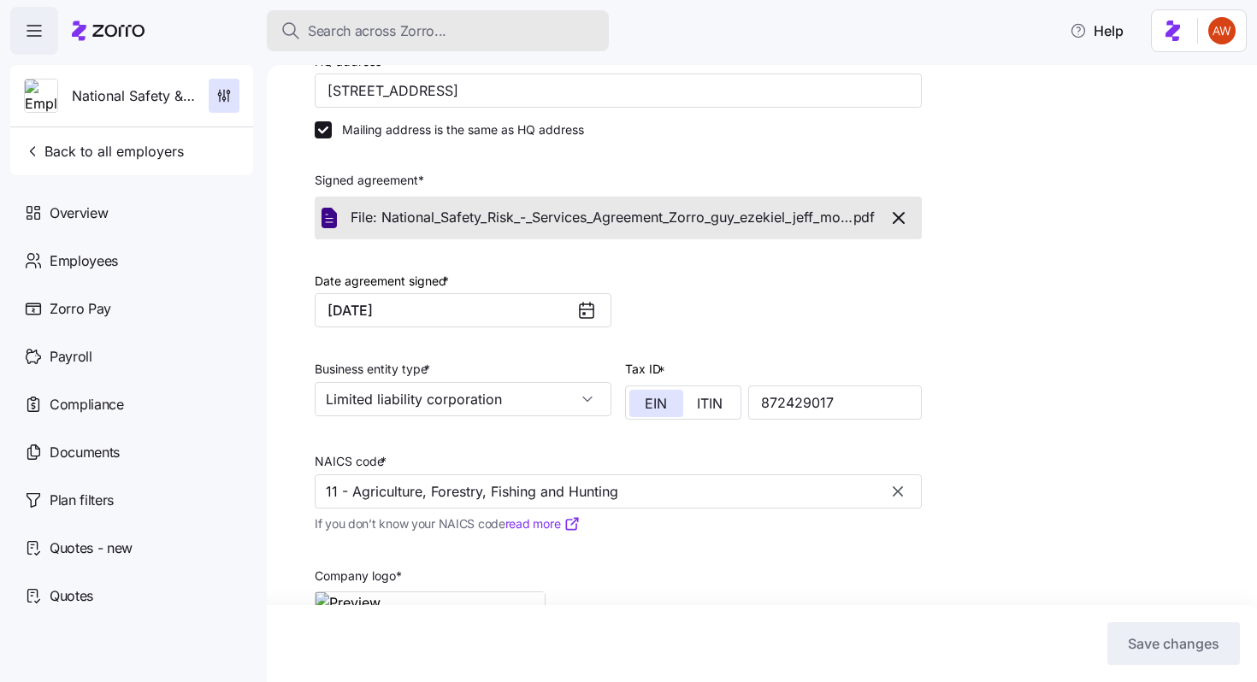
click at [491, 38] on div "Search across Zorro..." at bounding box center [437, 31] width 315 height 21
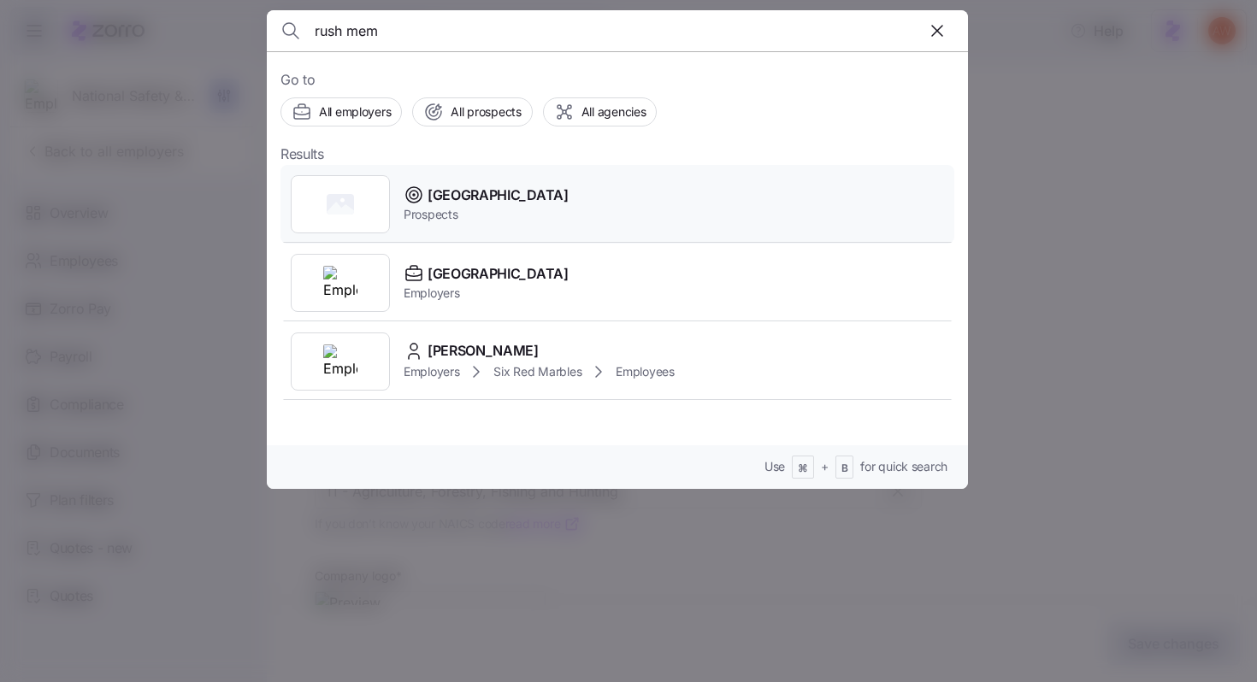
type input "rush mem"
click at [464, 207] on span "Prospects" at bounding box center [486, 214] width 165 height 17
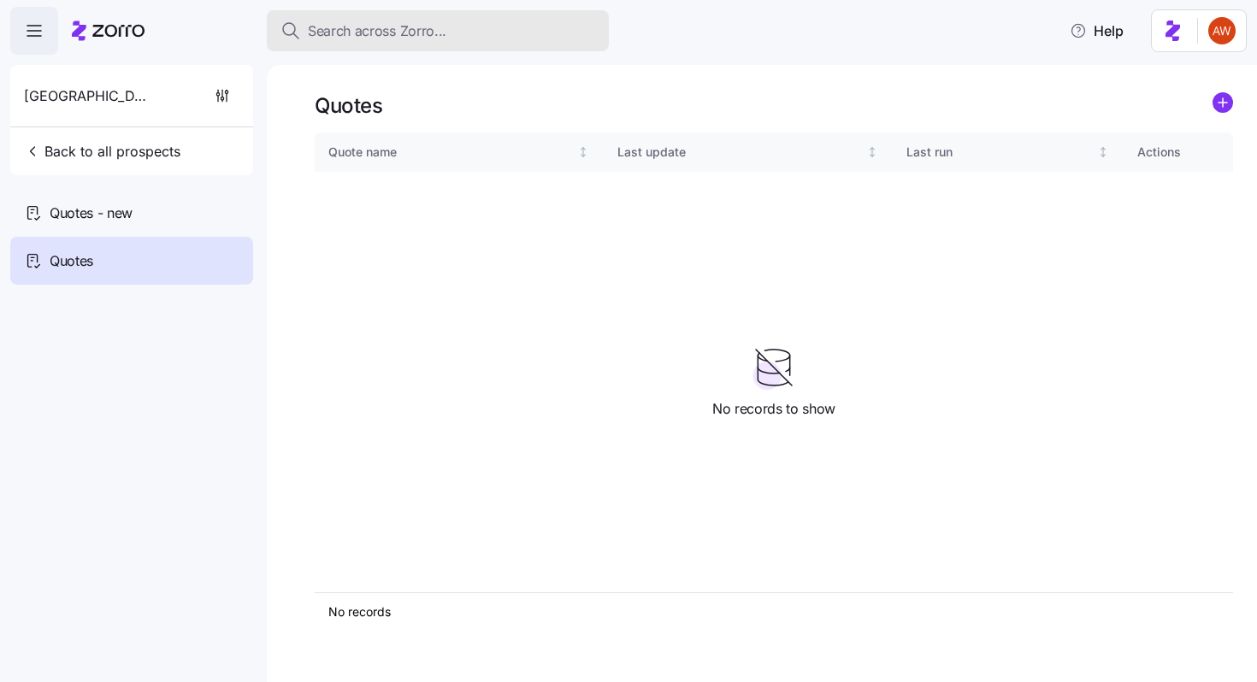
click at [461, 21] on div "Search across Zorro..." at bounding box center [437, 31] width 315 height 21
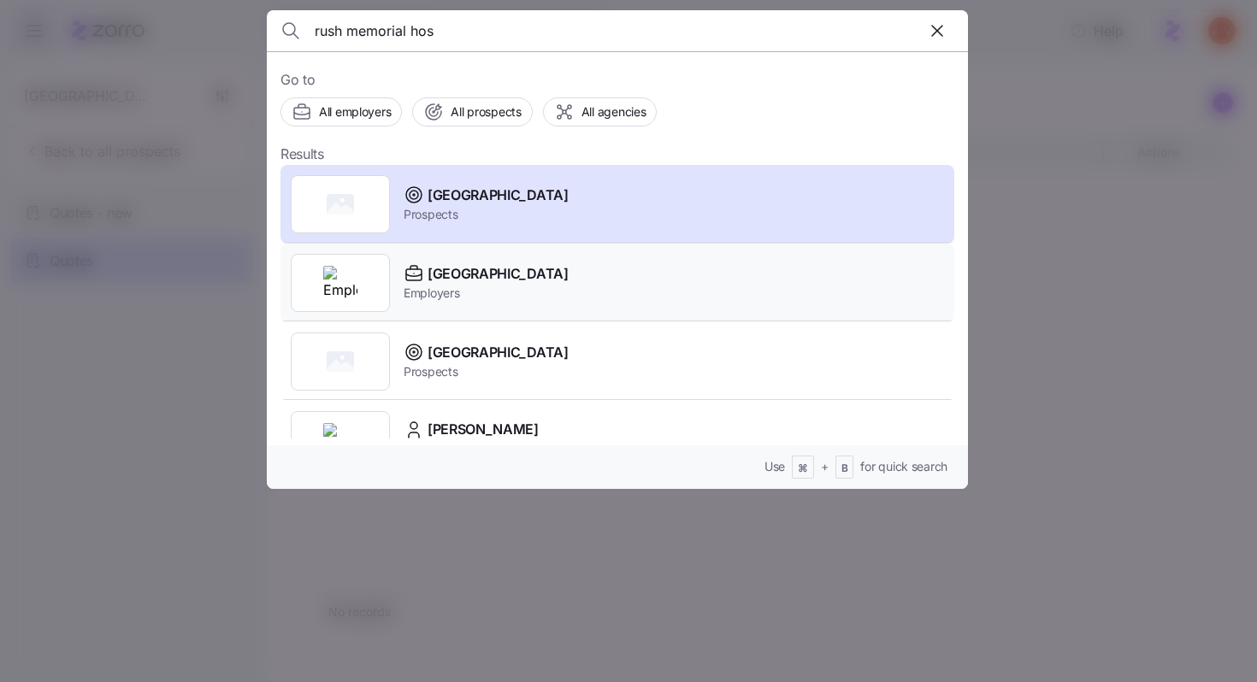
type input "rush memorial hos"
click at [492, 301] on span "Employers" at bounding box center [486, 293] width 165 height 17
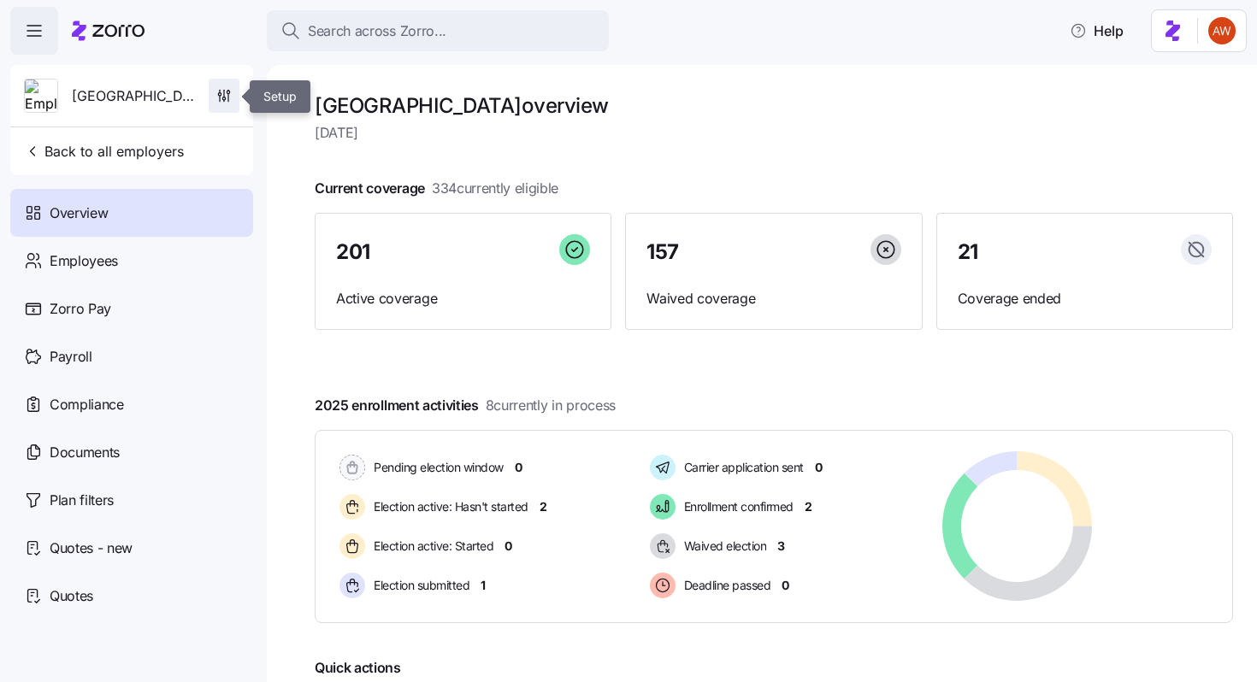
click at [218, 104] on span "button" at bounding box center [223, 96] width 29 height 32
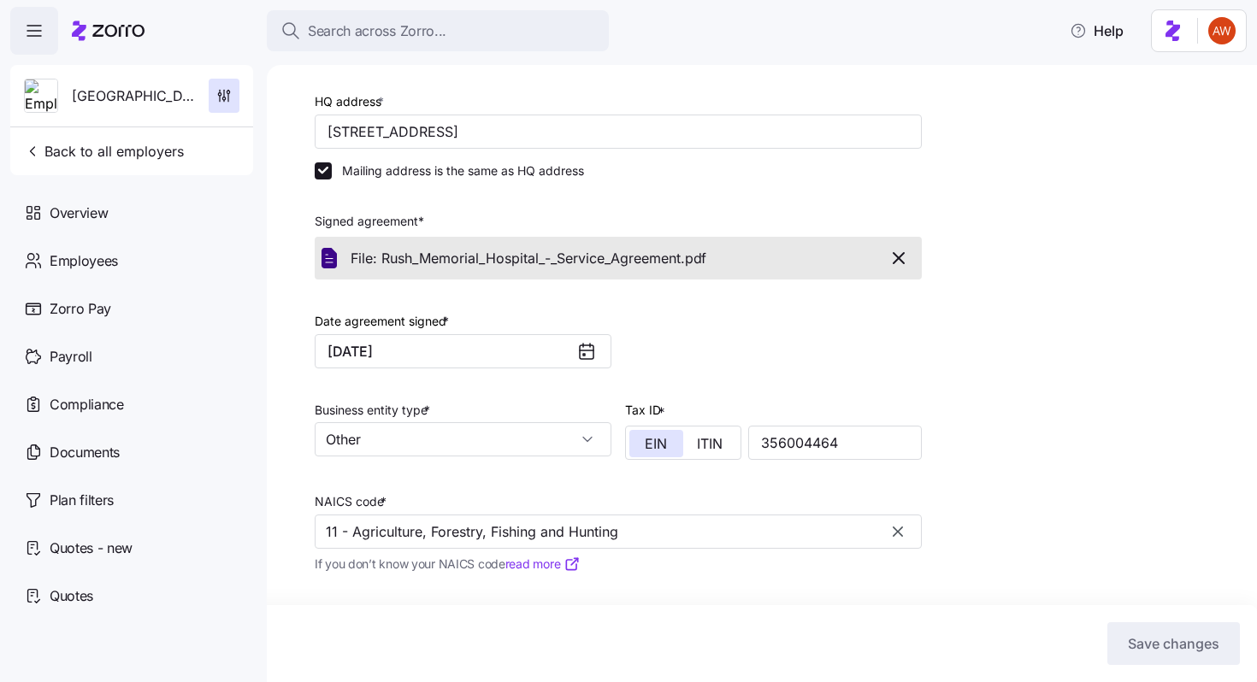
scroll to position [322, 0]
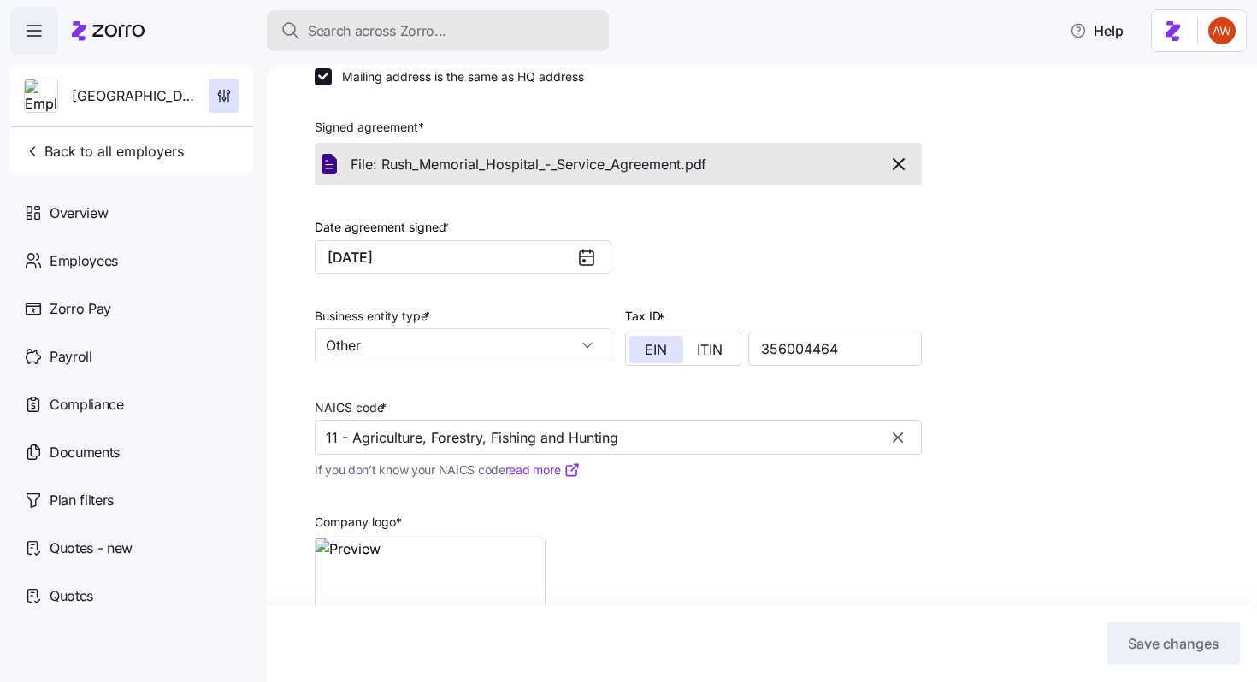
click at [355, 31] on span "Search across Zorro..." at bounding box center [377, 31] width 139 height 21
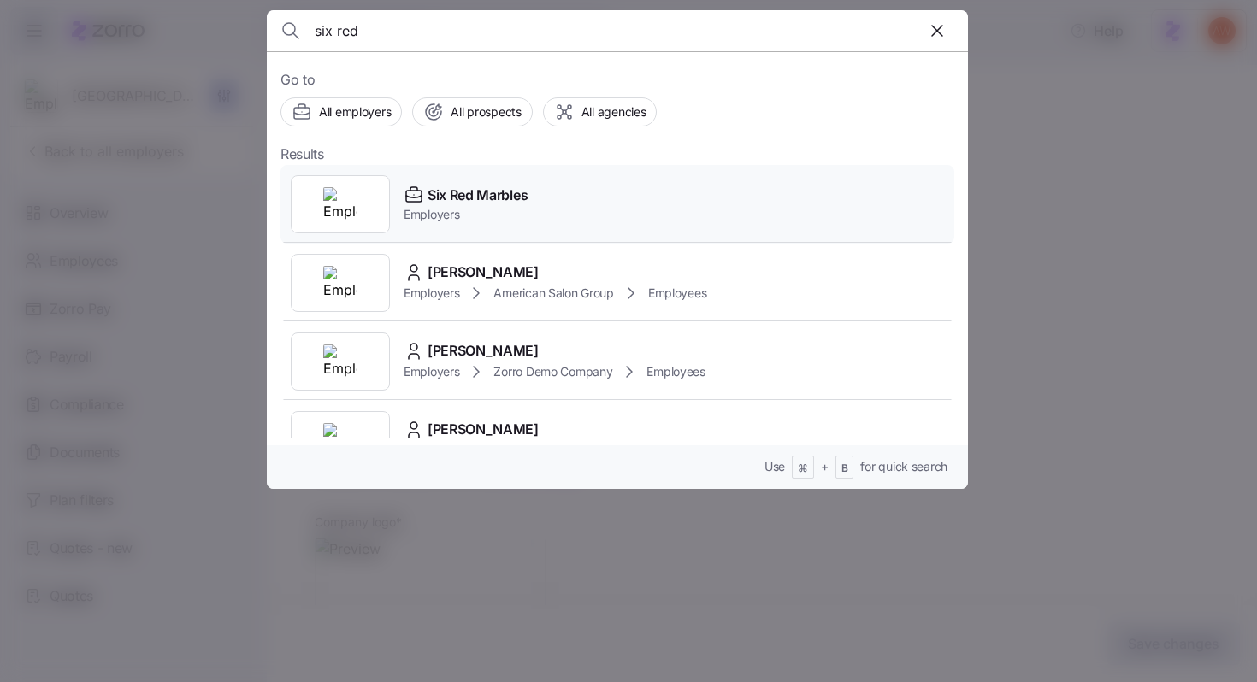
type input "six red"
click at [469, 190] on span "Six Red Marbles" at bounding box center [478, 195] width 100 height 21
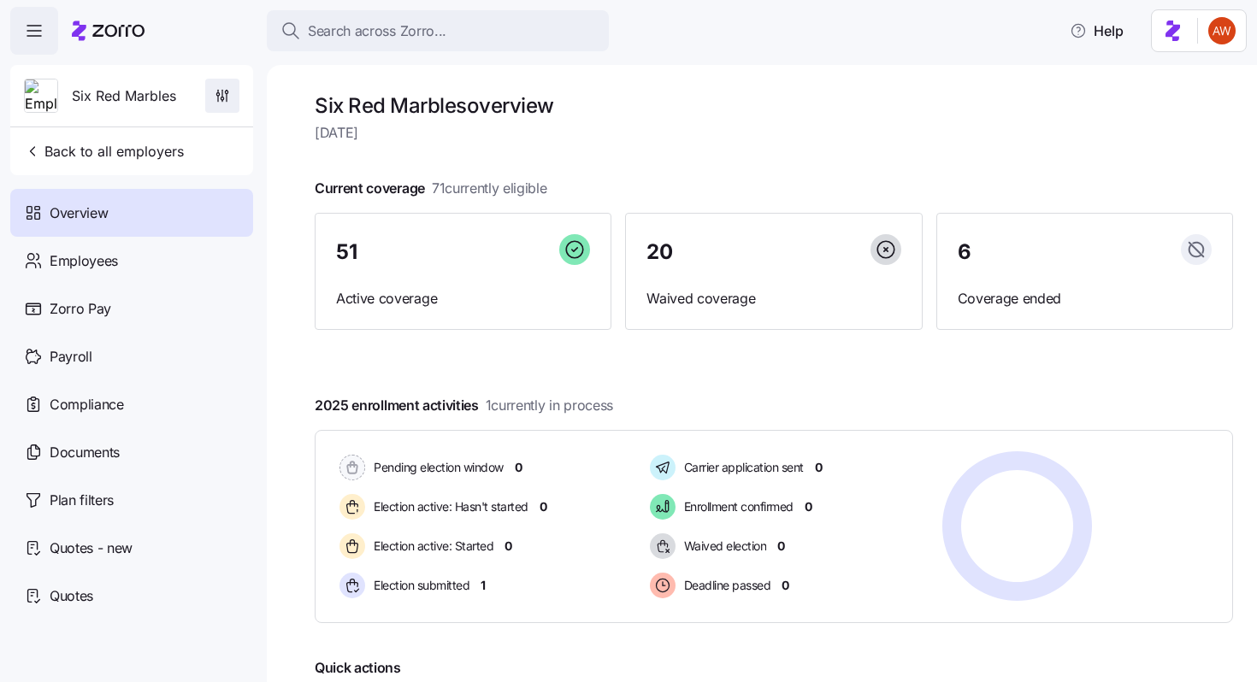
click at [221, 101] on icon "button" at bounding box center [222, 95] width 17 height 17
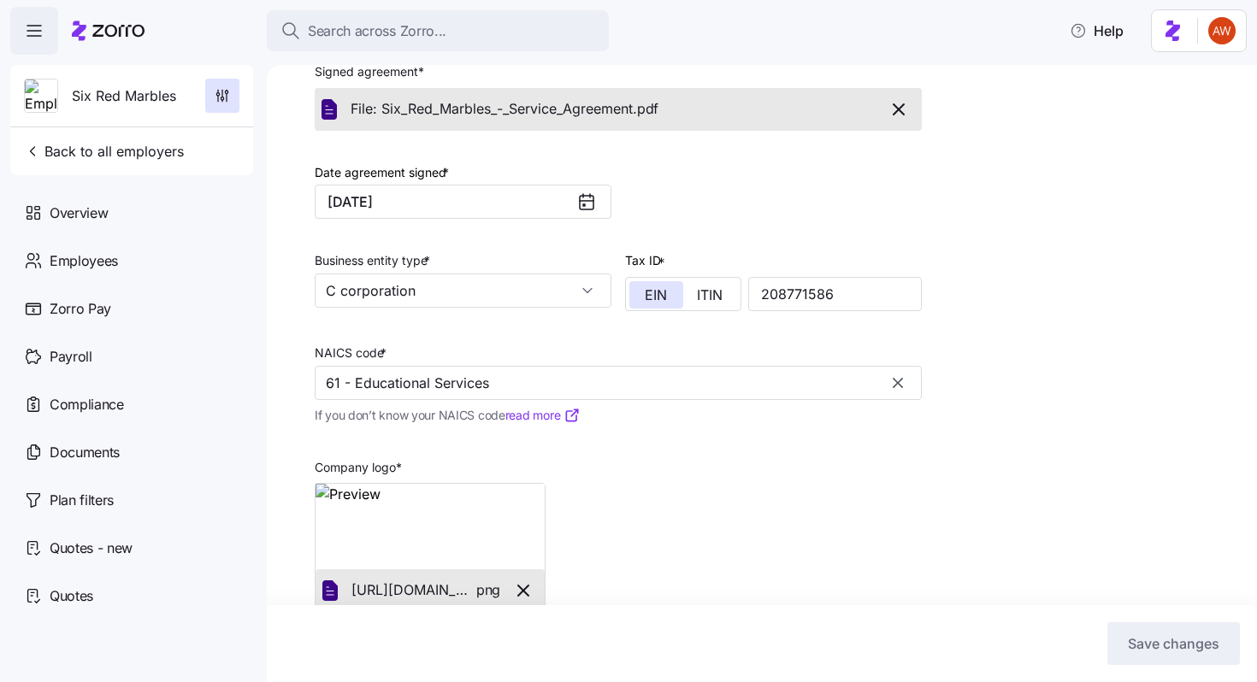
scroll to position [450, 0]
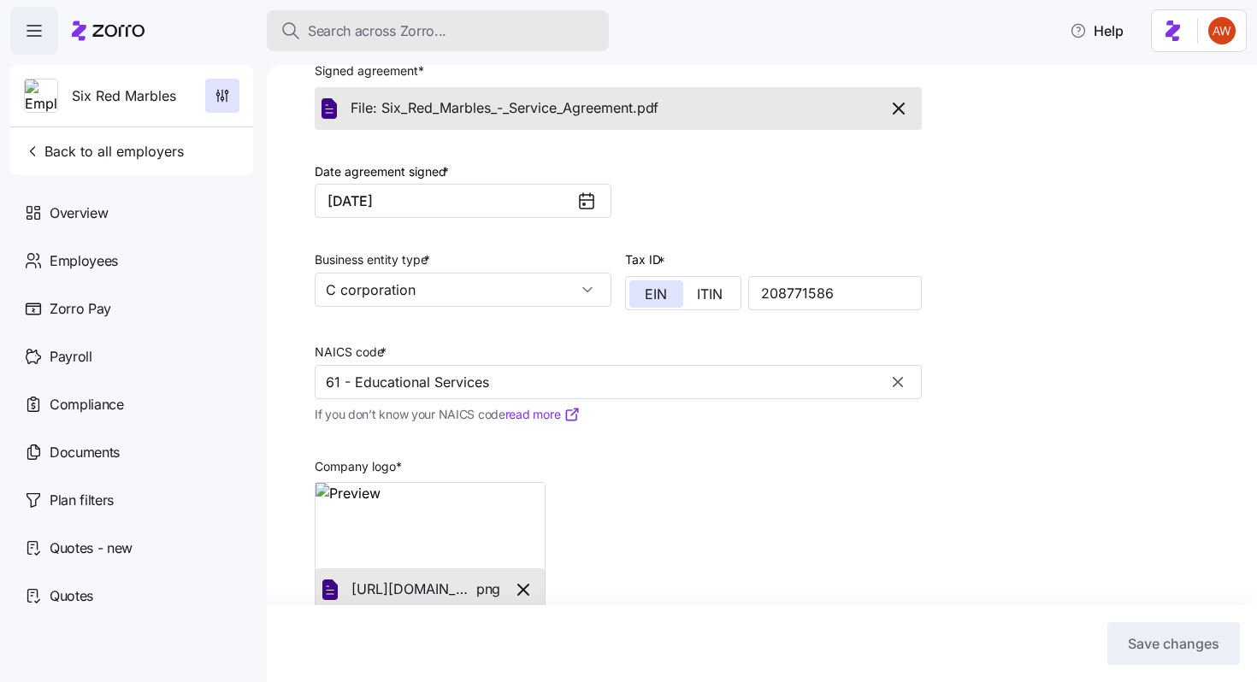
click at [480, 19] on button "Search across Zorro..." at bounding box center [438, 30] width 342 height 41
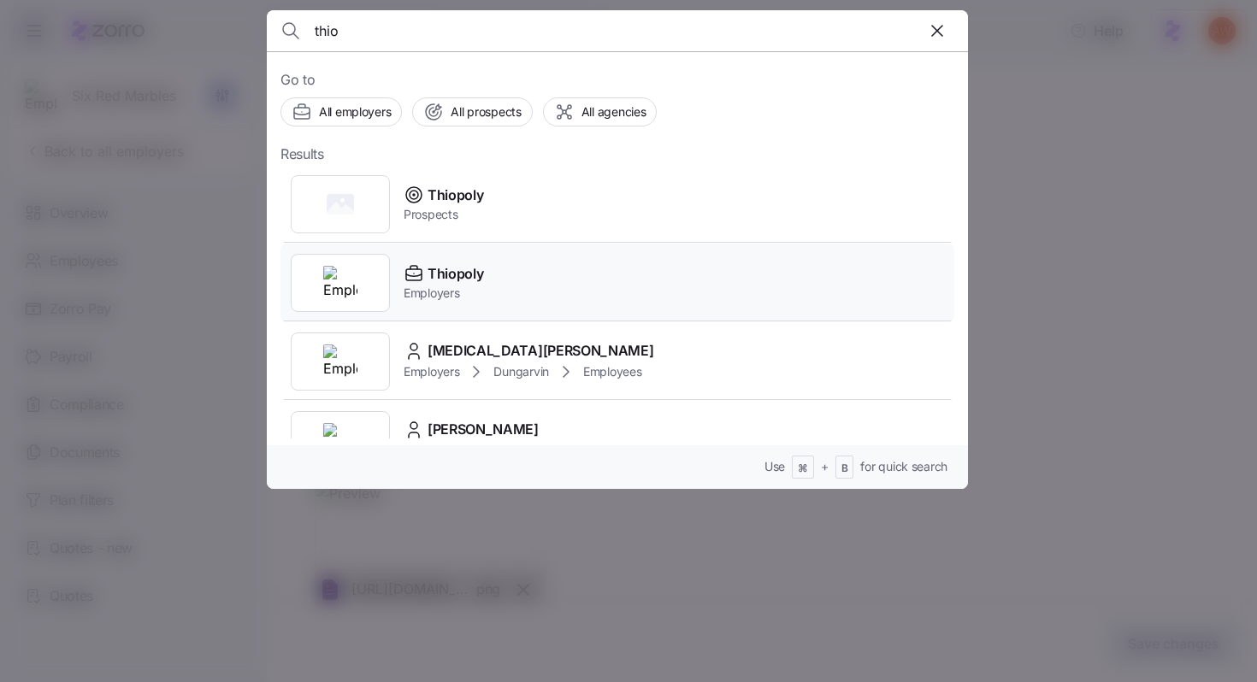
type input "thio"
click at [511, 268] on div "Thiopoly Employers" at bounding box center [617, 283] width 674 height 79
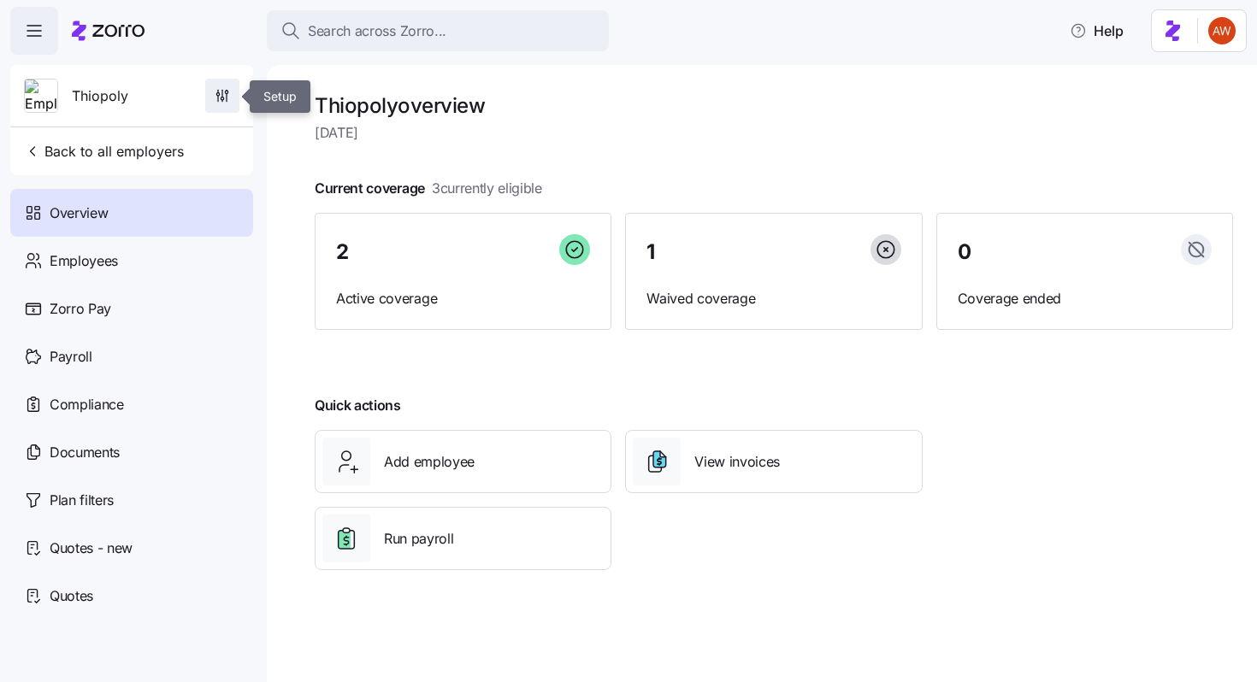
click at [228, 97] on icon "button" at bounding box center [222, 95] width 17 height 17
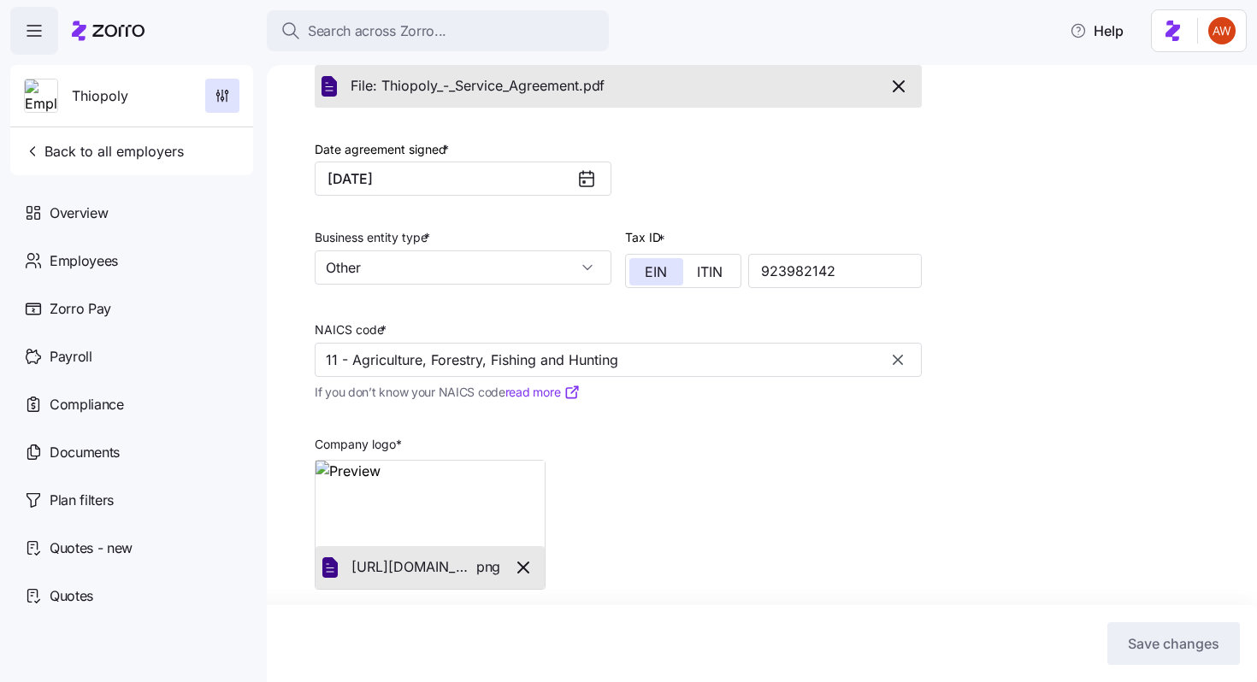
scroll to position [484, 0]
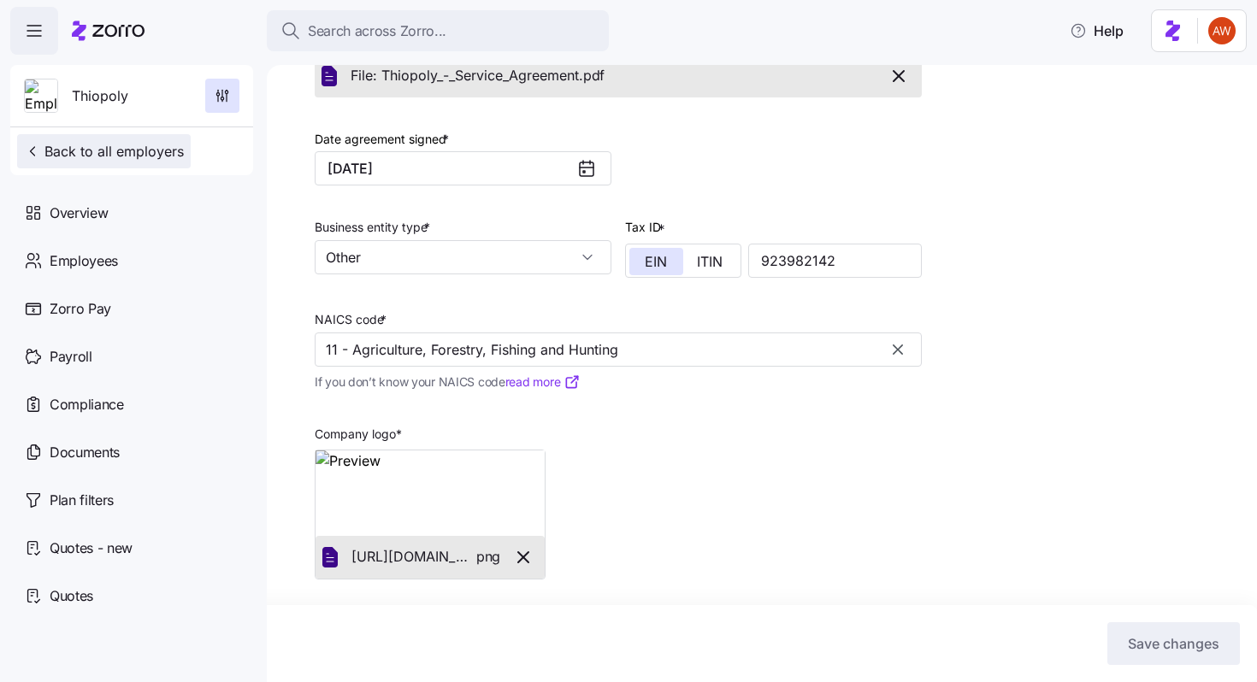
click at [167, 150] on span "Back to all employers" at bounding box center [104, 151] width 160 height 21
